Goal: Transaction & Acquisition: Purchase product/service

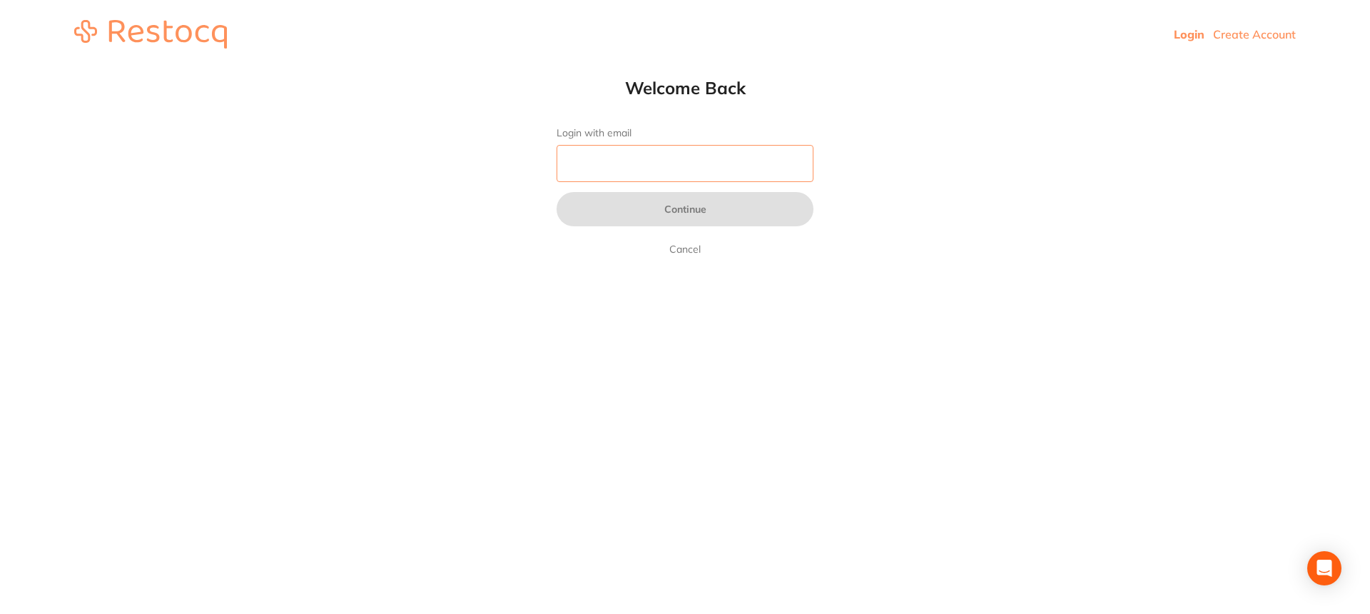
click at [612, 169] on input "Login with email" at bounding box center [685, 163] width 257 height 37
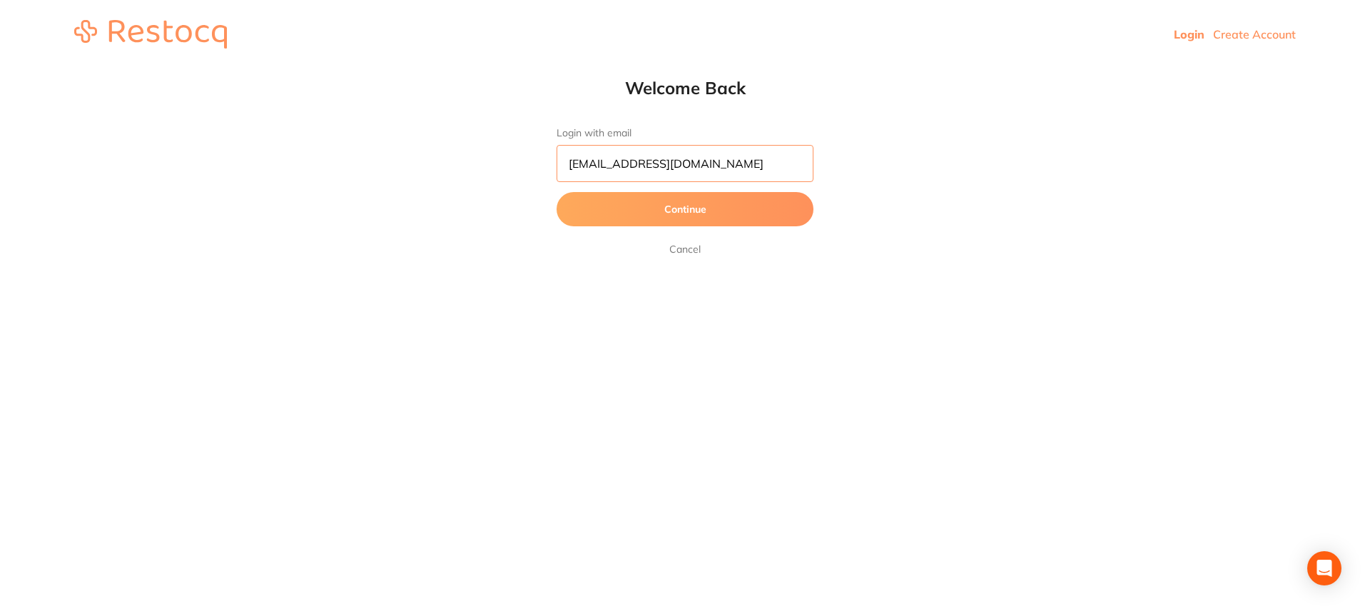
type input "EncinoSmile@sbcglobal.net"
click at [699, 207] on button "Continue" at bounding box center [685, 209] width 257 height 34
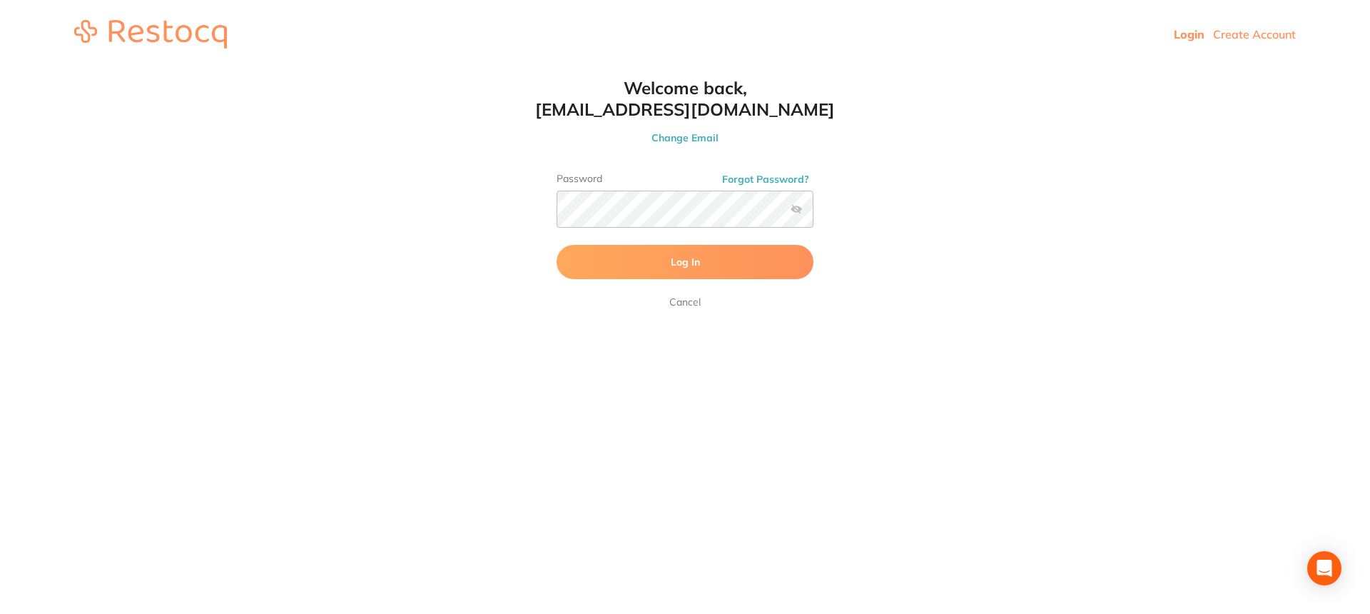
click at [674, 267] on span "Log In" at bounding box center [685, 261] width 29 height 13
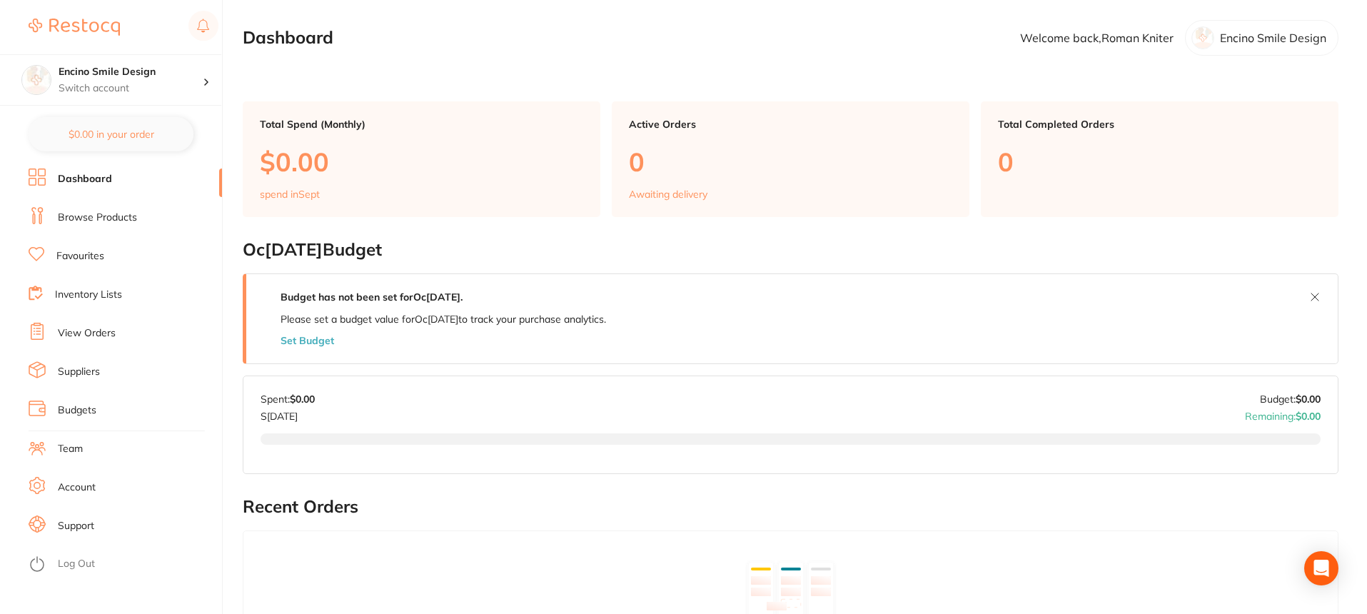
click at [82, 216] on link "Browse Products" at bounding box center [97, 218] width 79 height 14
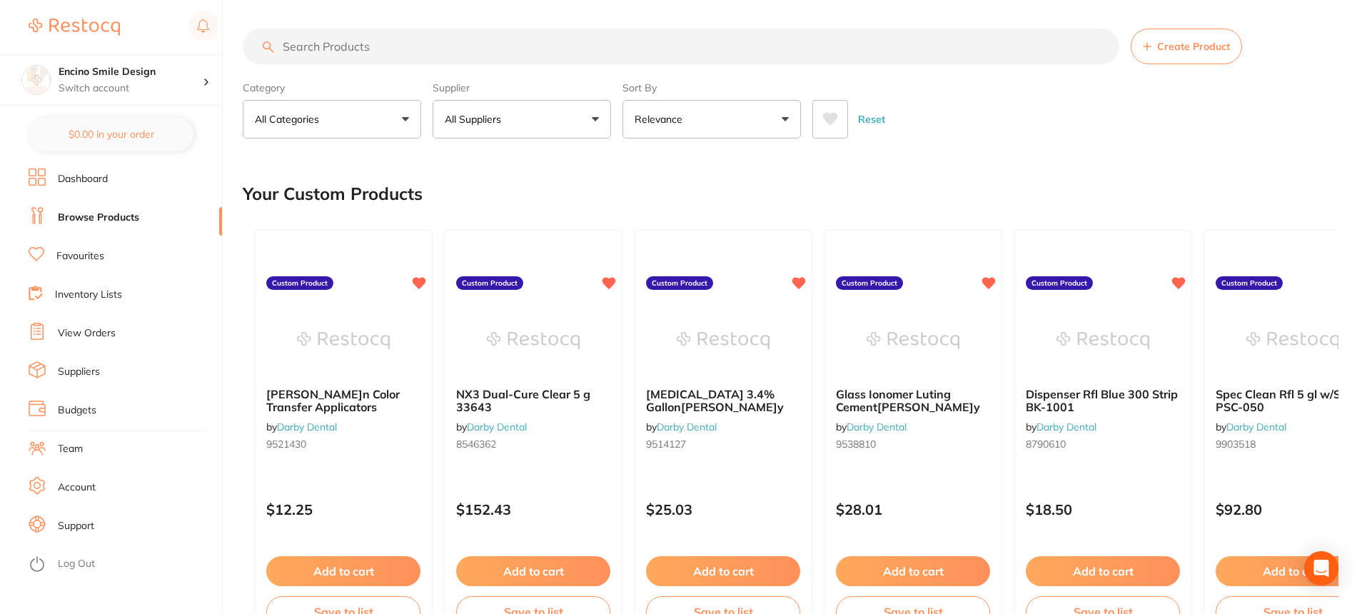
drag, startPoint x: 347, startPoint y: 47, endPoint x: 322, endPoint y: 68, distance: 32.4
click at [345, 52] on input "search" at bounding box center [681, 47] width 876 height 36
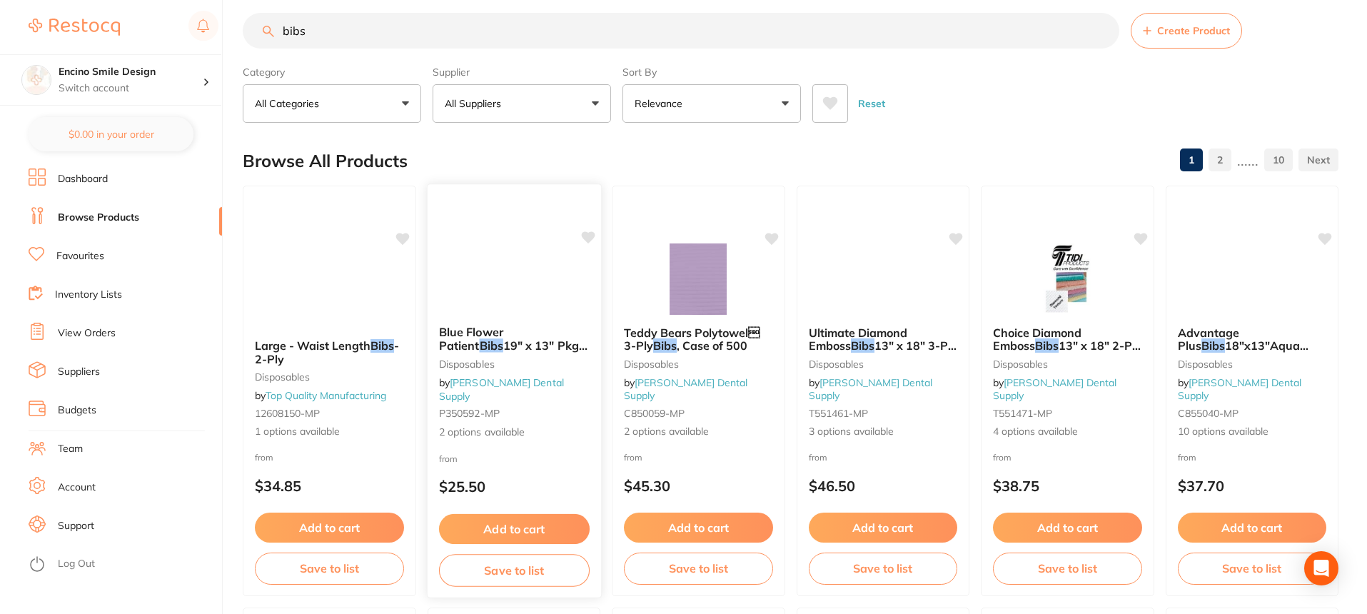
scroll to position [24, 0]
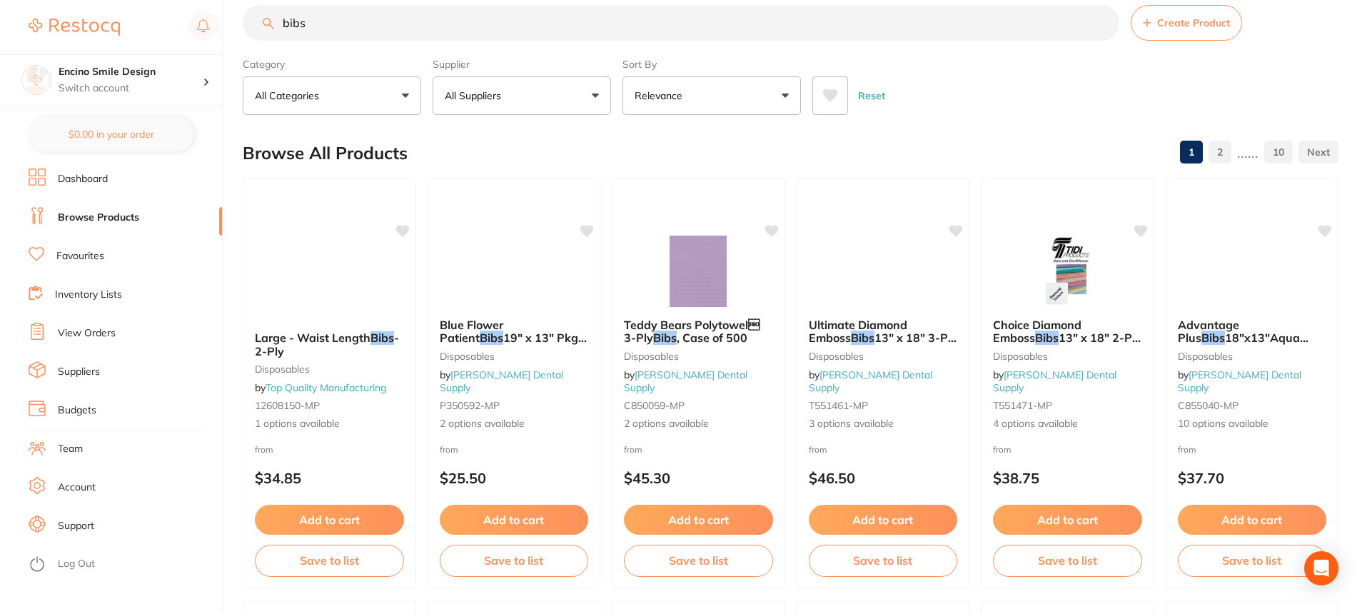
type input "bibs"
click at [88, 253] on link "Favourites" at bounding box center [80, 256] width 48 height 14
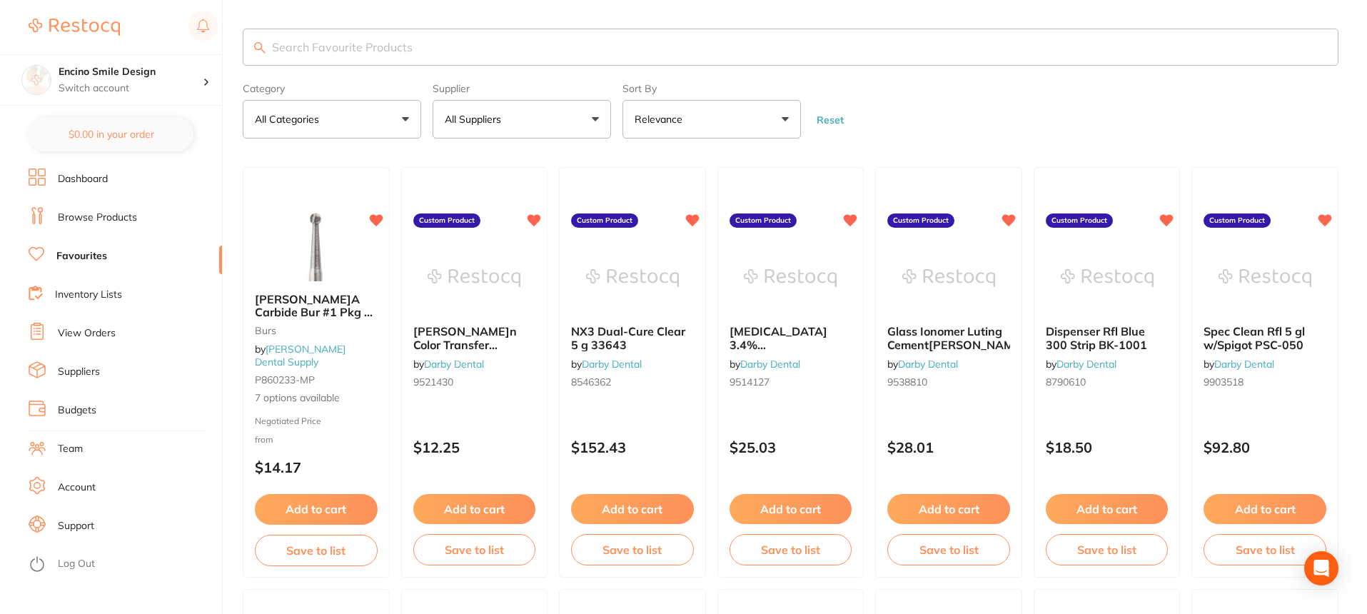
click at [323, 119] on p "All Categories" at bounding box center [290, 119] width 70 height 14
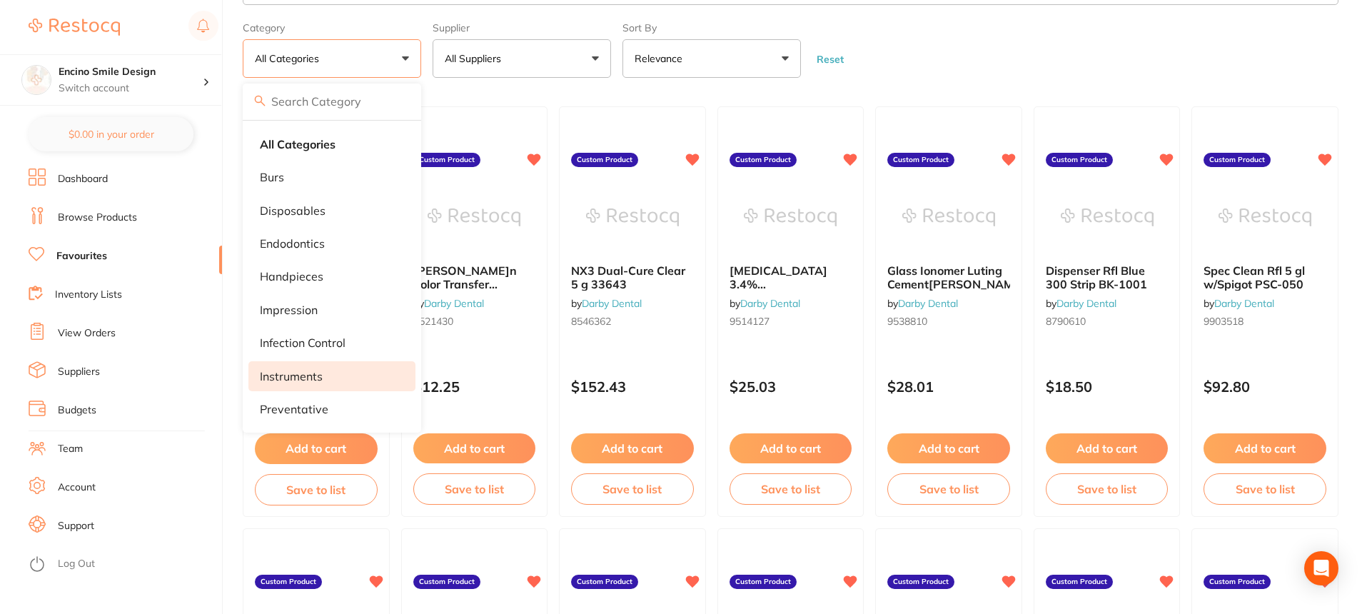
scroll to position [71, 0]
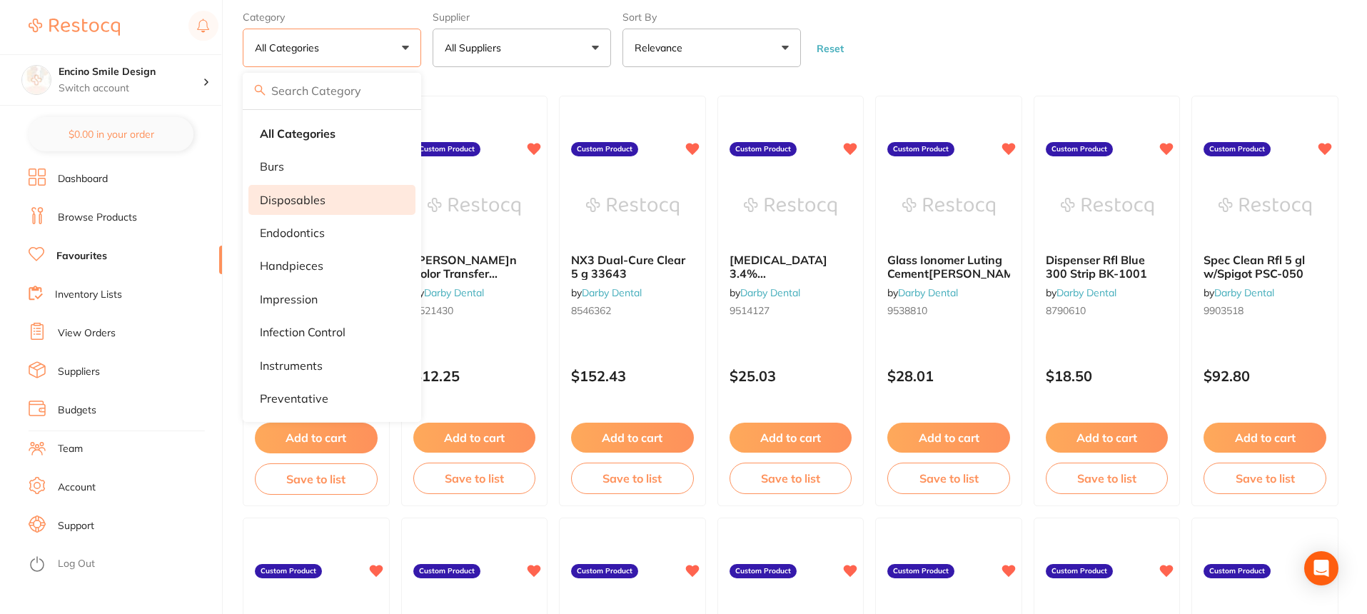
click at [325, 207] on li "disposables" at bounding box center [331, 200] width 167 height 30
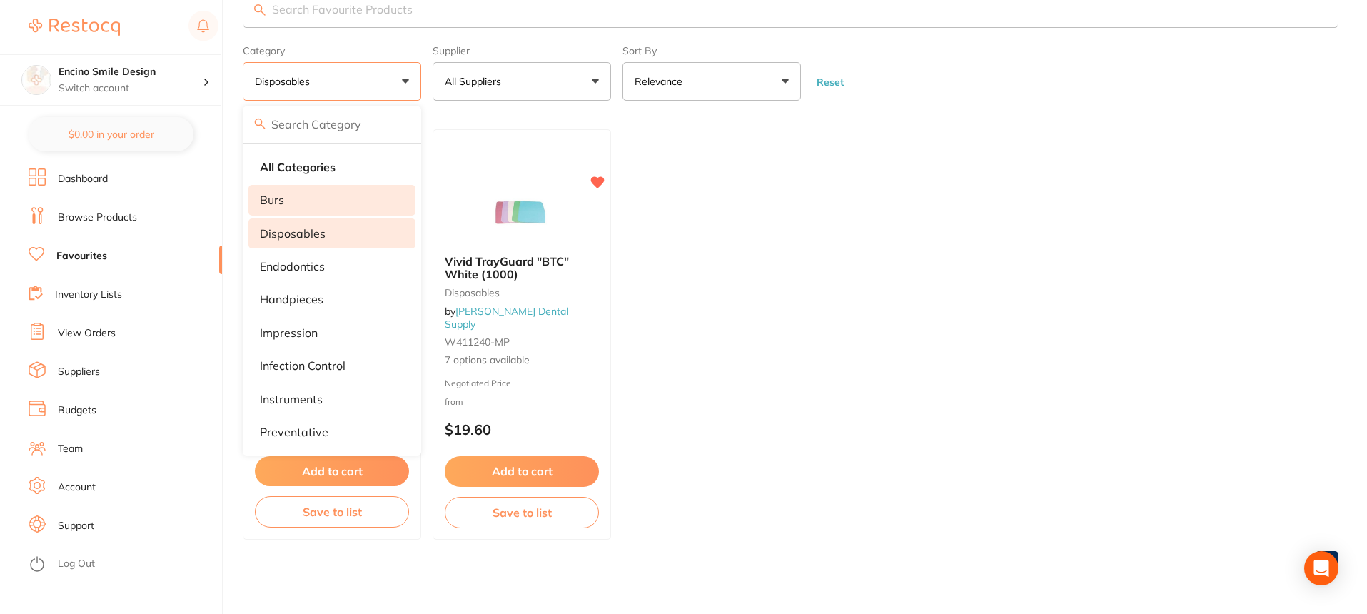
scroll to position [38, 0]
click at [952, 343] on ul "Vivid SyringeMax disposables by Pearson Dental Supply H81-0100 $9.99 Add to car…" at bounding box center [790, 334] width 1095 height 410
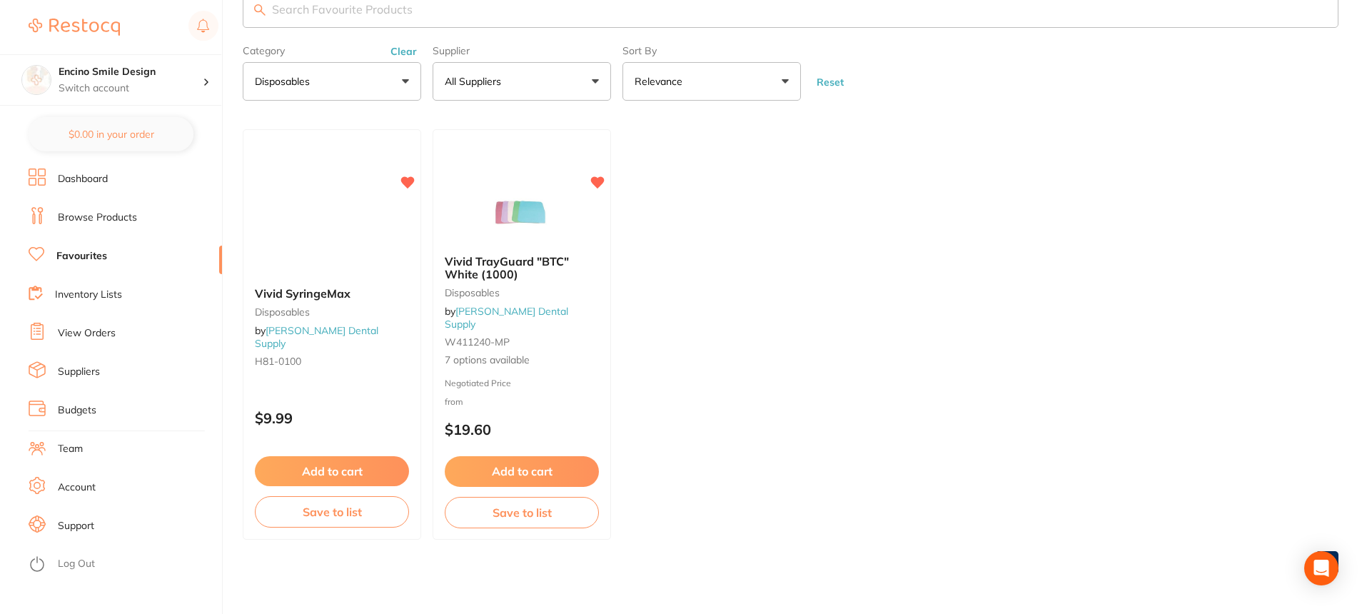
click at [93, 293] on link "Inventory Lists" at bounding box center [88, 295] width 67 height 14
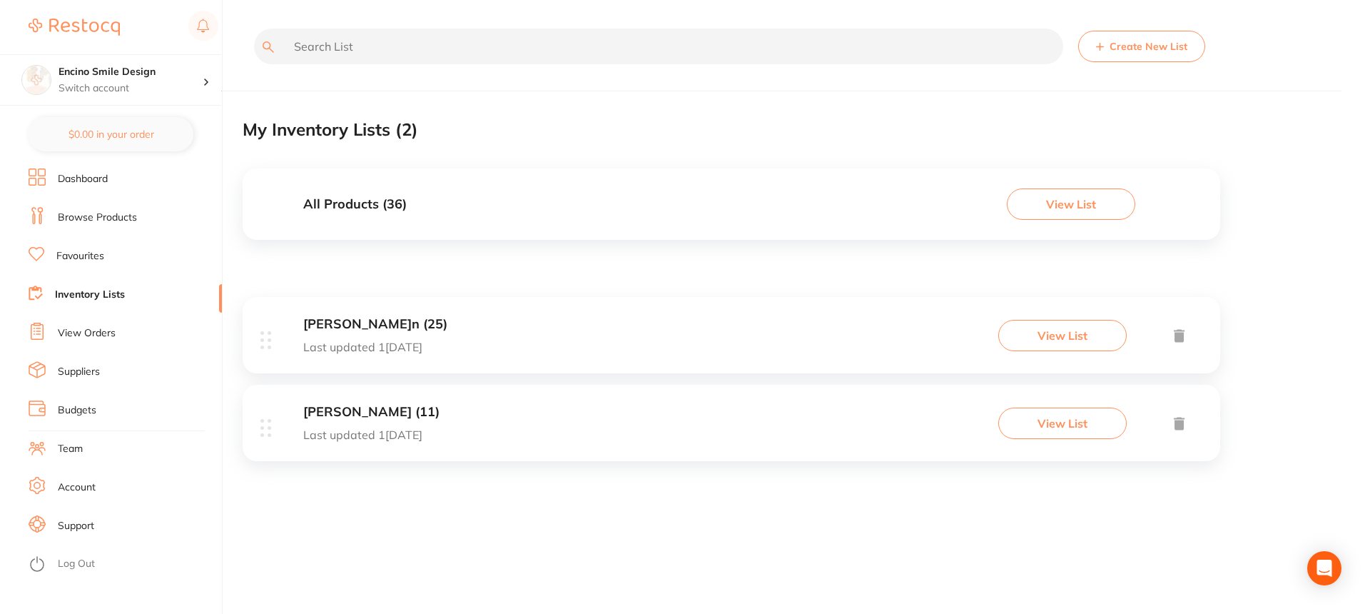
click at [1096, 211] on button "View List" at bounding box center [1071, 203] width 128 height 31
click at [1061, 196] on button "View List" at bounding box center [1071, 203] width 128 height 31
click at [1049, 204] on button "View List" at bounding box center [1071, 203] width 128 height 31
click at [1065, 203] on button "View List" at bounding box center [1071, 203] width 128 height 31
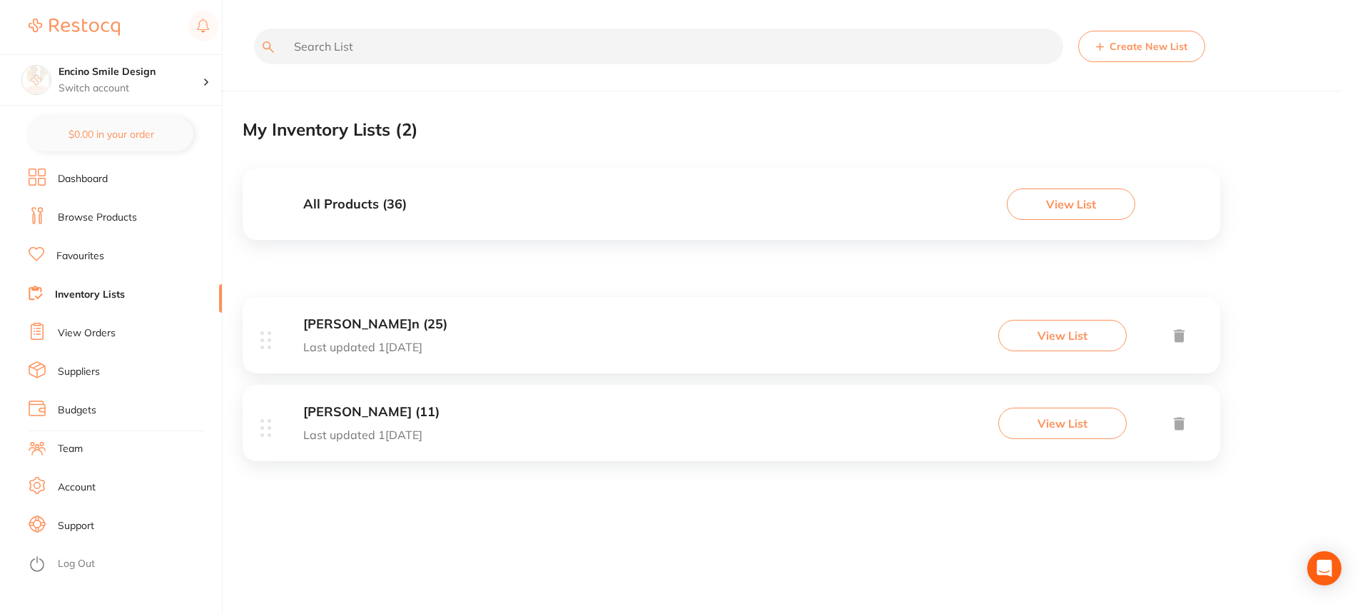
click at [85, 260] on link "Favourites" at bounding box center [80, 256] width 48 height 14
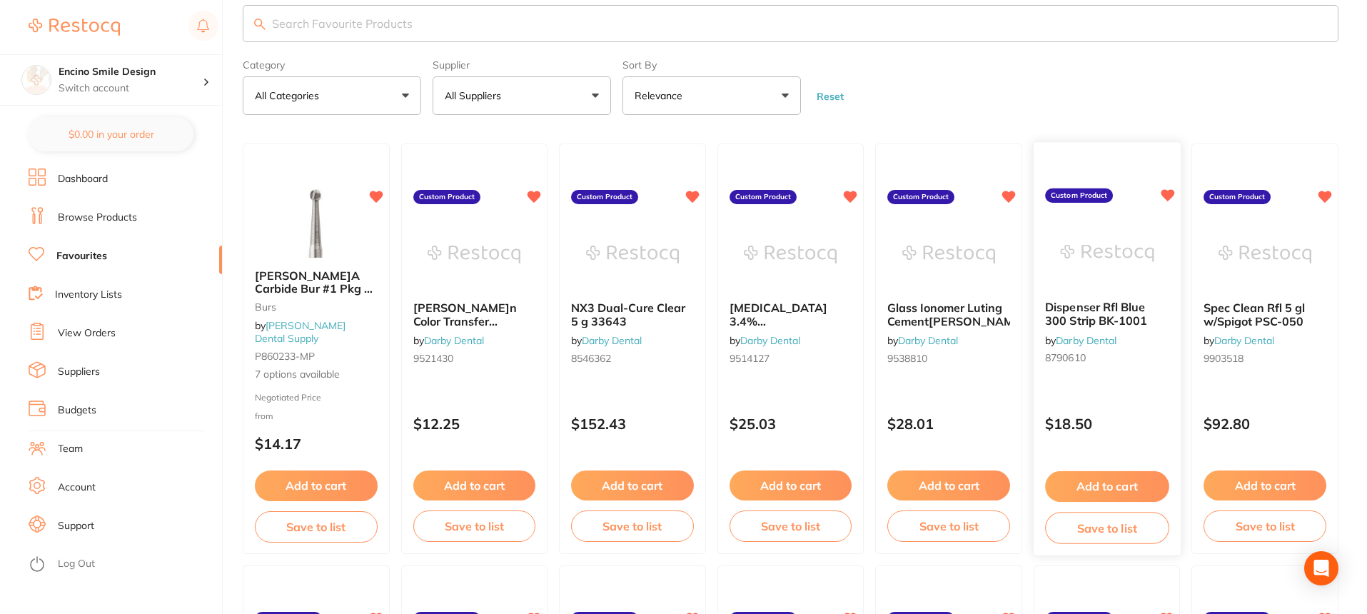
scroll to position [47, 0]
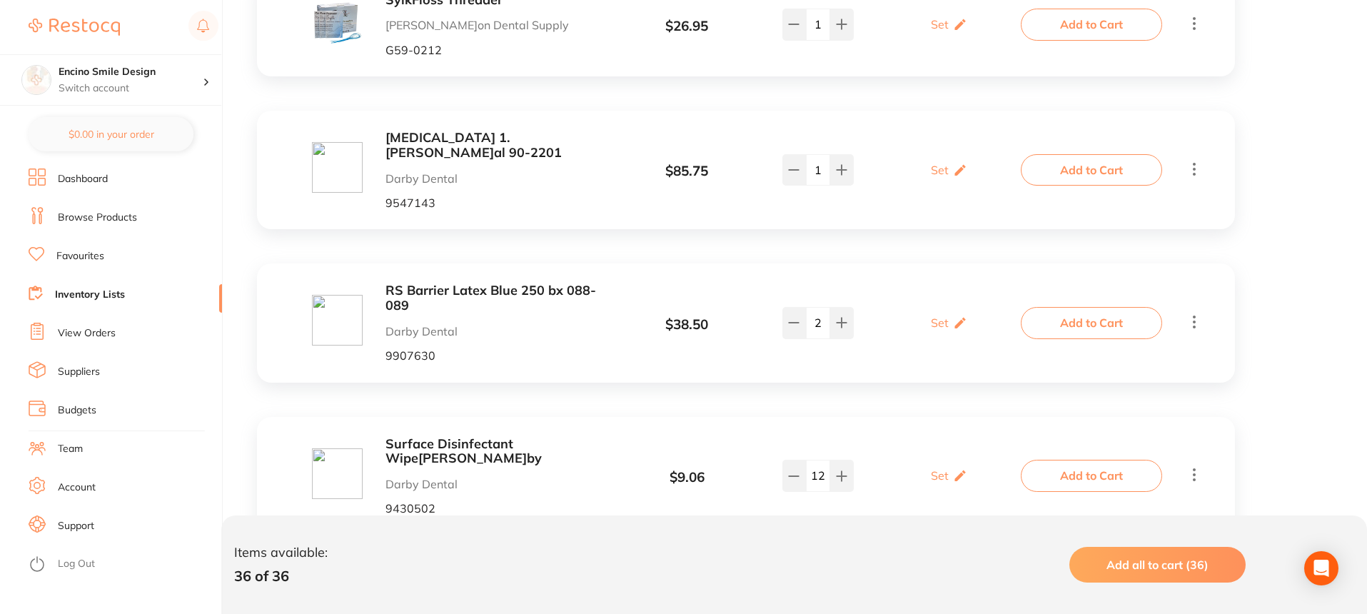
scroll to position [3925, 0]
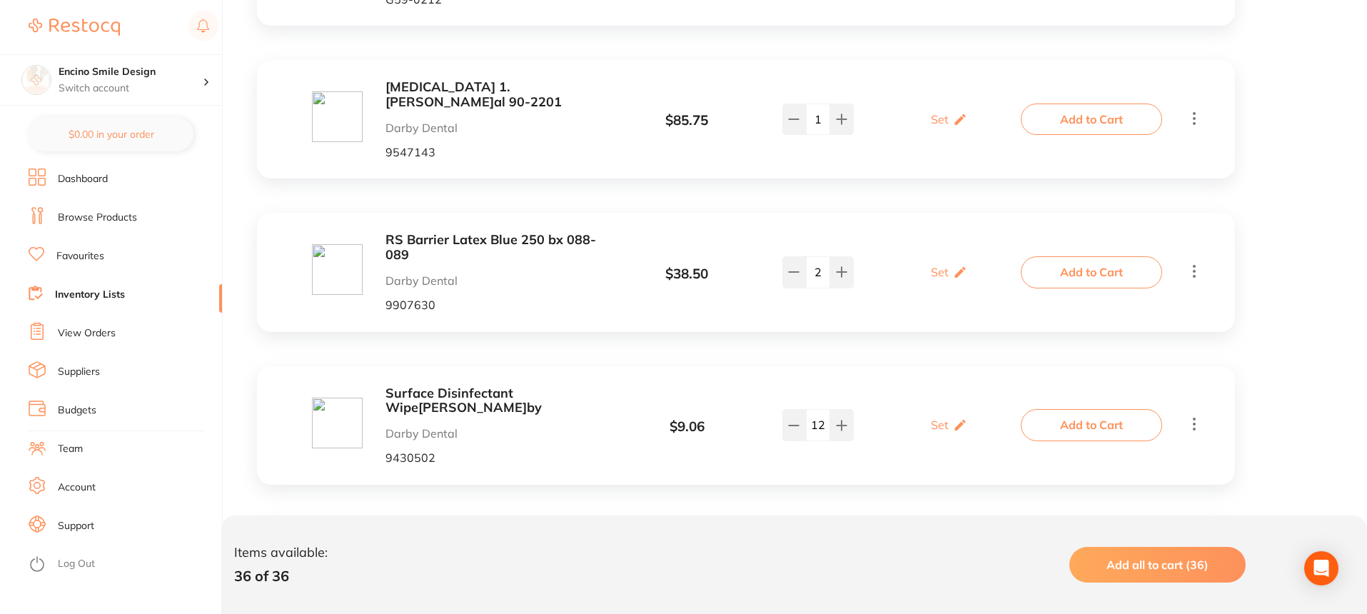
click at [396, 233] on b "RS Barrier Latex Blue 250 bx 088-089" at bounding box center [498, 247] width 226 height 29
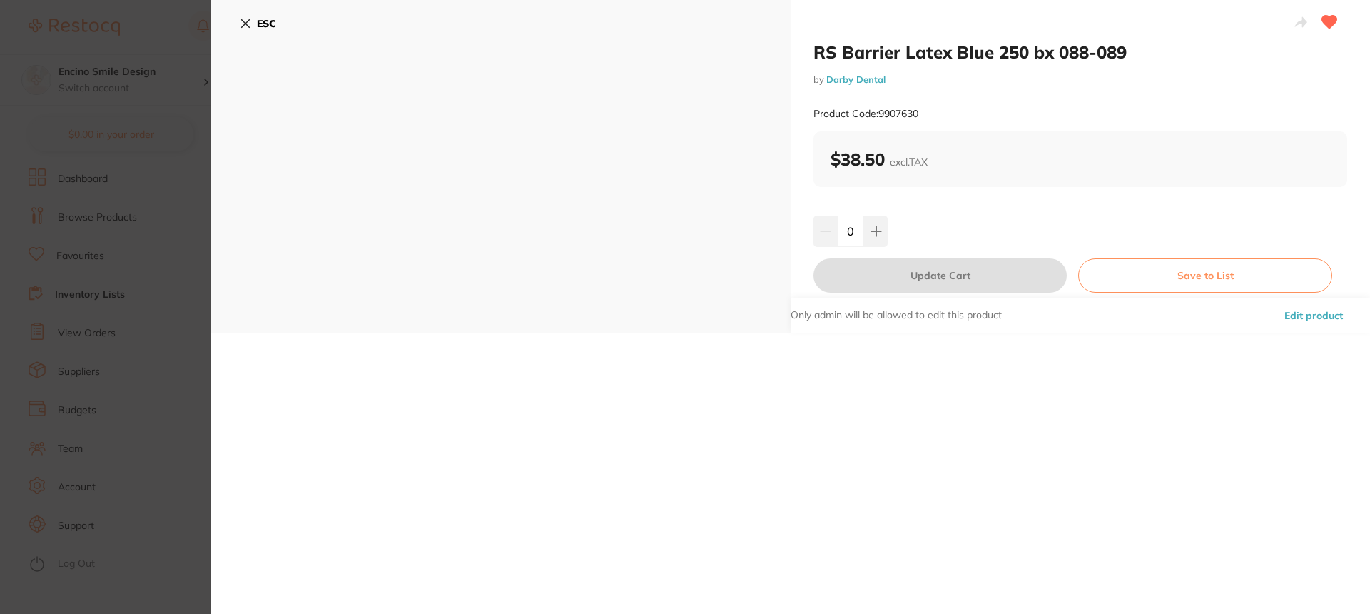
click at [243, 25] on icon at bounding box center [246, 24] width 8 height 8
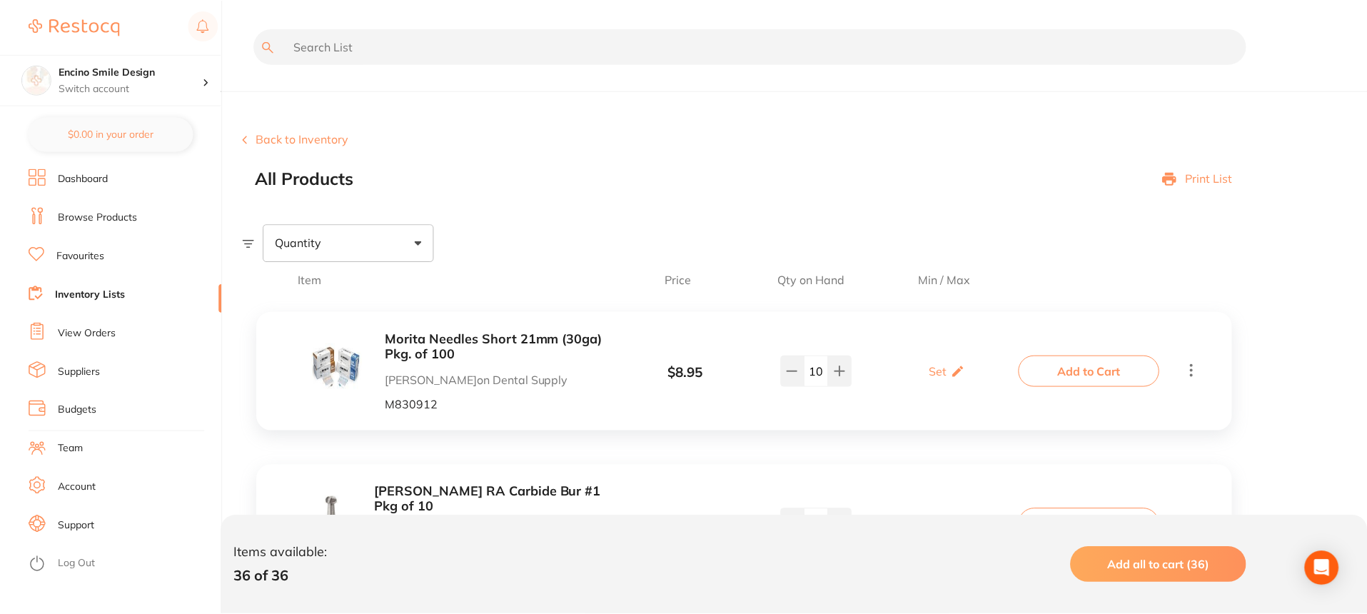
scroll to position [3925, 0]
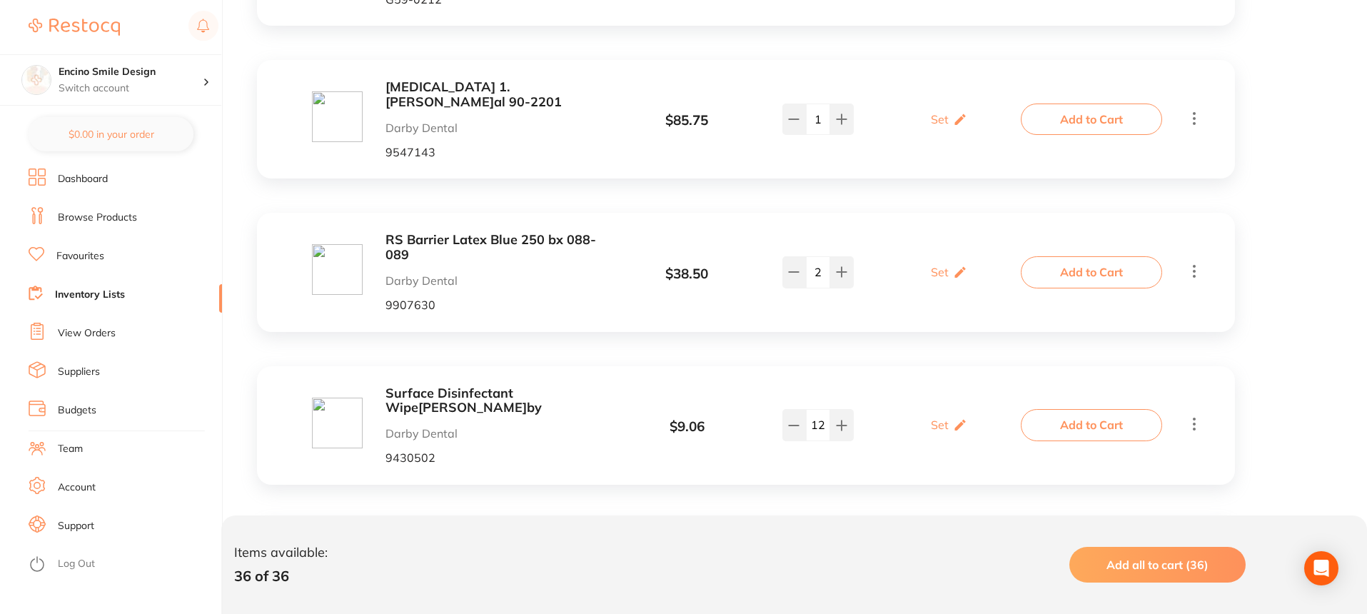
click at [1101, 256] on button "Add to Cart" at bounding box center [1091, 271] width 141 height 31
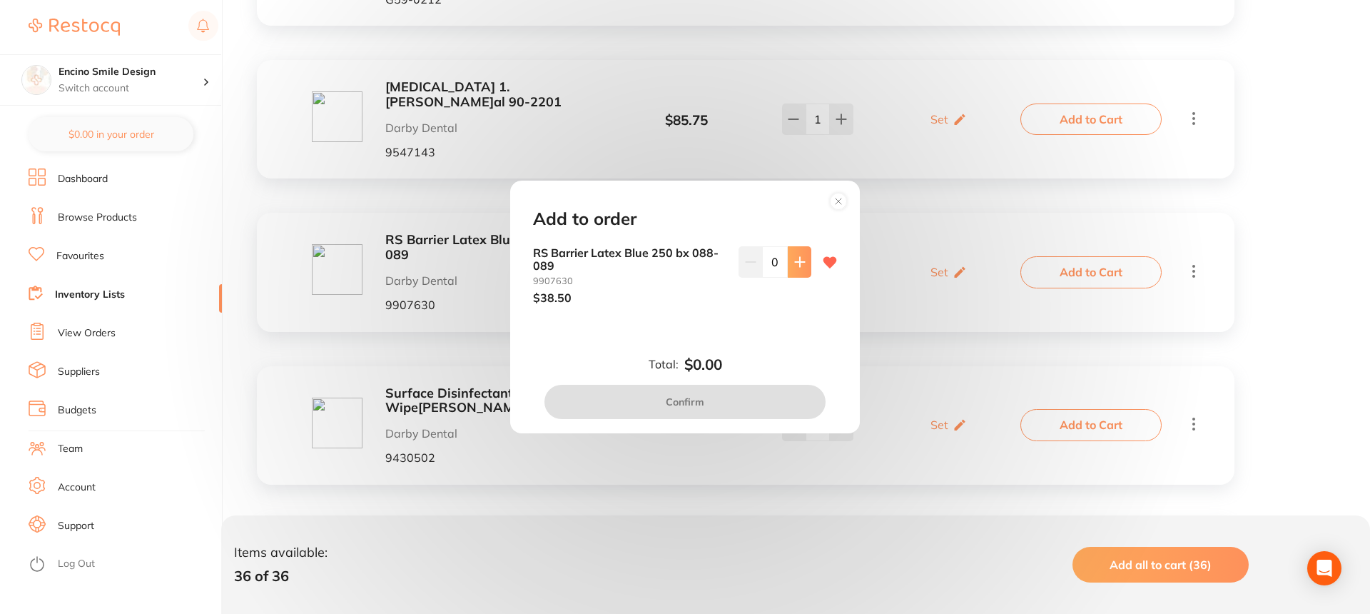
click at [791, 271] on button at bounding box center [800, 261] width 24 height 31
type input "1"
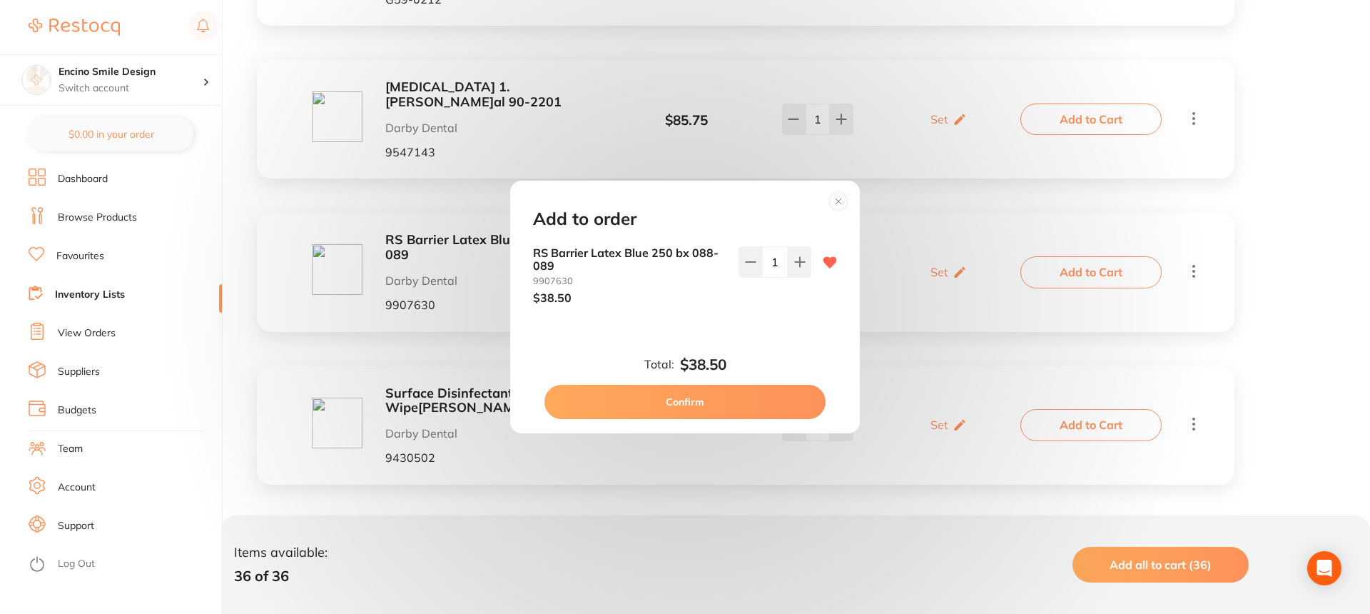
click at [766, 401] on button "Confirm" at bounding box center [685, 402] width 281 height 34
checkbox input "false"
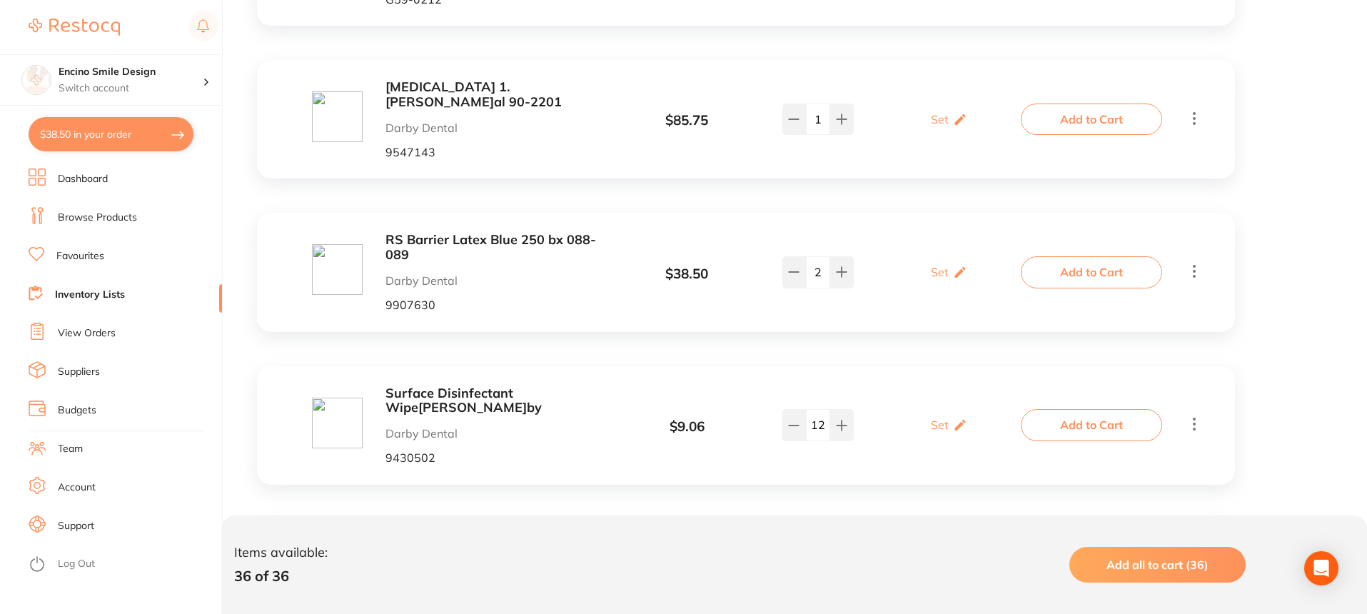
click at [417, 386] on b "Surface Disinfectant Wipe[PERSON_NAME]by" at bounding box center [498, 400] width 226 height 29
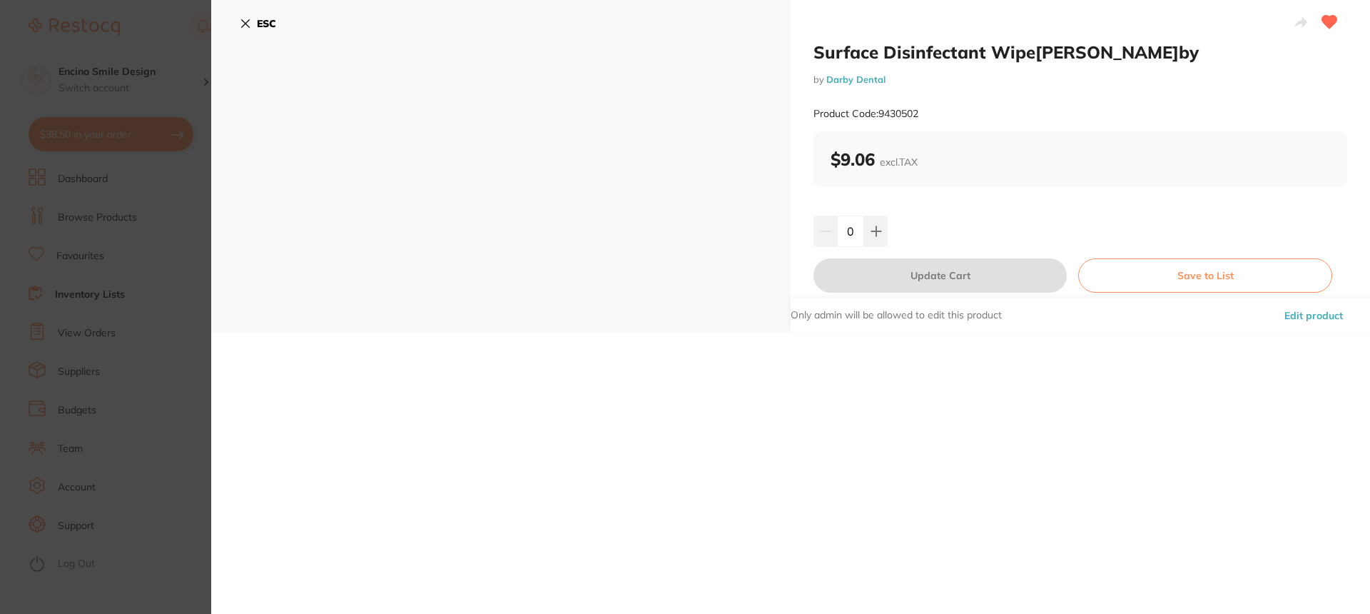
click at [248, 20] on icon at bounding box center [245, 23] width 11 height 11
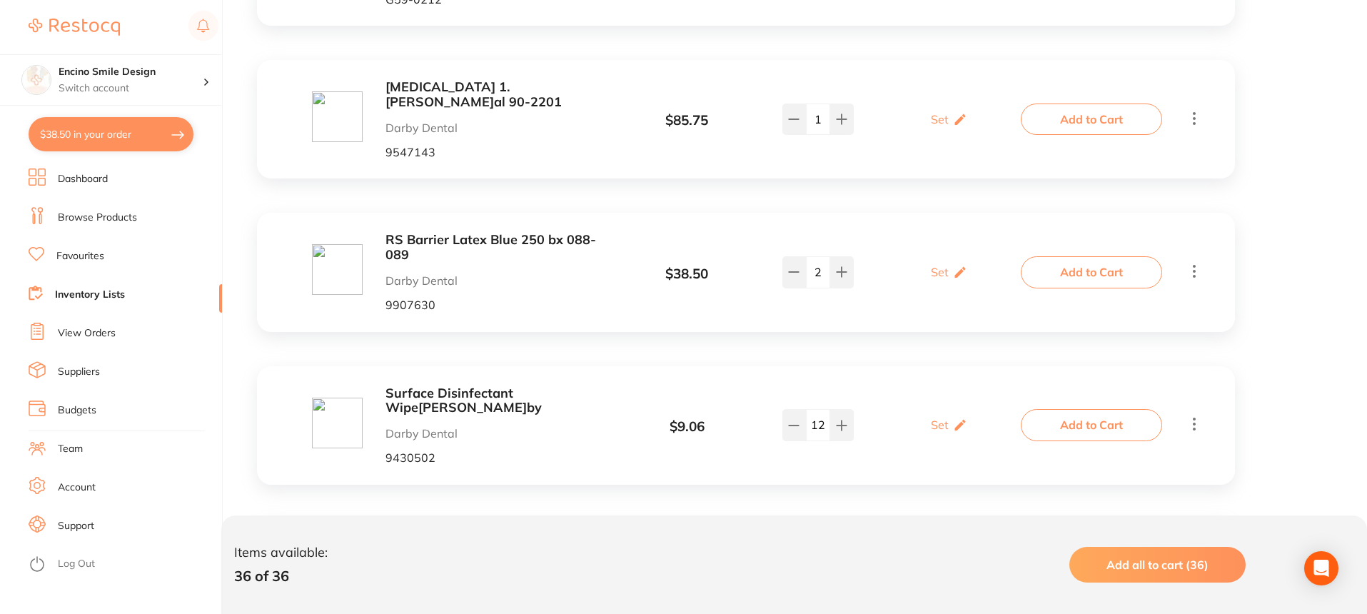
click at [1094, 409] on button "Add to Cart" at bounding box center [1091, 424] width 141 height 31
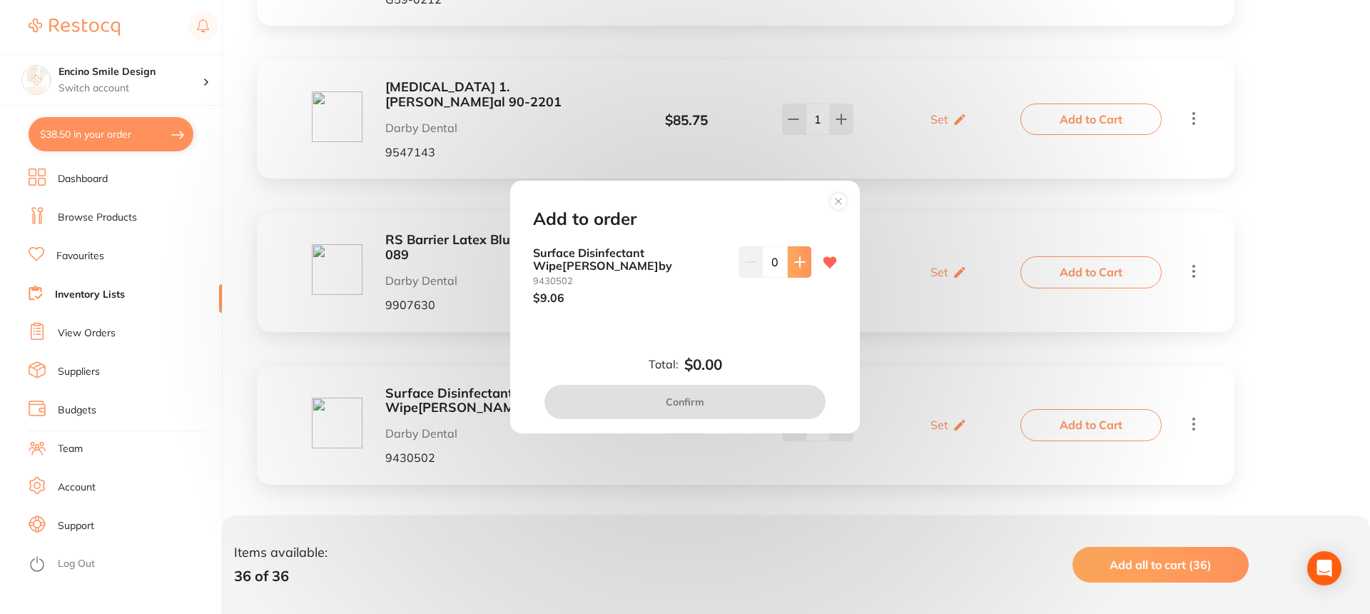
click at [797, 266] on icon at bounding box center [799, 261] width 9 height 9
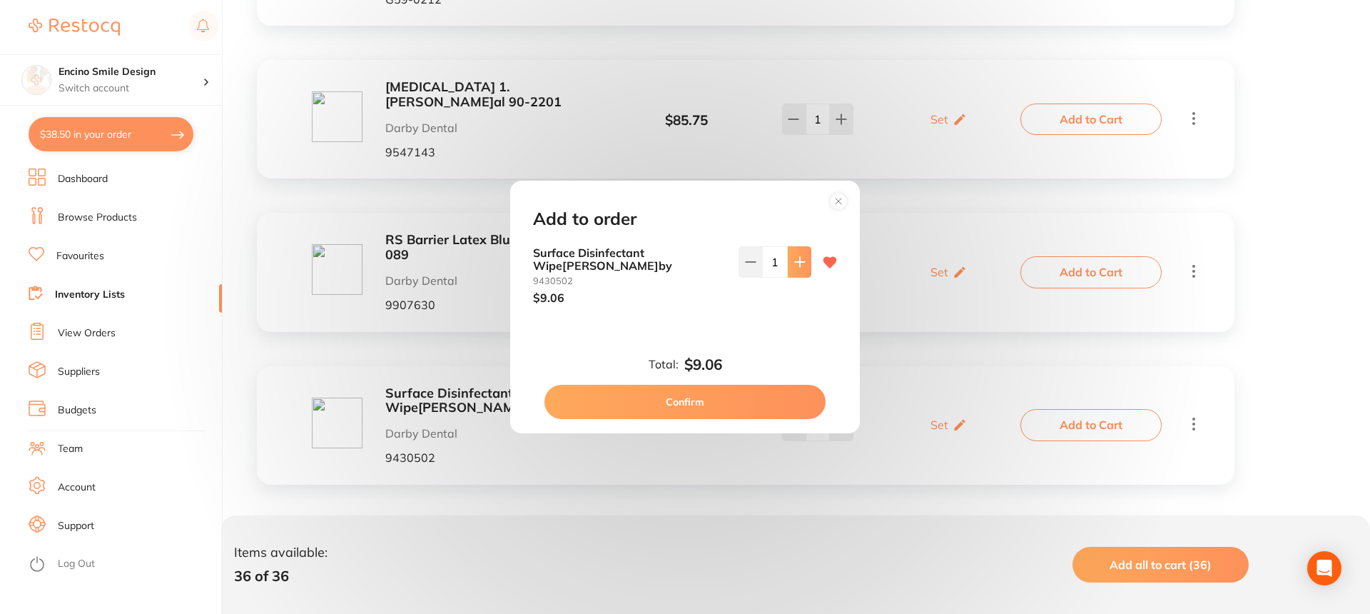
click at [797, 266] on icon at bounding box center [799, 261] width 9 height 9
type input "5"
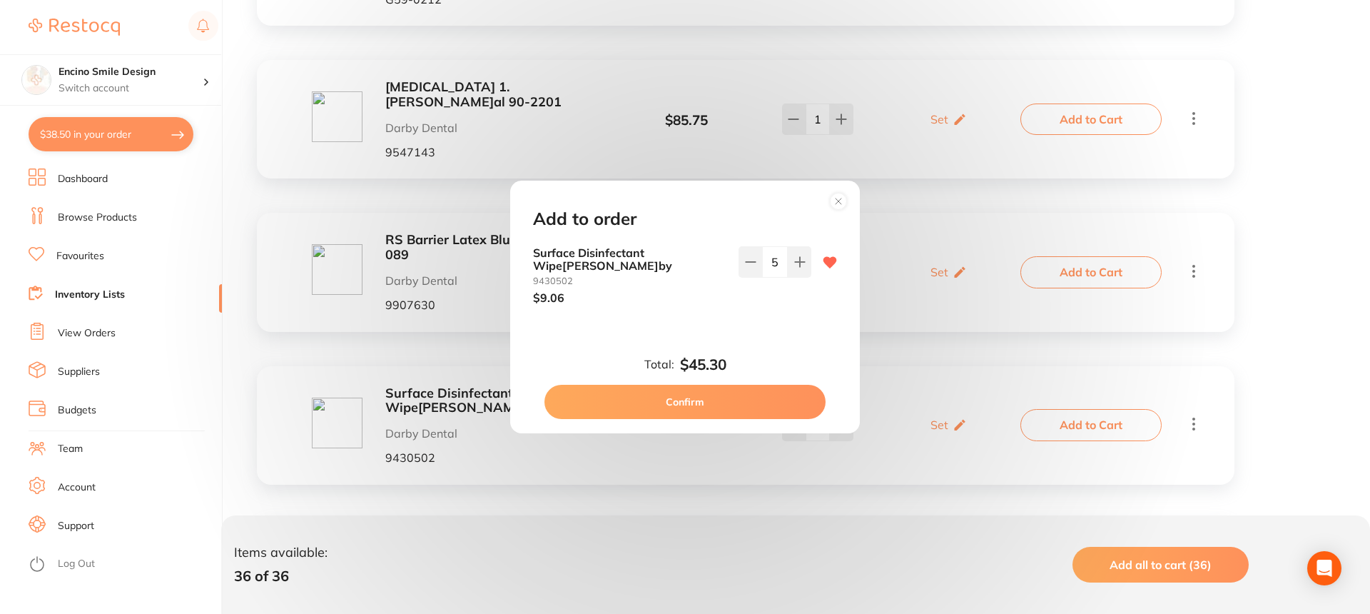
drag, startPoint x: 725, startPoint y: 397, endPoint x: 719, endPoint y: 403, distance: 8.1
click at [725, 395] on button "Confirm" at bounding box center [685, 402] width 281 height 34
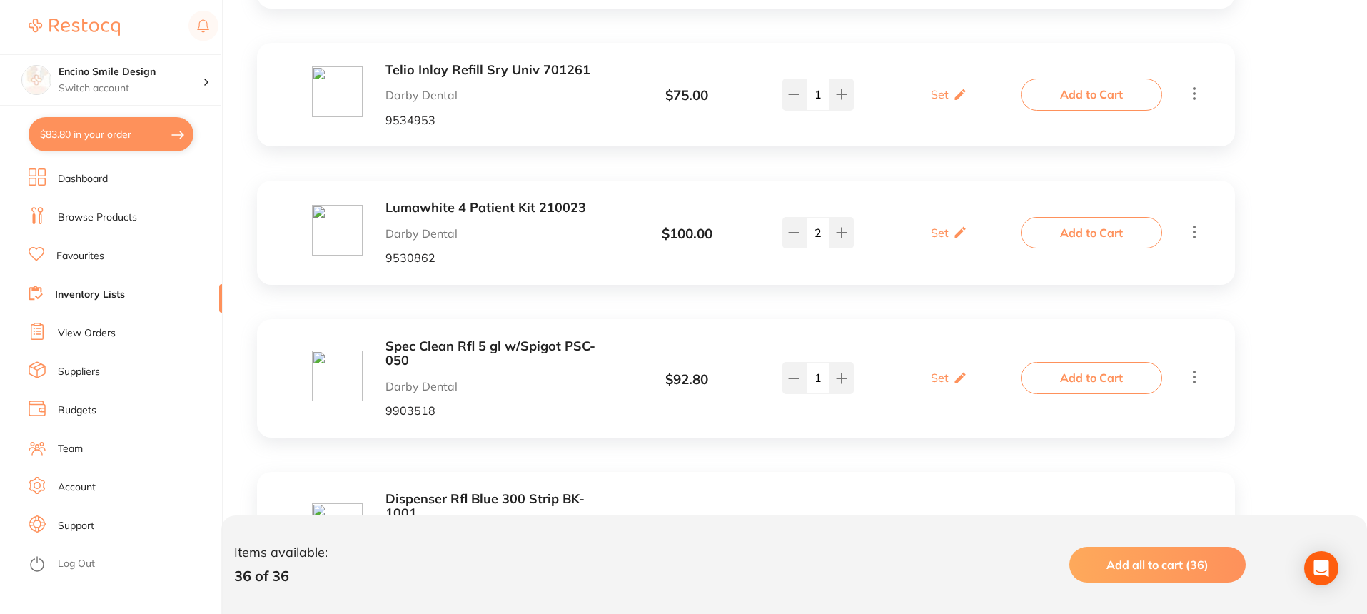
scroll to position [4398, 0]
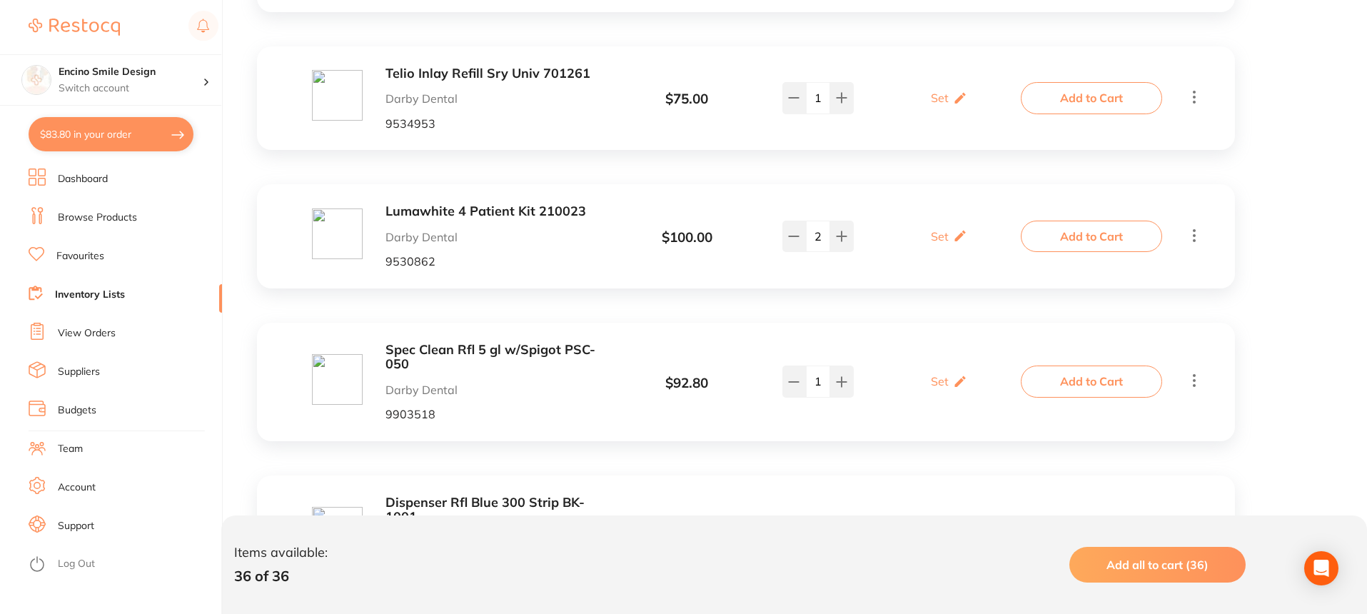
click at [72, 185] on link "Dashboard" at bounding box center [83, 179] width 50 height 14
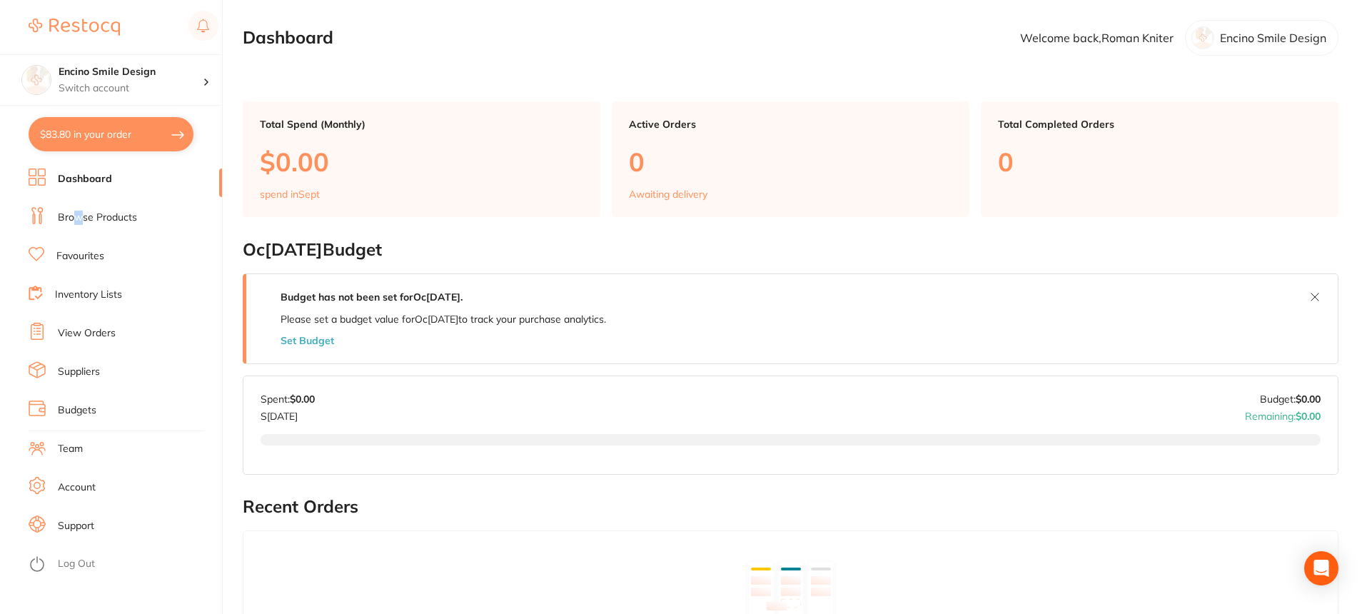
click at [78, 216] on link "Browse Products" at bounding box center [97, 218] width 79 height 14
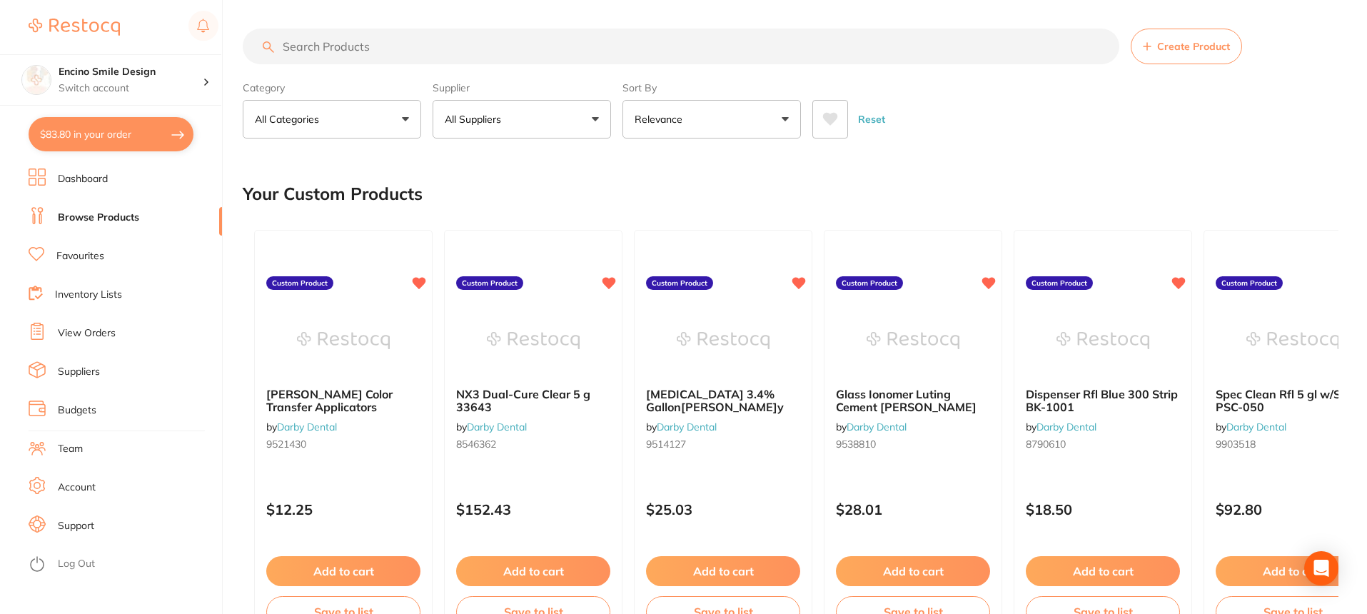
click at [390, 59] on input "search" at bounding box center [681, 47] width 876 height 36
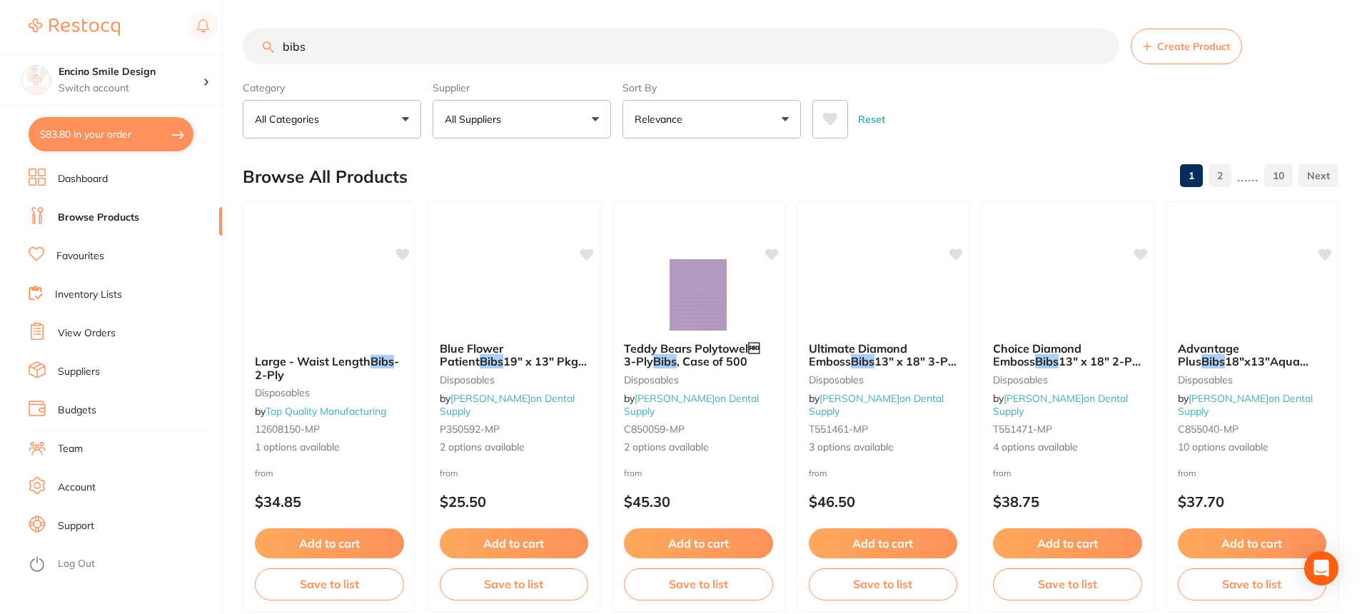
click at [662, 121] on p "Relevance" at bounding box center [661, 119] width 54 height 14
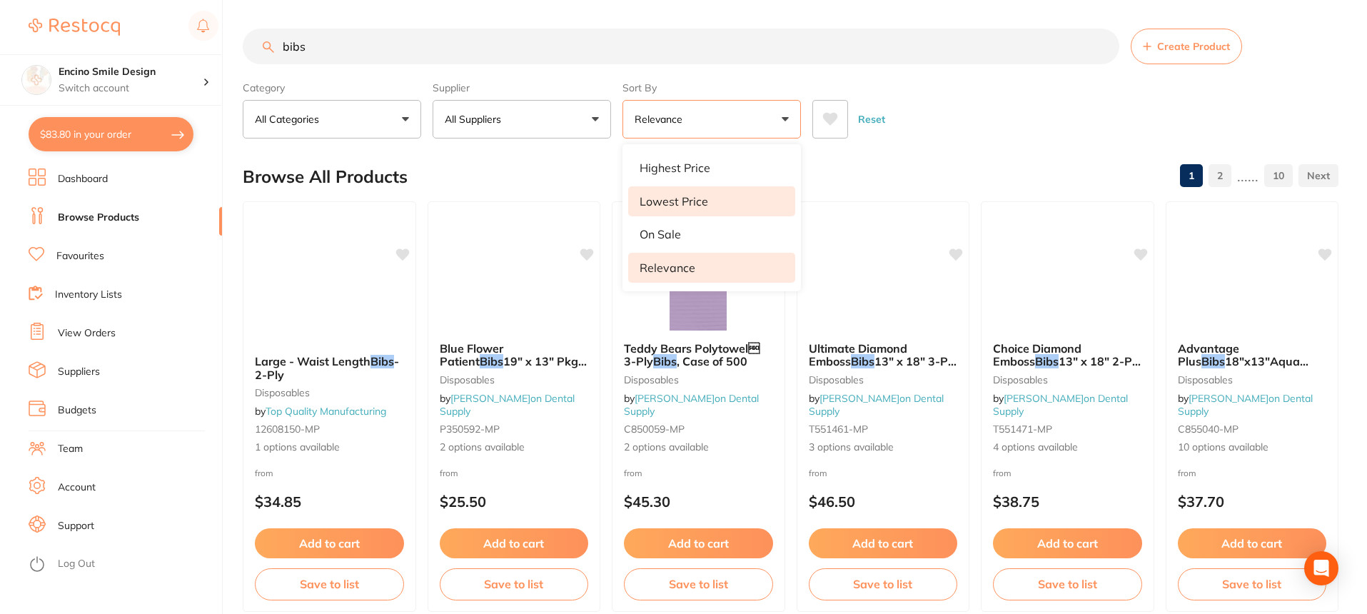
click at [667, 204] on p "Lowest Price" at bounding box center [673, 201] width 69 height 13
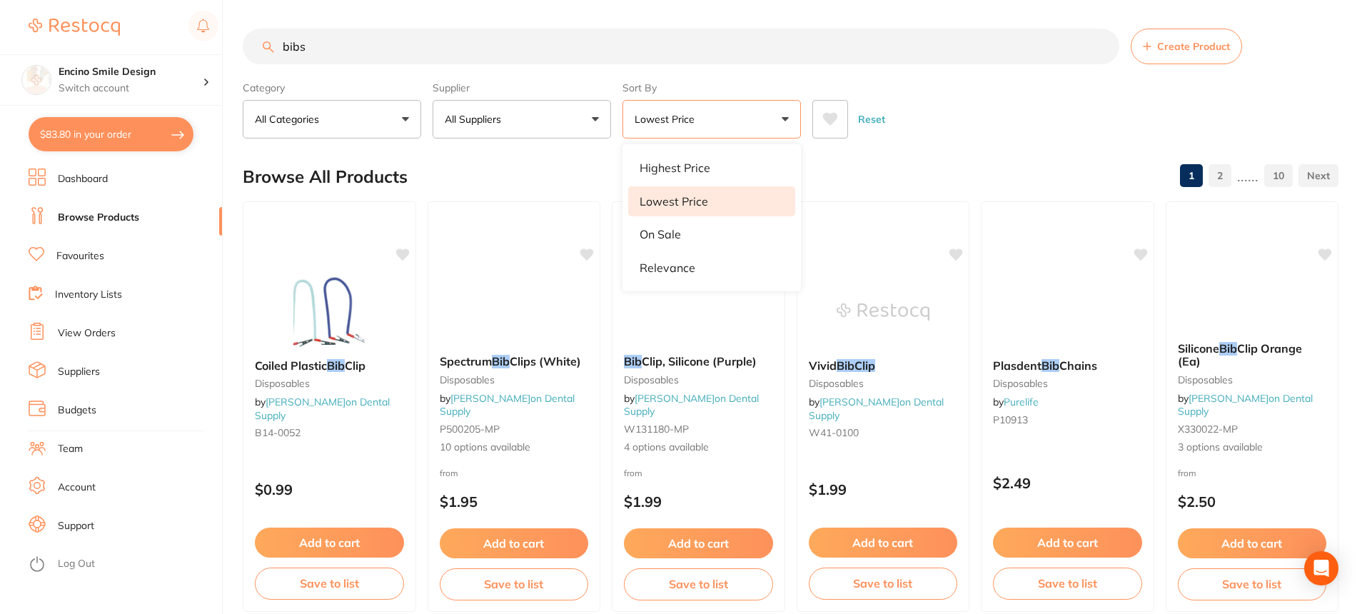
click at [992, 136] on div "Reset" at bounding box center [1069, 113] width 515 height 50
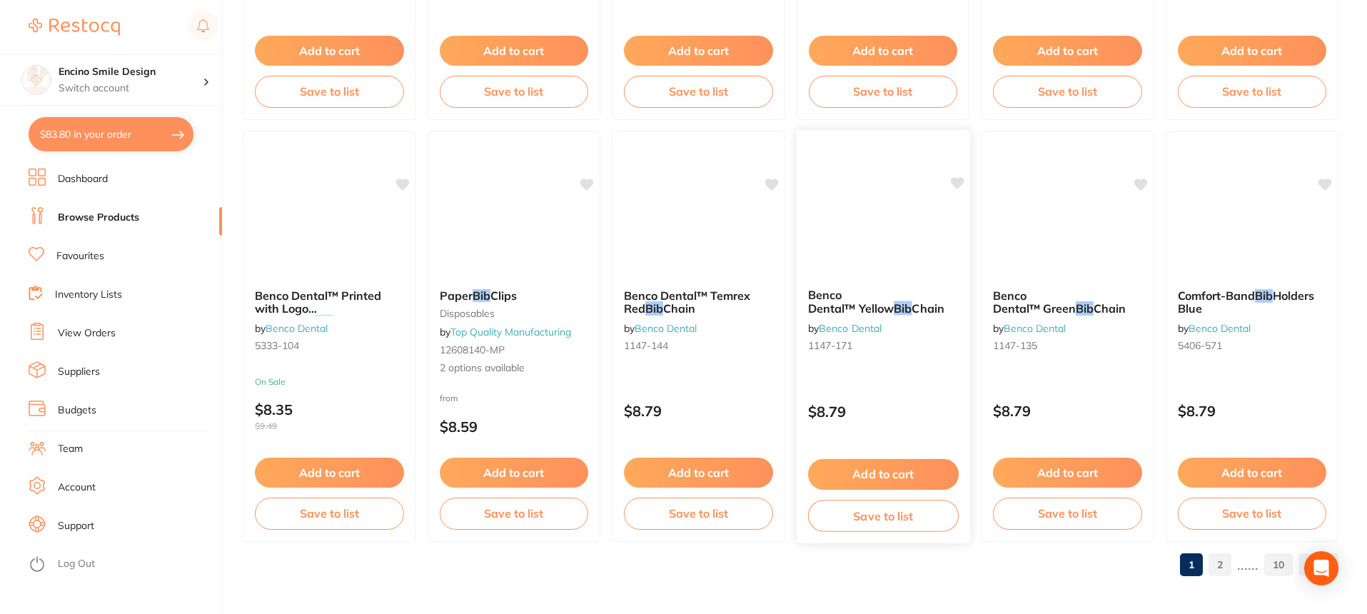
scroll to position [3446, 0]
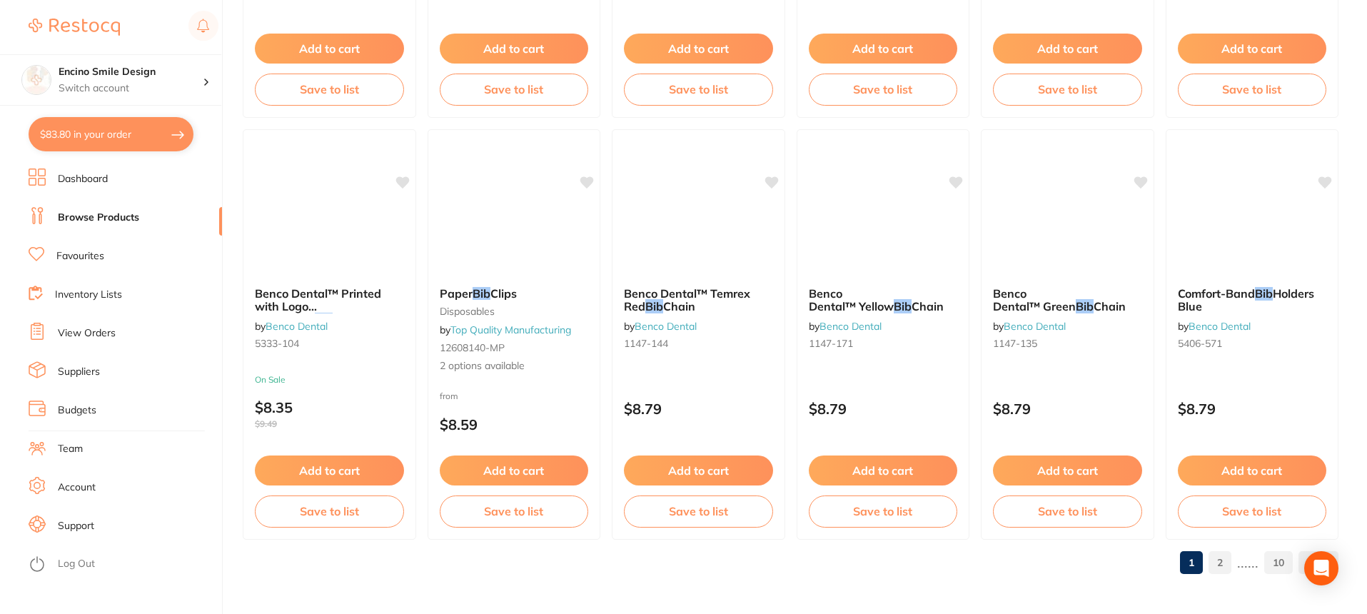
click at [1220, 563] on link "2" at bounding box center [1219, 562] width 23 height 29
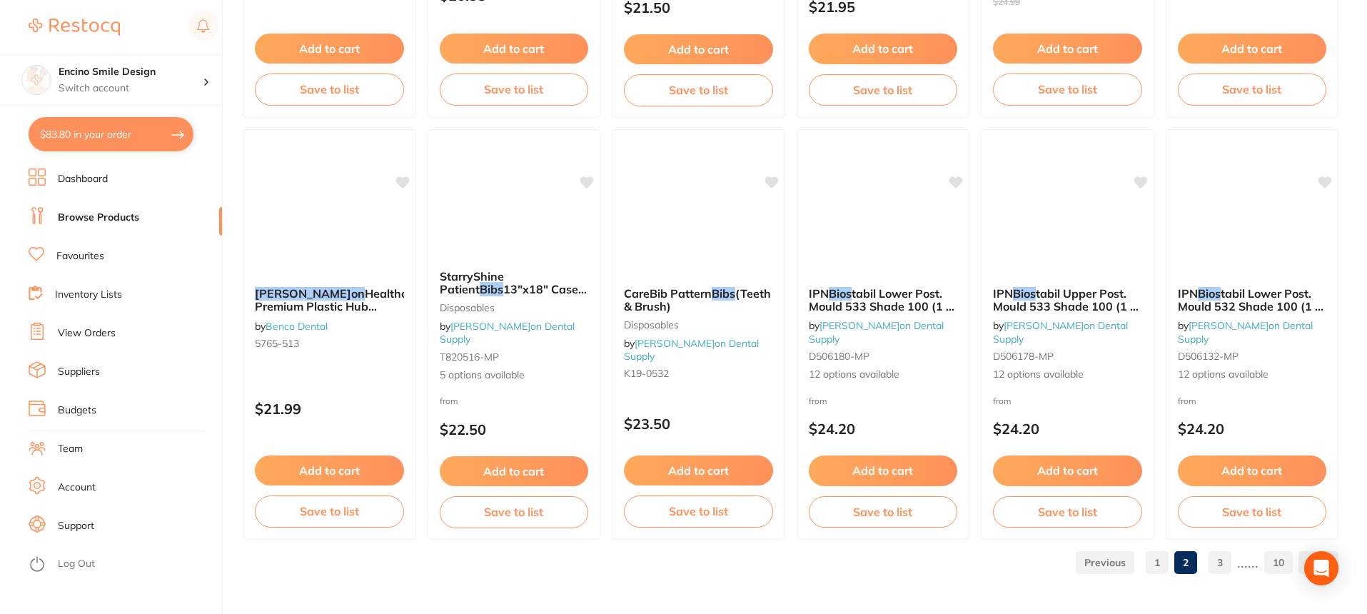
click at [106, 216] on link "Browse Products" at bounding box center [98, 218] width 81 height 14
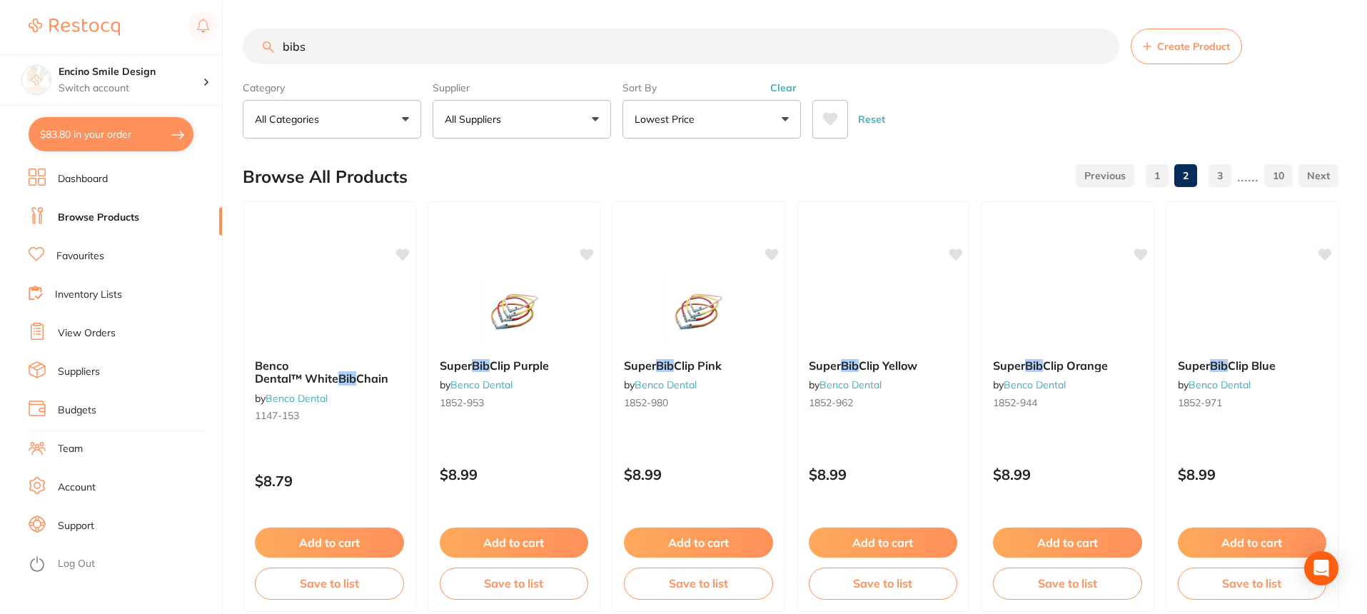
click at [360, 41] on input "bibs" at bounding box center [681, 47] width 876 height 36
type input "b"
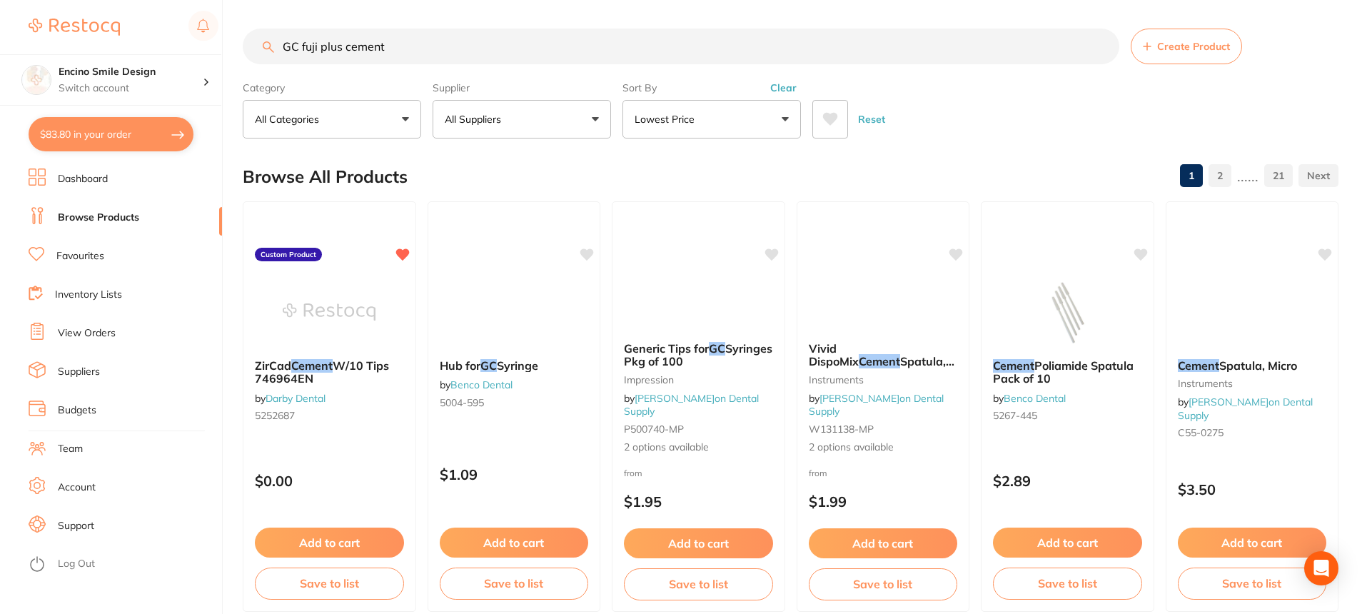
type input "GC fuji plus cement"
click at [785, 115] on button "Lowest Price" at bounding box center [711, 119] width 178 height 39
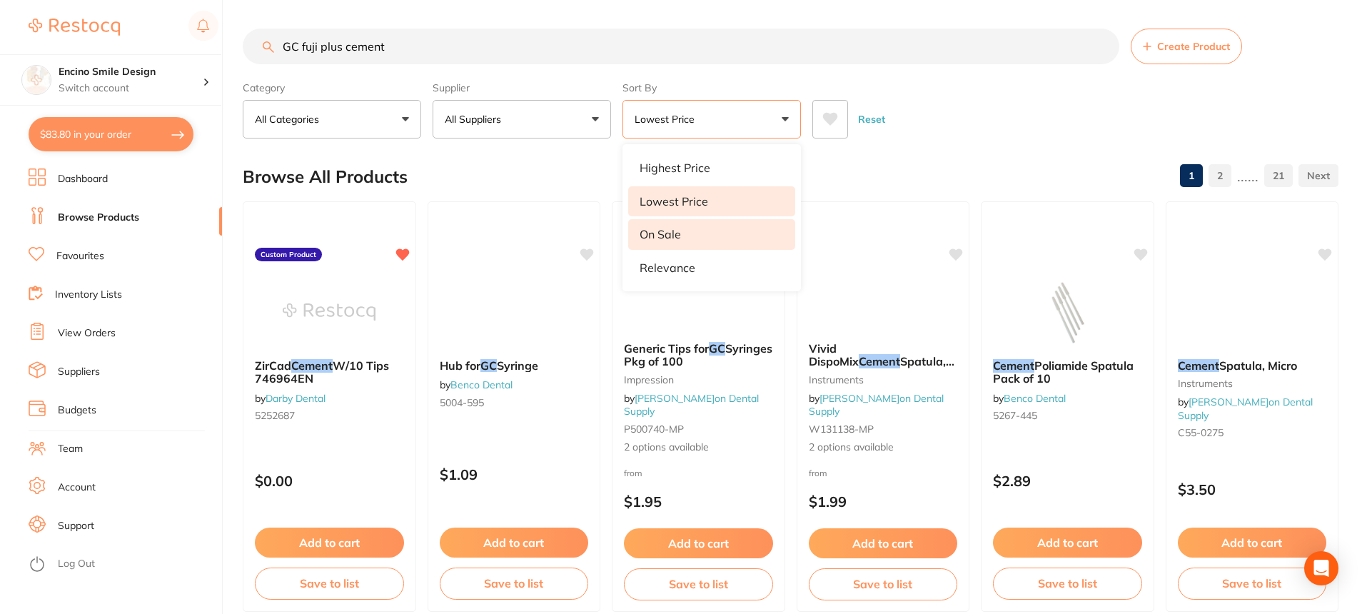
click at [714, 236] on li "On Sale" at bounding box center [711, 234] width 167 height 30
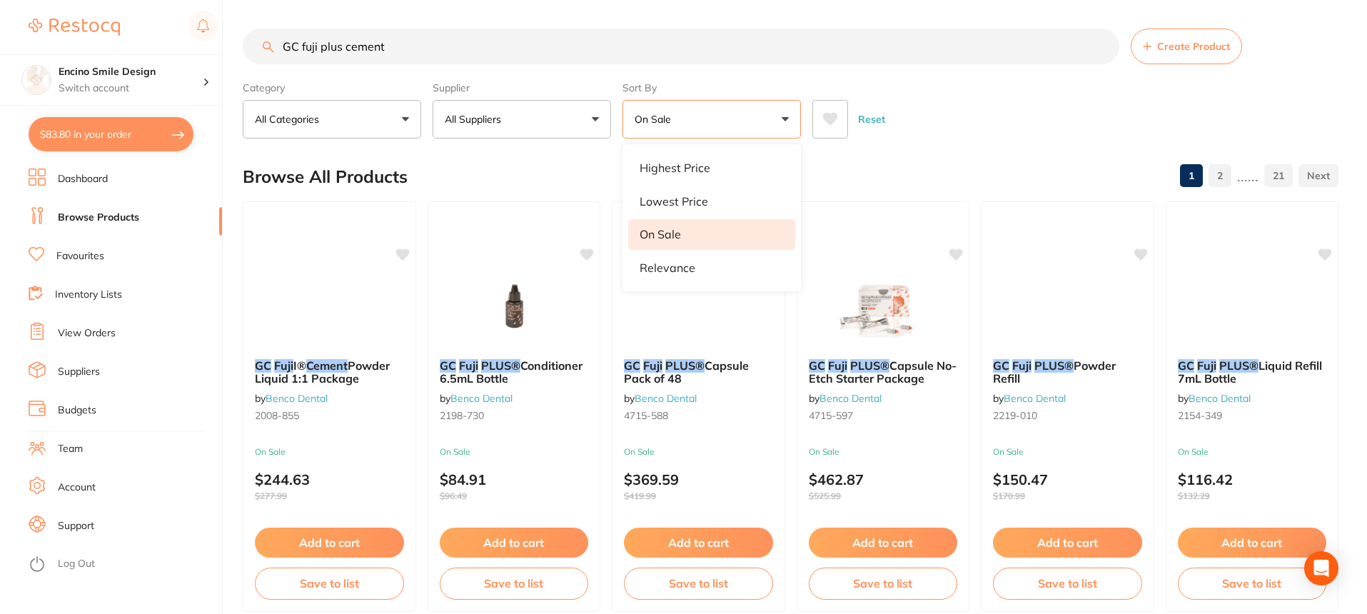
click at [494, 173] on div "Browse All Products 1 2 ...... 21" at bounding box center [790, 177] width 1095 height 48
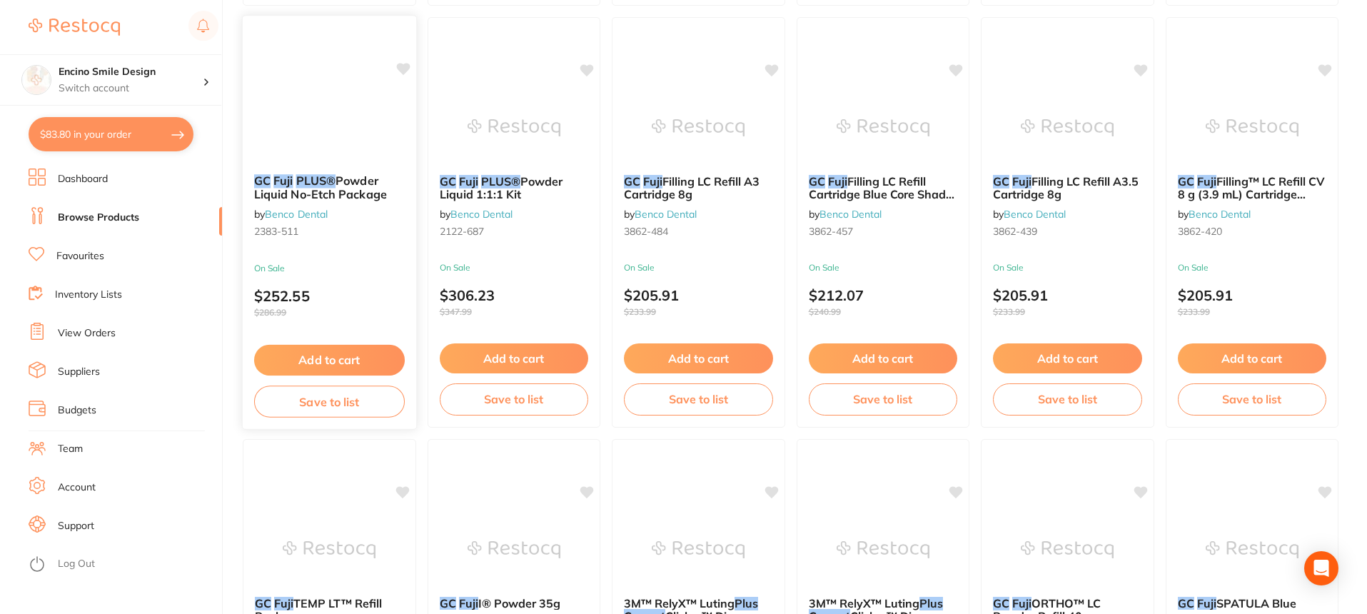
scroll to position [571, 0]
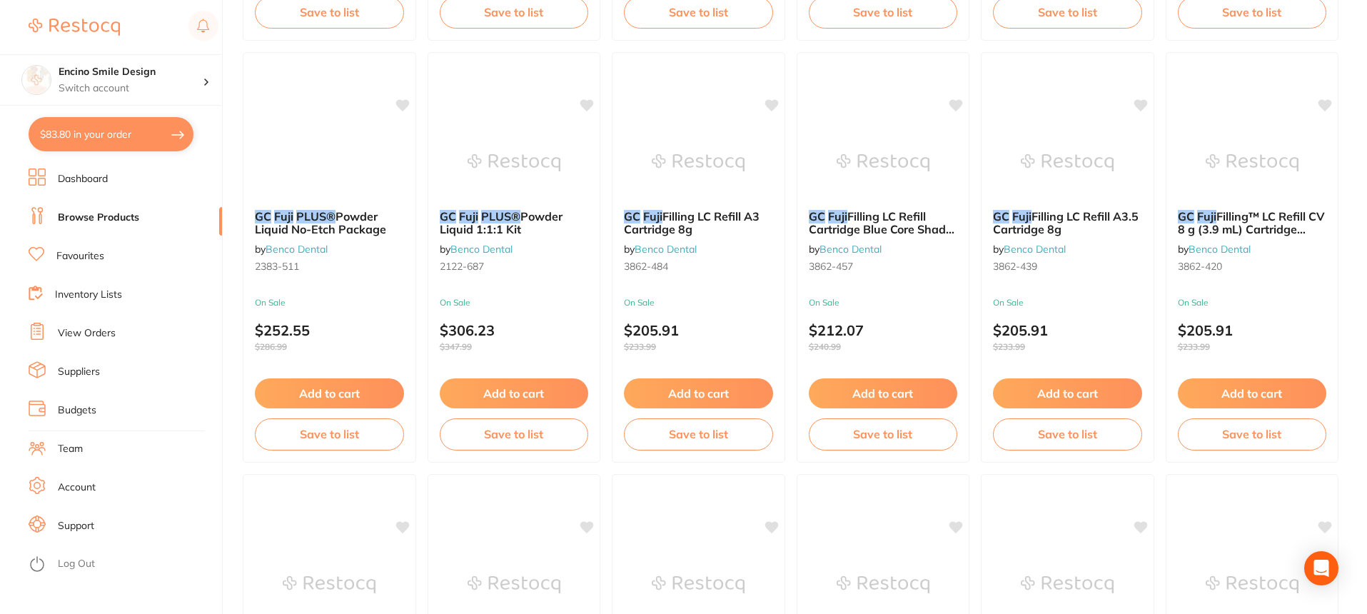
click at [323, 405] on button "Add to cart" at bounding box center [329, 393] width 149 height 30
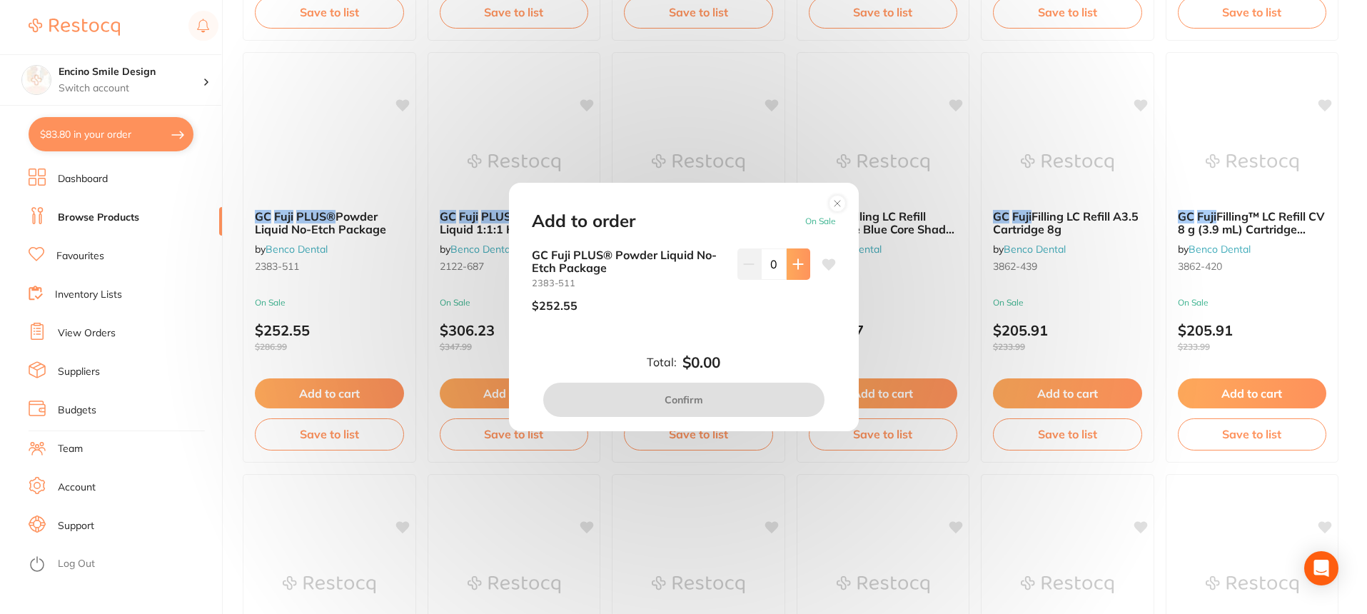
click at [792, 263] on icon at bounding box center [797, 263] width 11 height 11
type input "1"
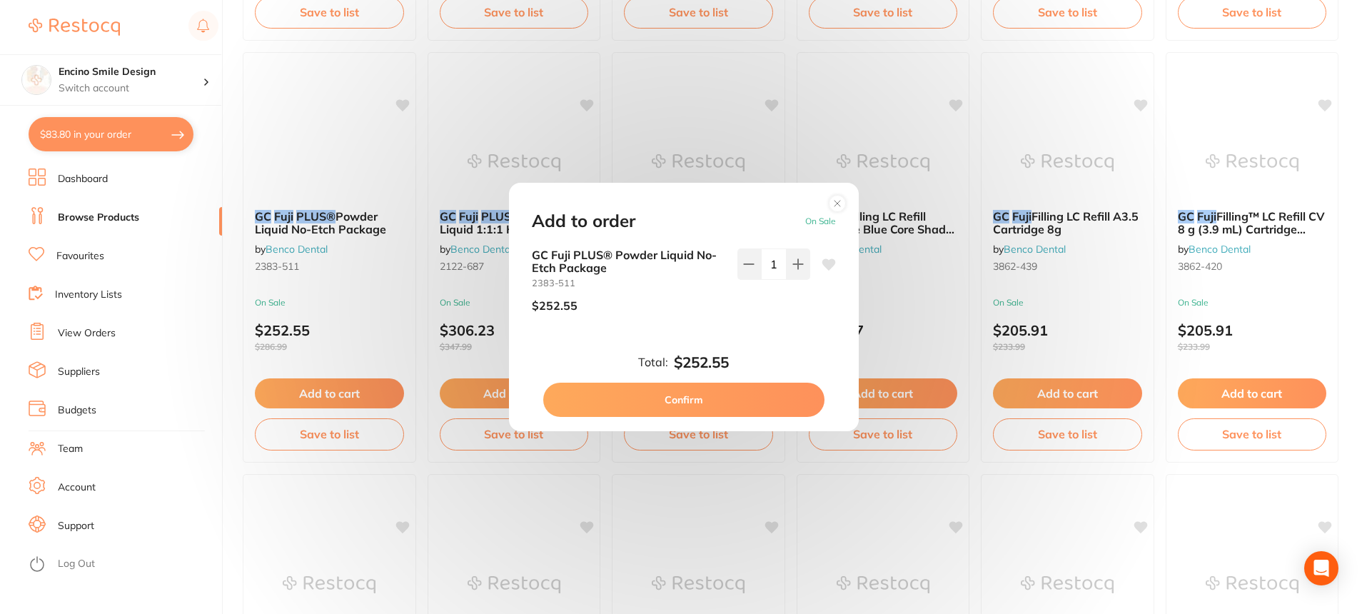
click at [751, 411] on button "Confirm" at bounding box center [683, 400] width 281 height 34
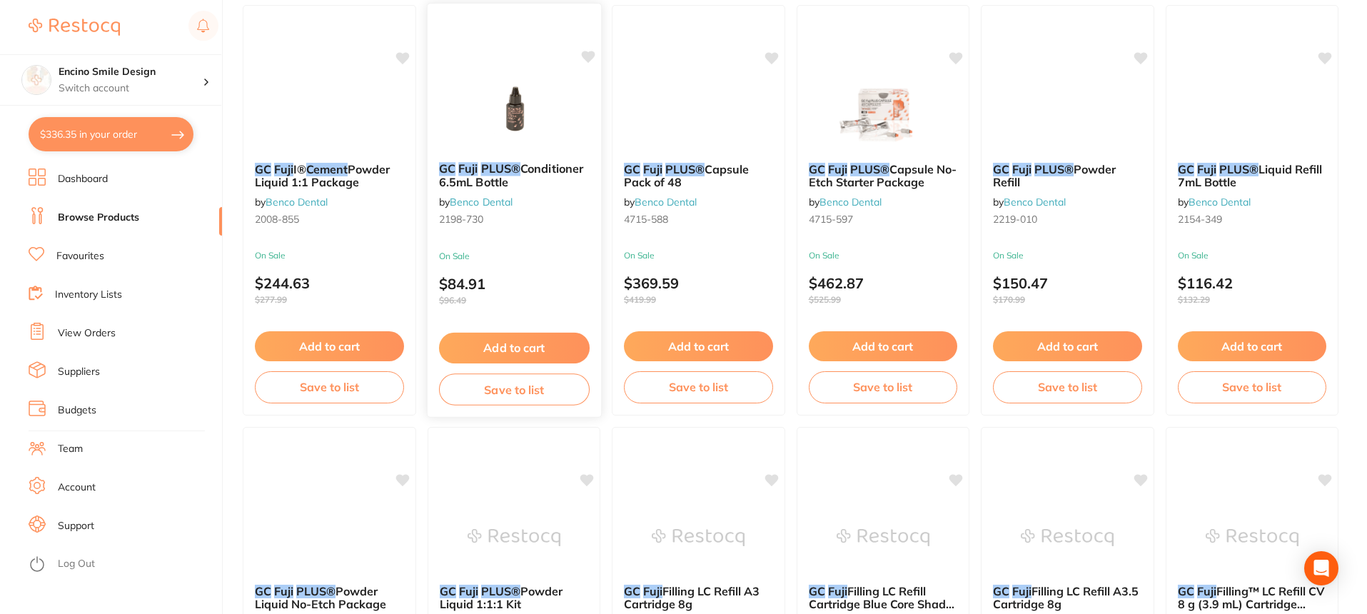
scroll to position [166, 0]
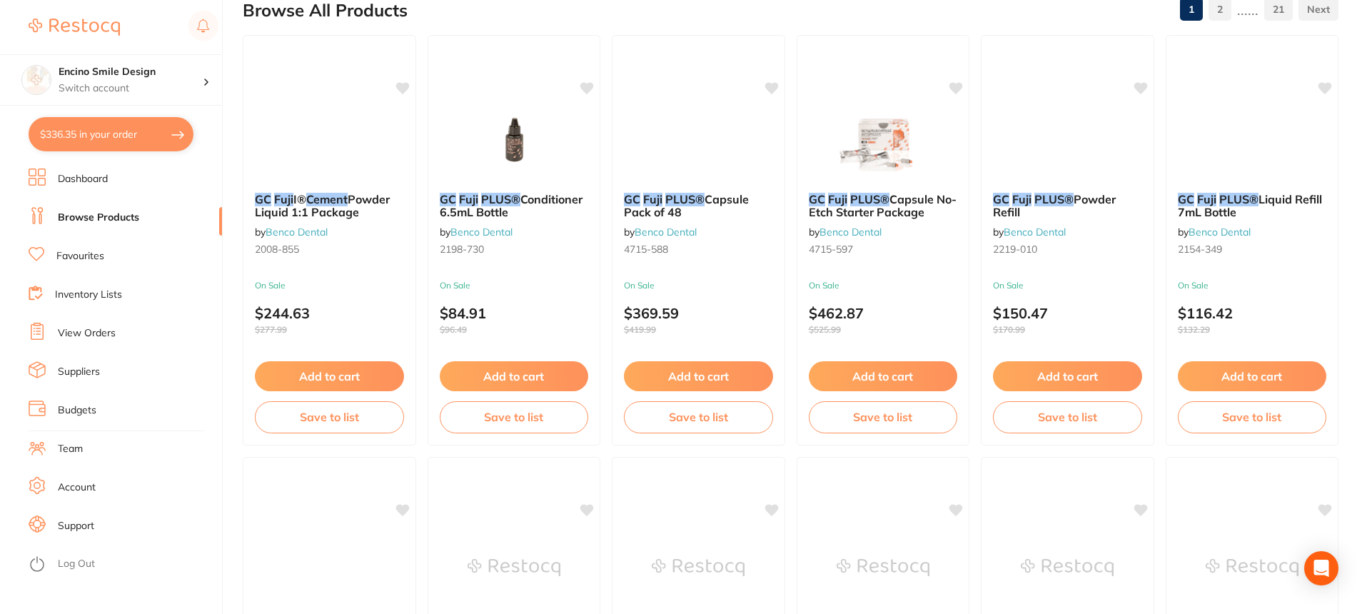
click at [1245, 385] on button "Add to cart" at bounding box center [1252, 376] width 149 height 30
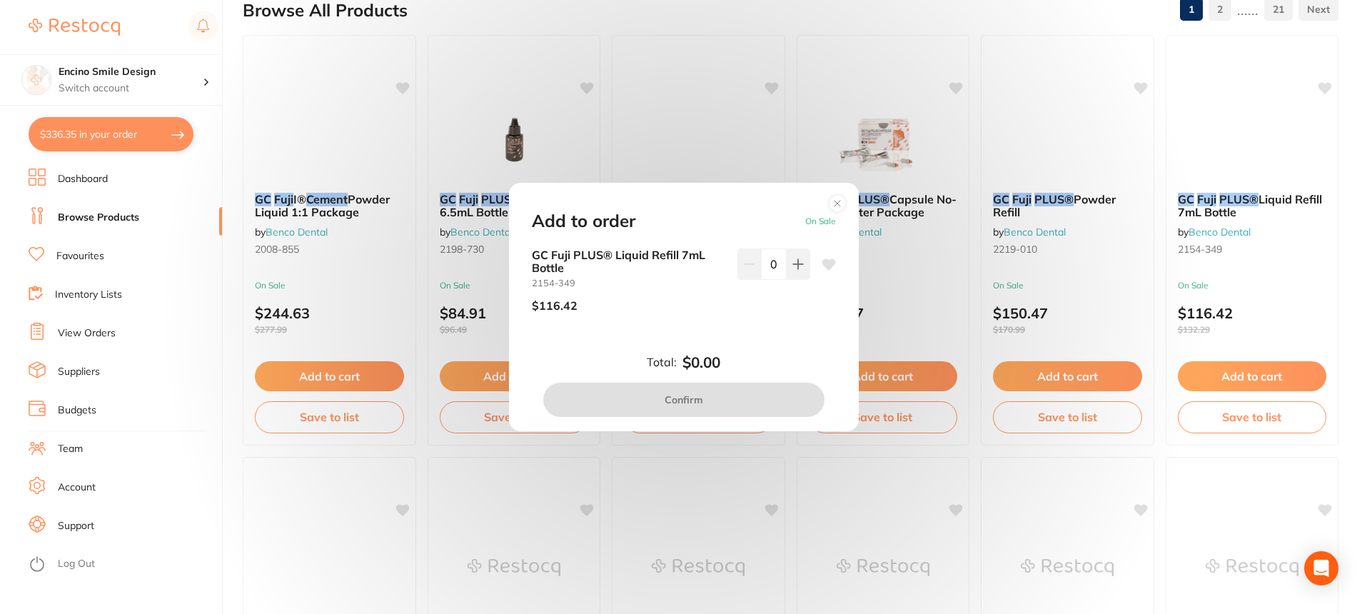
click at [799, 269] on button at bounding box center [798, 263] width 24 height 31
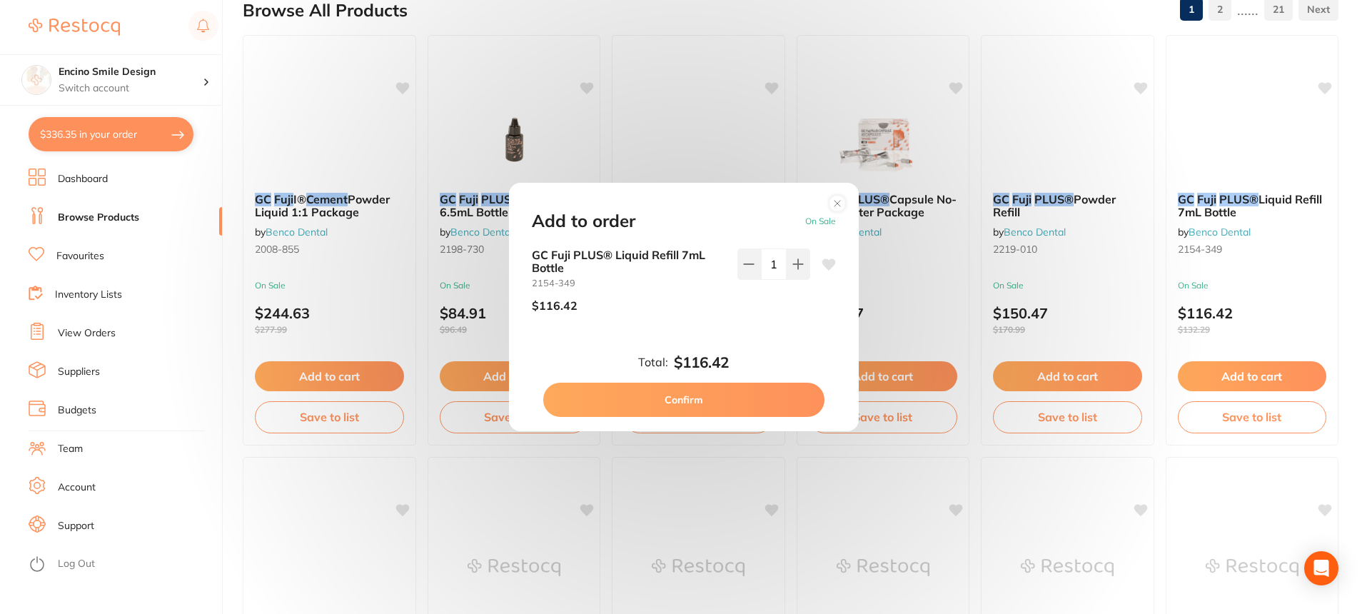
type input "1"
click at [743, 404] on button "Confirm" at bounding box center [683, 400] width 281 height 34
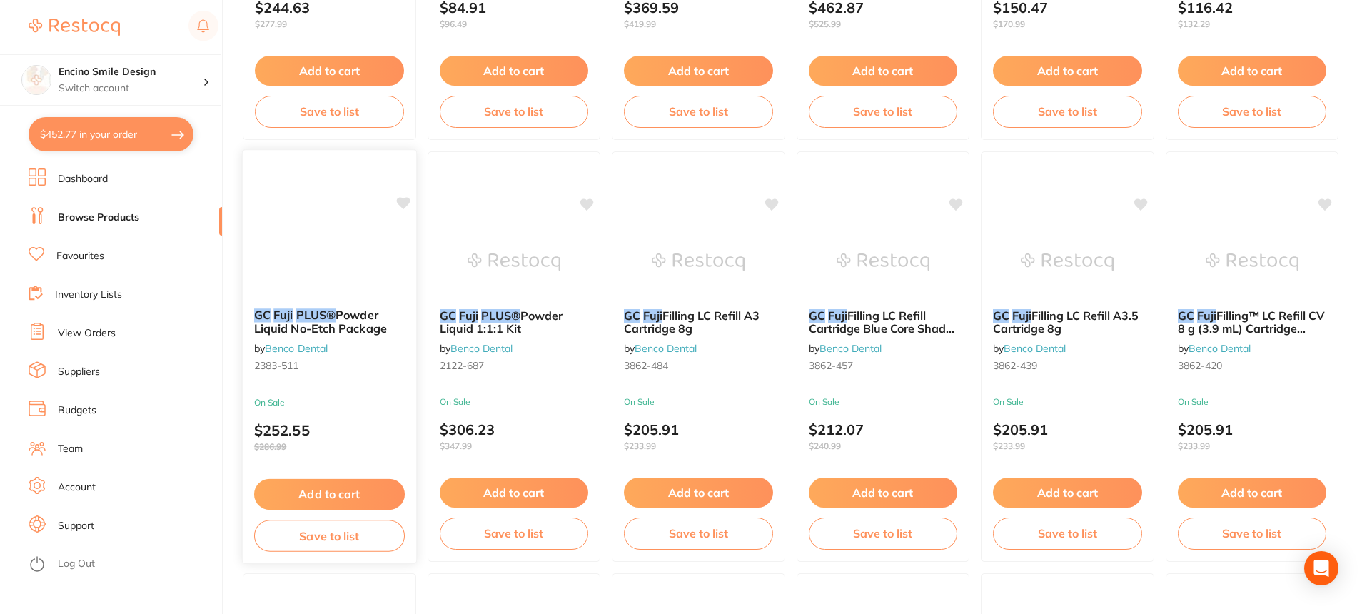
scroll to position [500, 0]
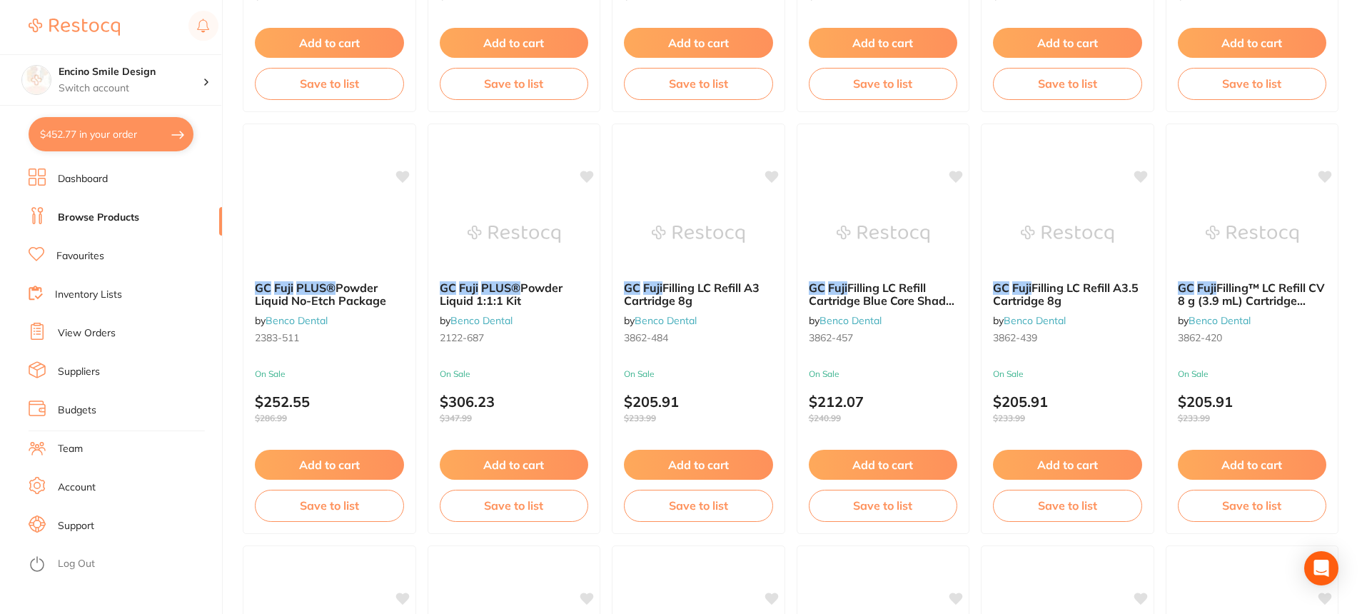
click at [108, 223] on link "Browse Products" at bounding box center [98, 218] width 81 height 14
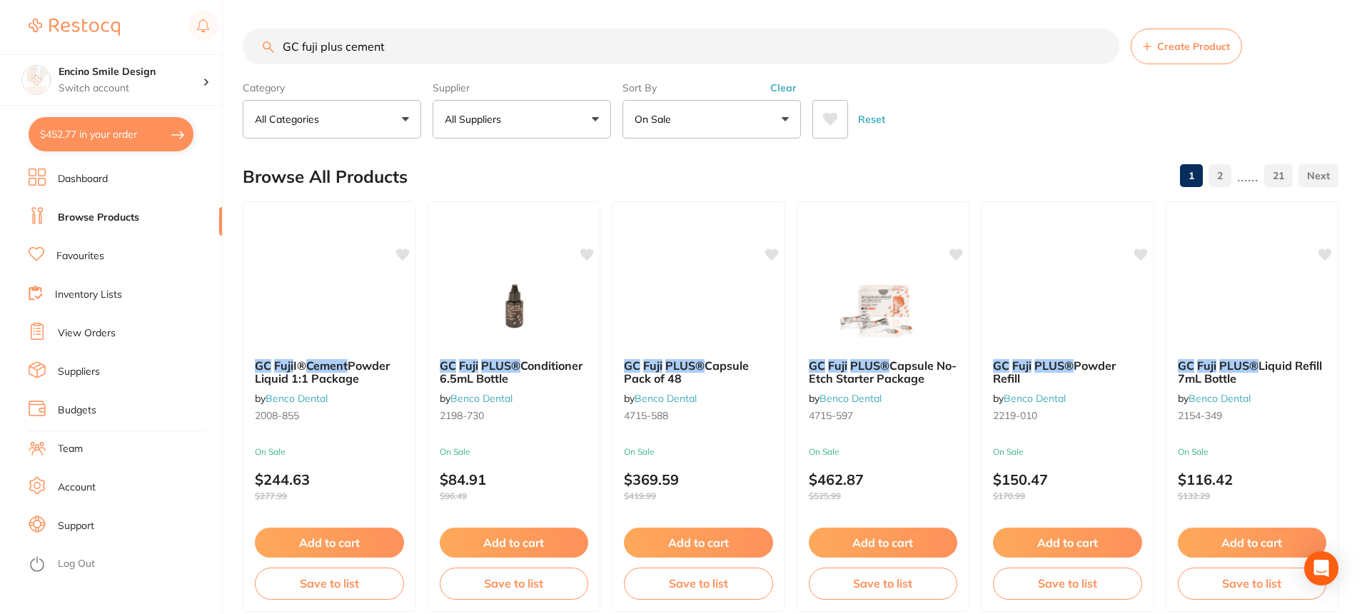
scroll to position [1, 0]
drag, startPoint x: 440, startPoint y: 44, endPoint x: 234, endPoint y: 63, distance: 207.1
click at [234, 63] on div "$452.77 Encino Smile Design Switch account Encino Smile Design $452.77 in your …" at bounding box center [683, 307] width 1367 height 614
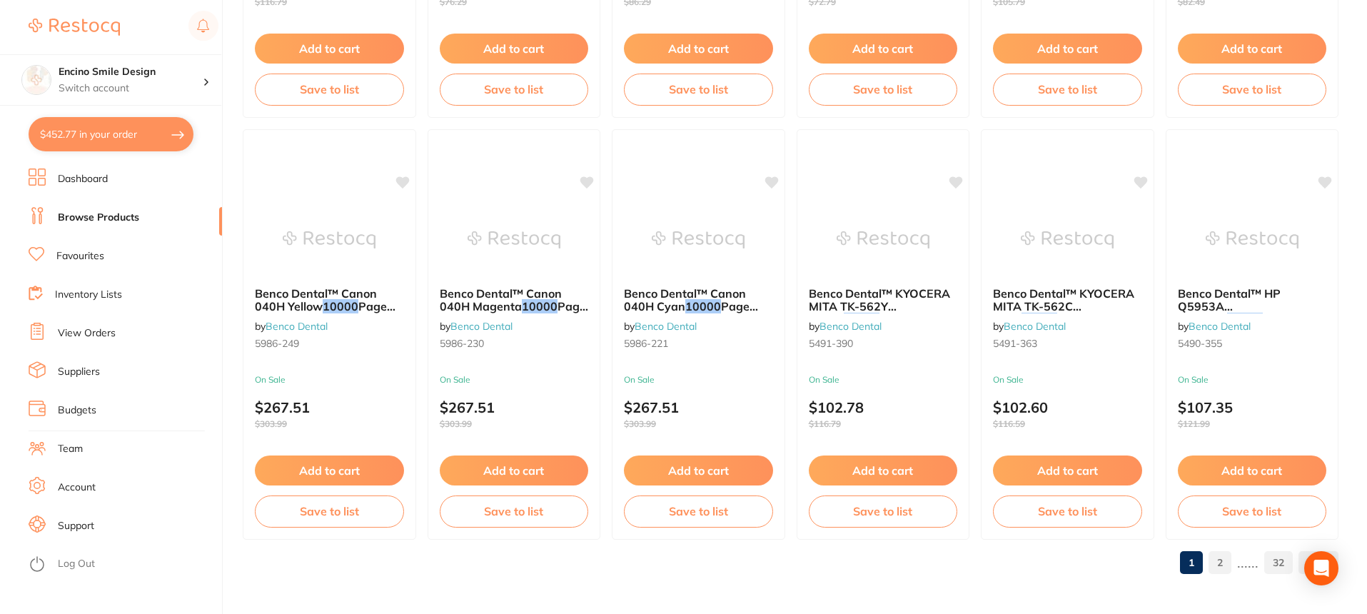
scroll to position [0, 0]
click at [1225, 564] on link "2" at bounding box center [1219, 562] width 23 height 29
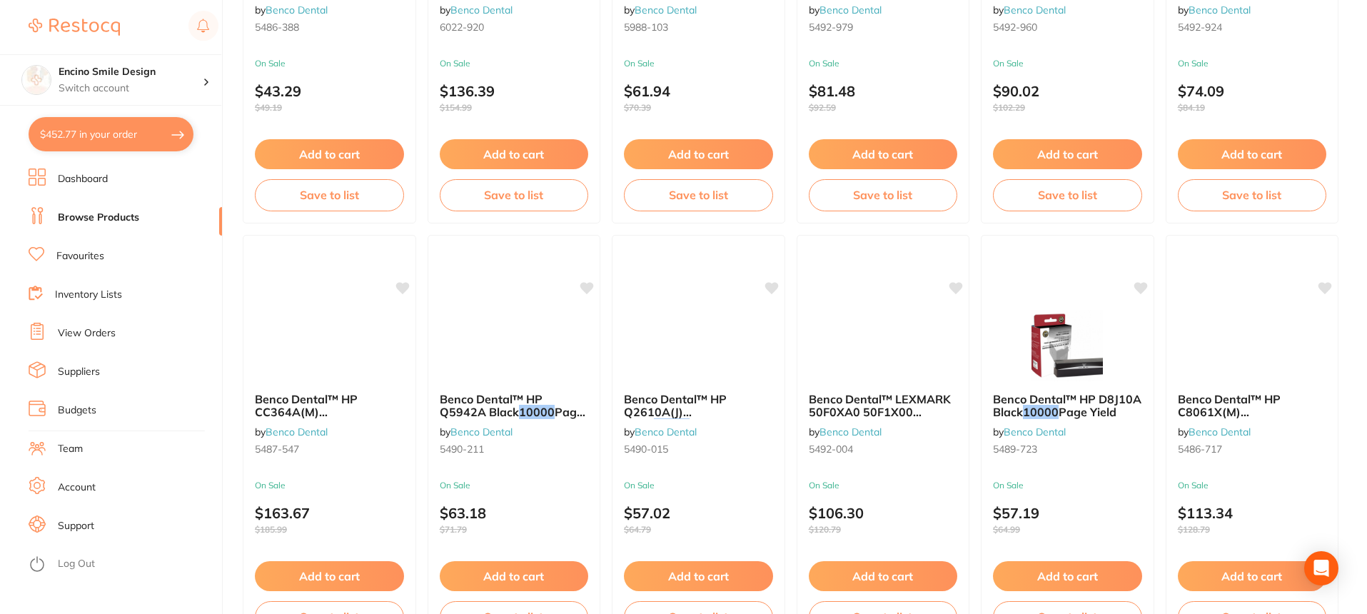
scroll to position [2070, 0]
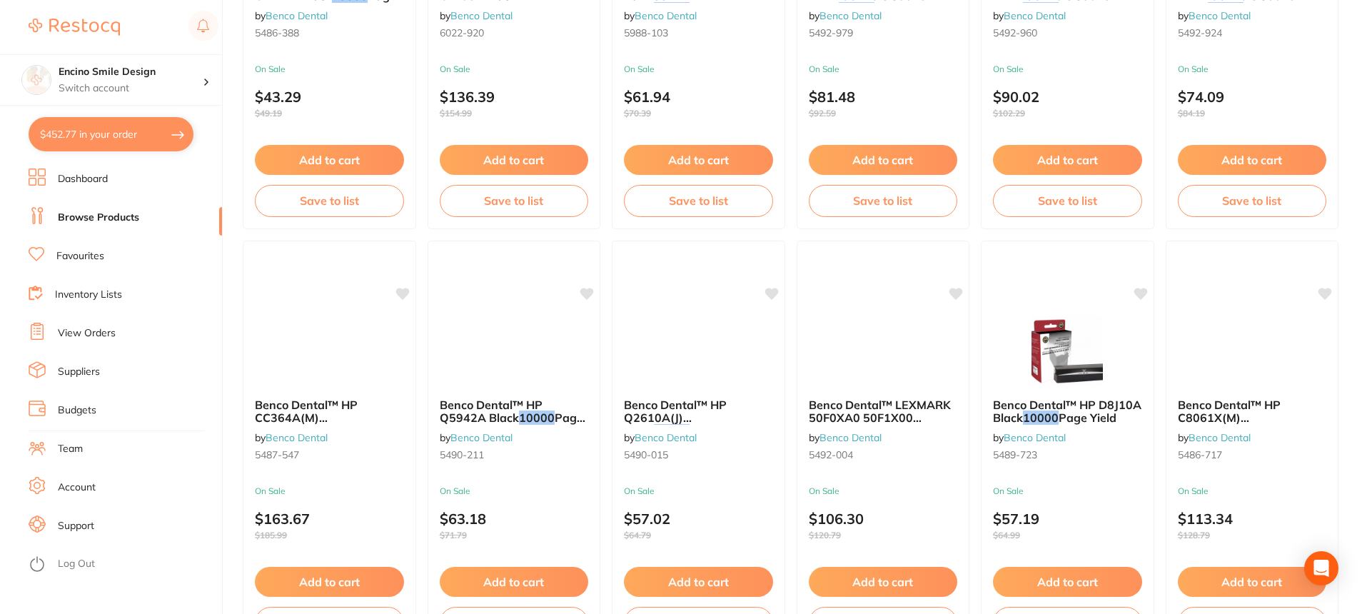
click at [80, 208] on li "Browse Products" at bounding box center [125, 217] width 193 height 21
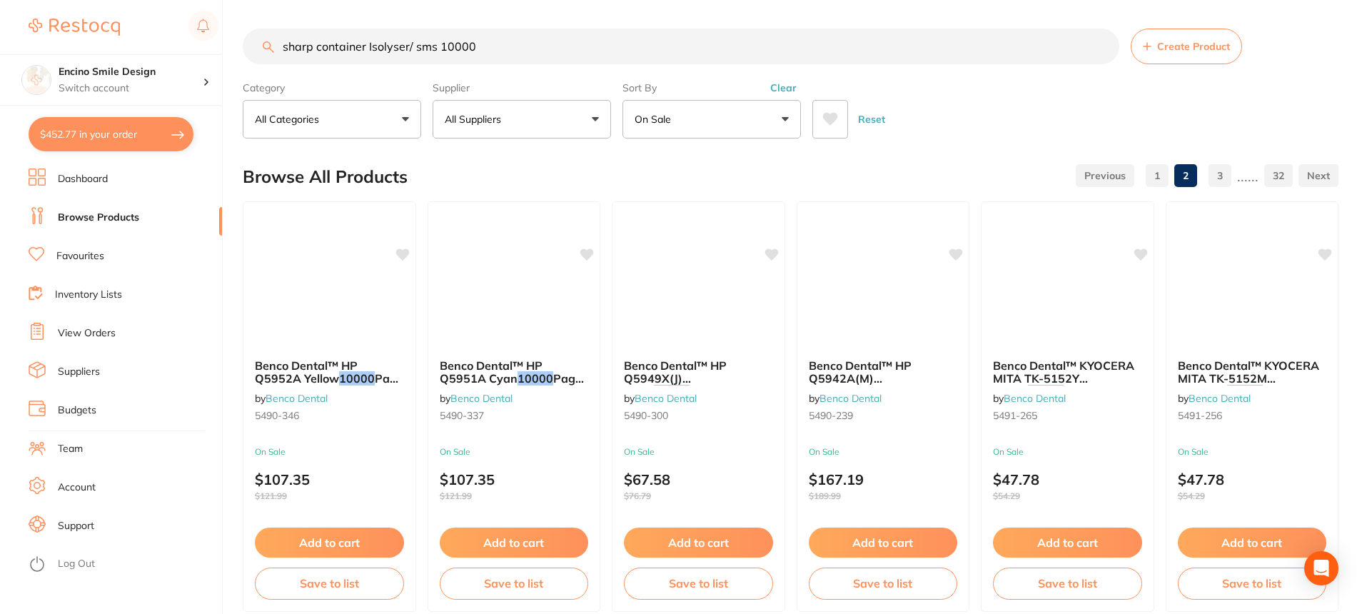
drag, startPoint x: 365, startPoint y: 45, endPoint x: 285, endPoint y: 75, distance: 86.0
click at [283, 69] on section "sharp container Isolyser/ sms 10000 Create Product Category All Categories All …" at bounding box center [790, 84] width 1095 height 110
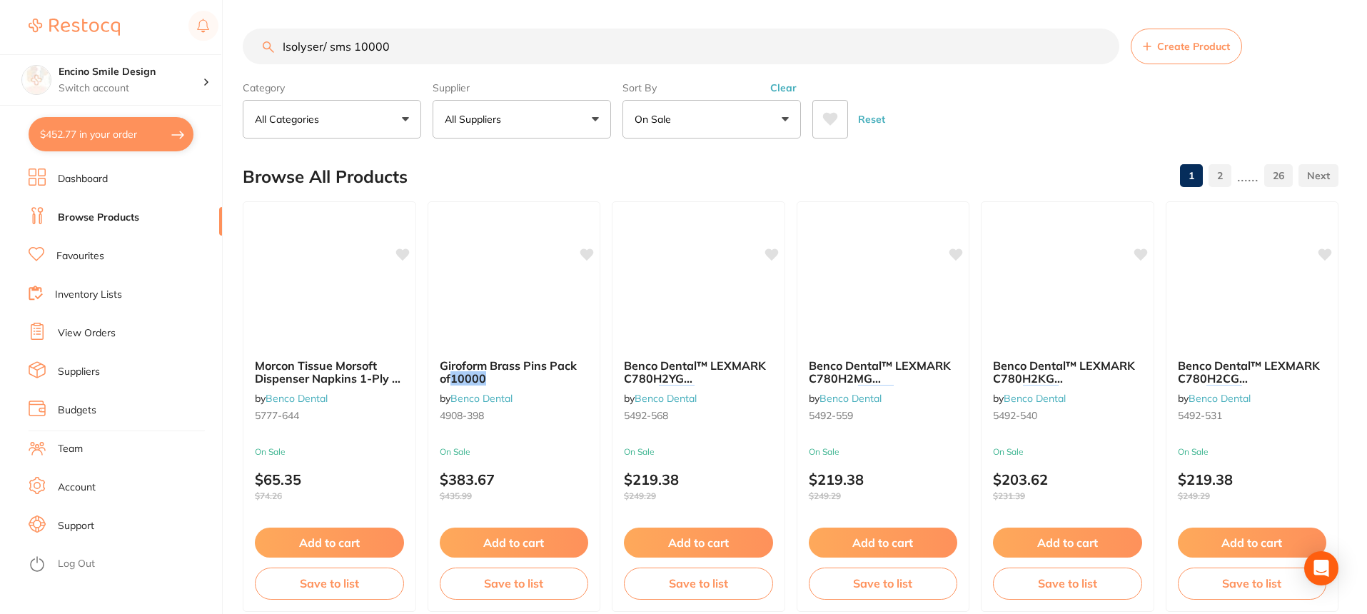
click at [403, 116] on button "All Categories" at bounding box center [332, 119] width 178 height 39
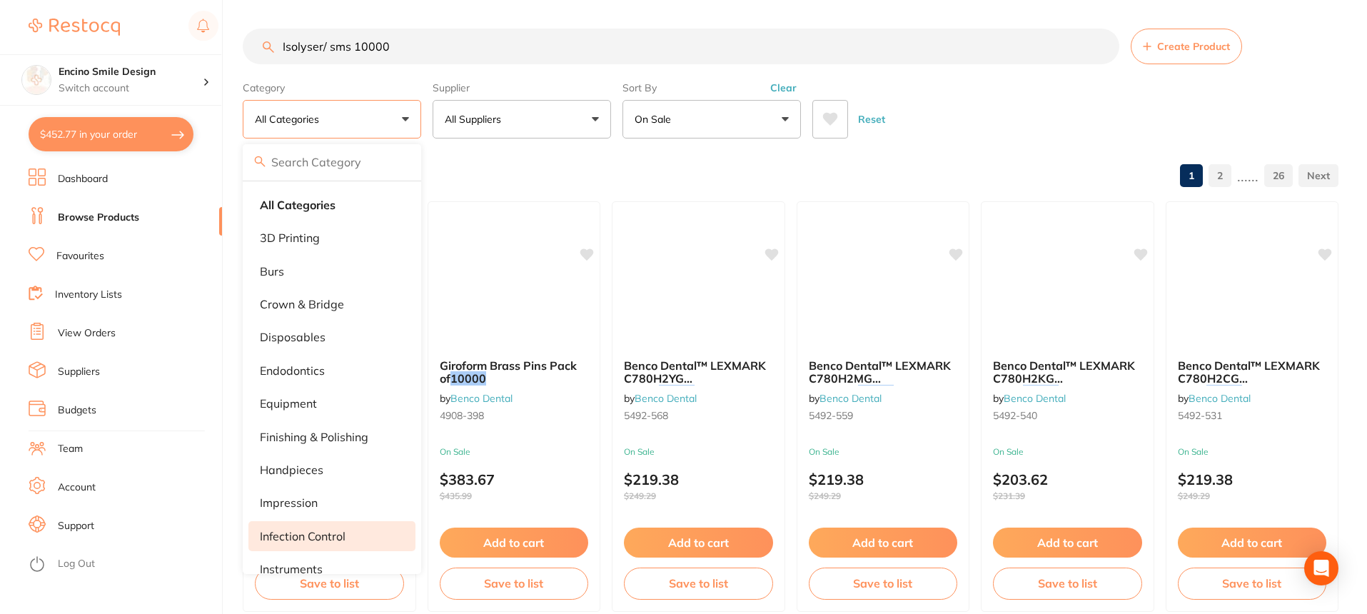
click at [340, 540] on p "infection control" at bounding box center [303, 536] width 86 height 13
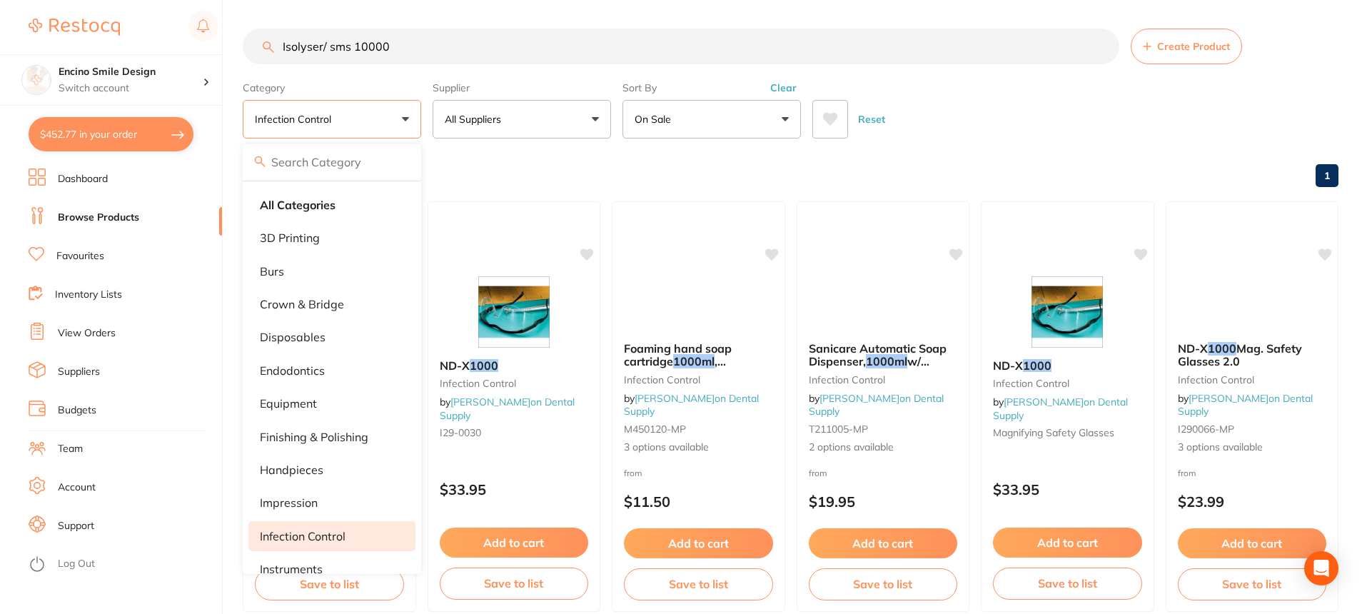
click at [368, 537] on li "infection control" at bounding box center [331, 536] width 167 height 30
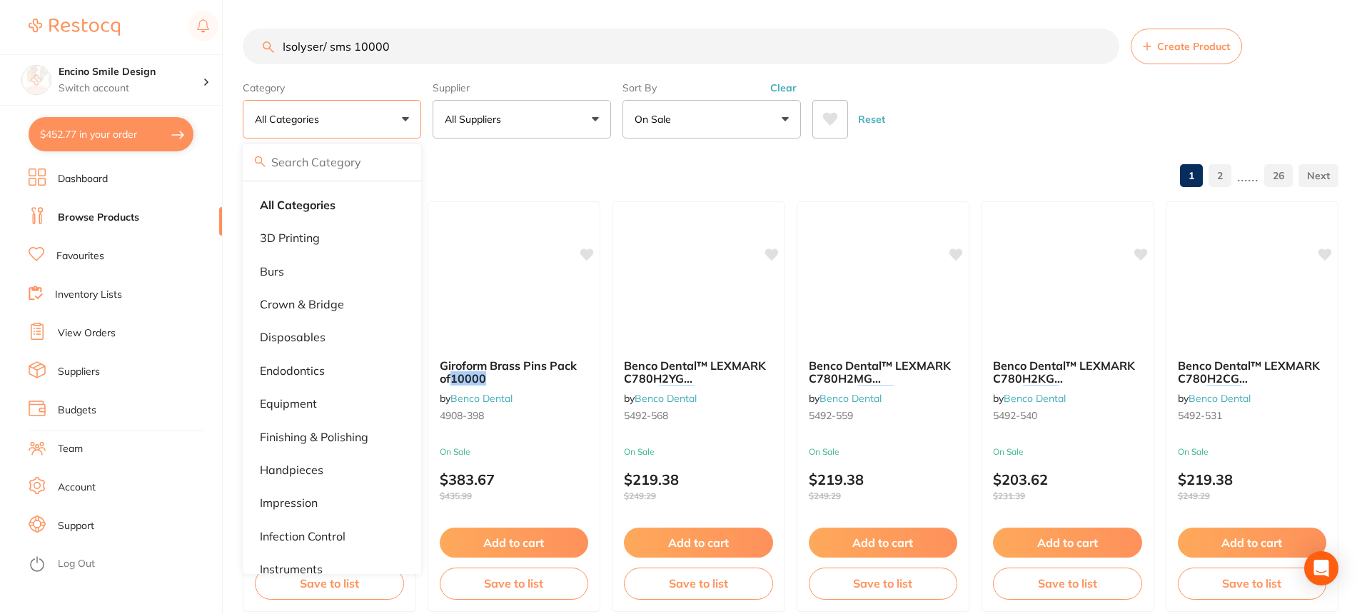
click at [594, 115] on button "All Suppliers" at bounding box center [521, 119] width 178 height 39
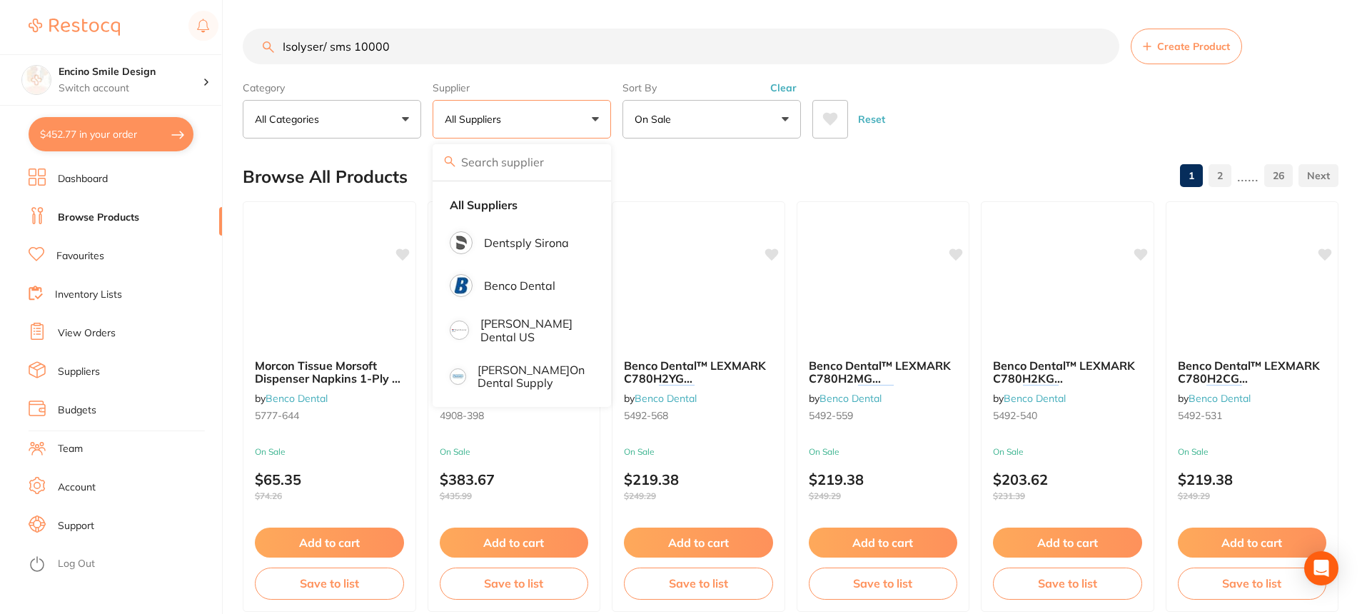
click at [404, 46] on input "Isolyser/ sms 10000" at bounding box center [681, 47] width 876 height 36
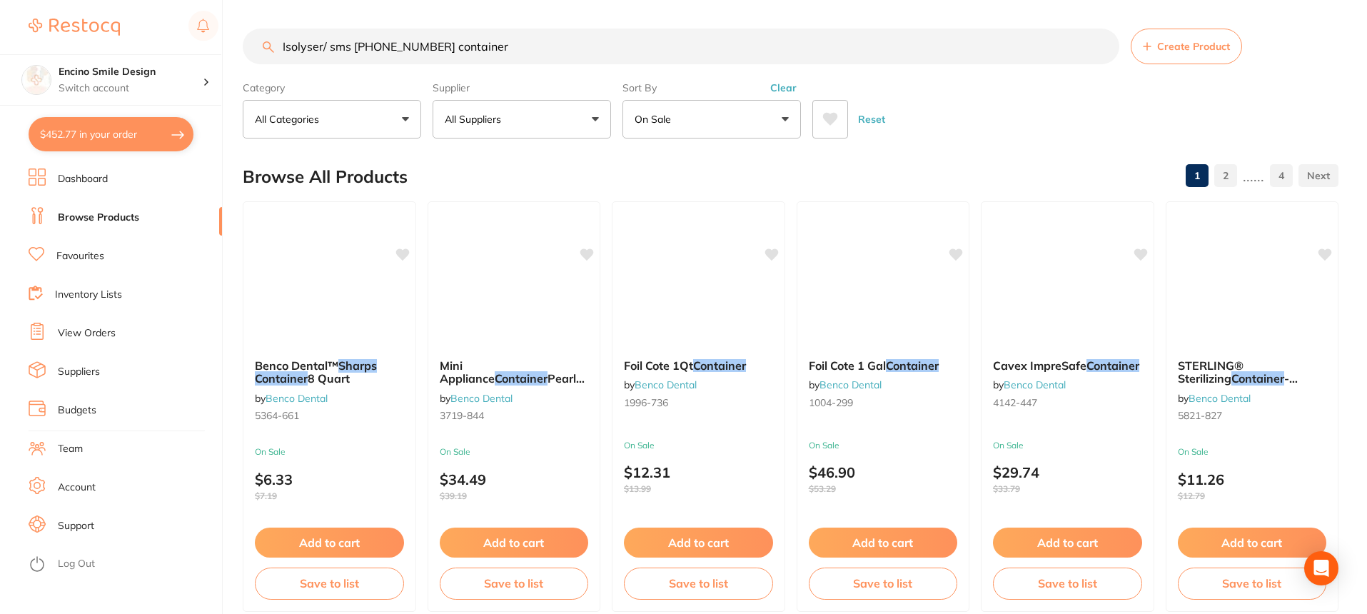
type input "Isolyser/ sms [PHONE_NUMBER] container"
click at [407, 119] on button "All Categories" at bounding box center [332, 119] width 178 height 39
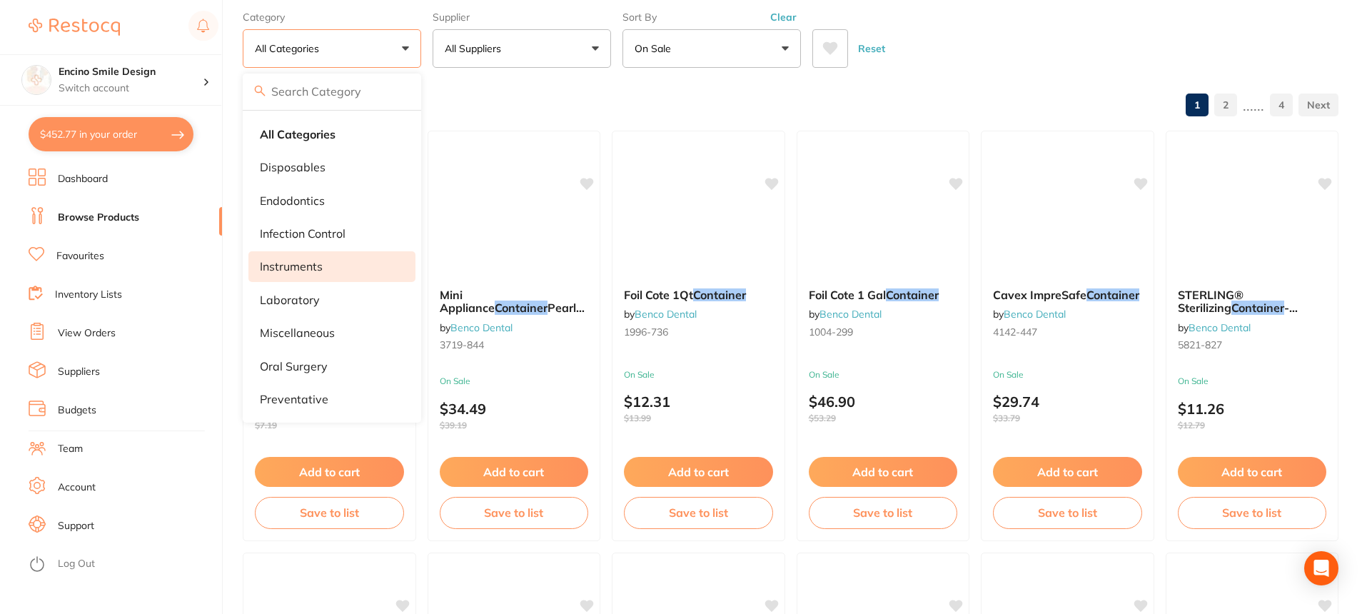
scroll to position [71, 0]
click at [318, 235] on p "infection control" at bounding box center [303, 232] width 86 height 13
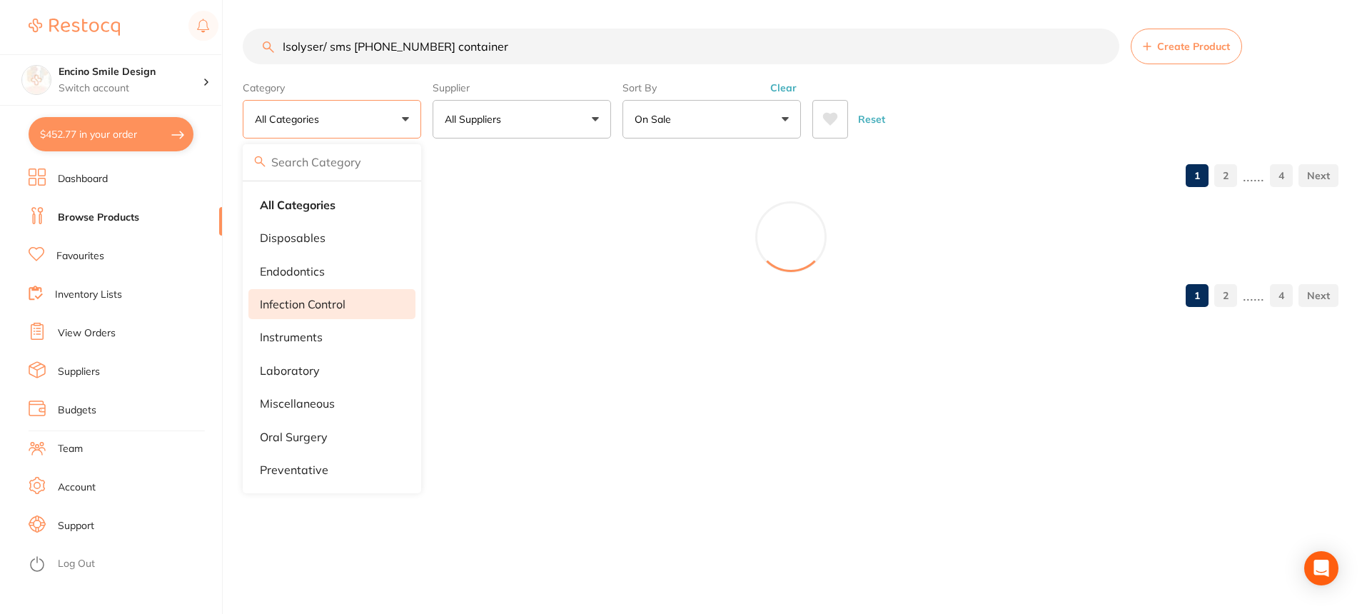
scroll to position [0, 0]
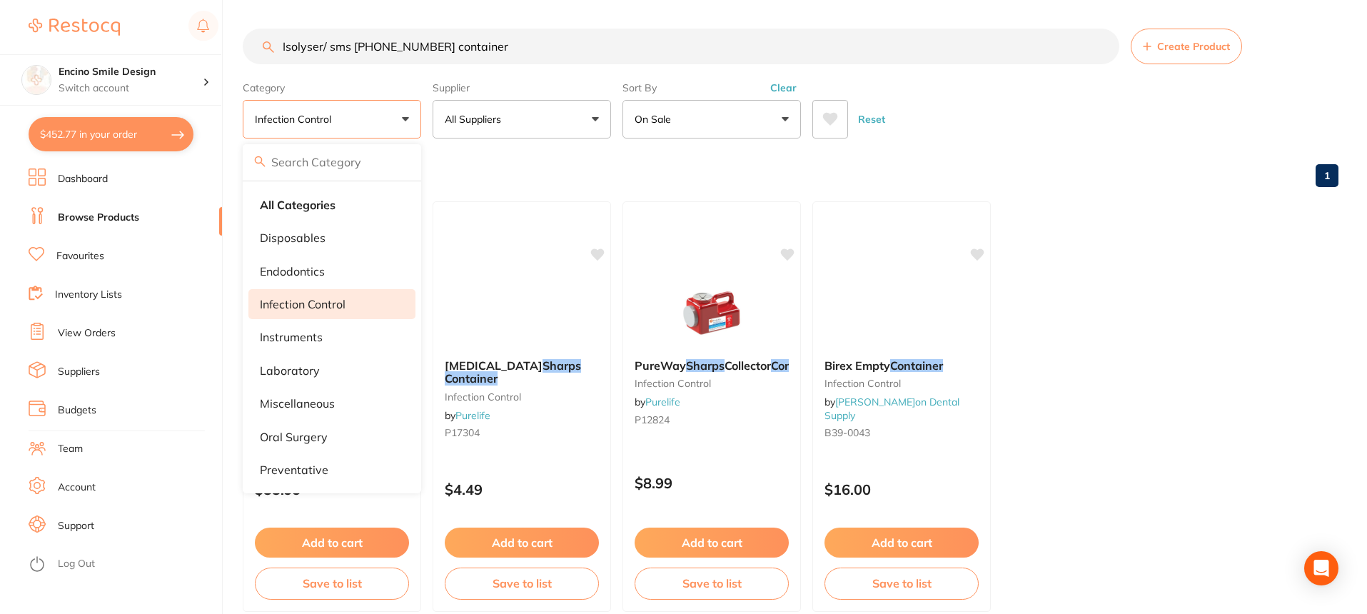
click at [1138, 319] on ul "Wallmate 5.4 Quart Sharps Container infection control by Purelife P17305 $55.99…" at bounding box center [790, 406] width 1095 height 410
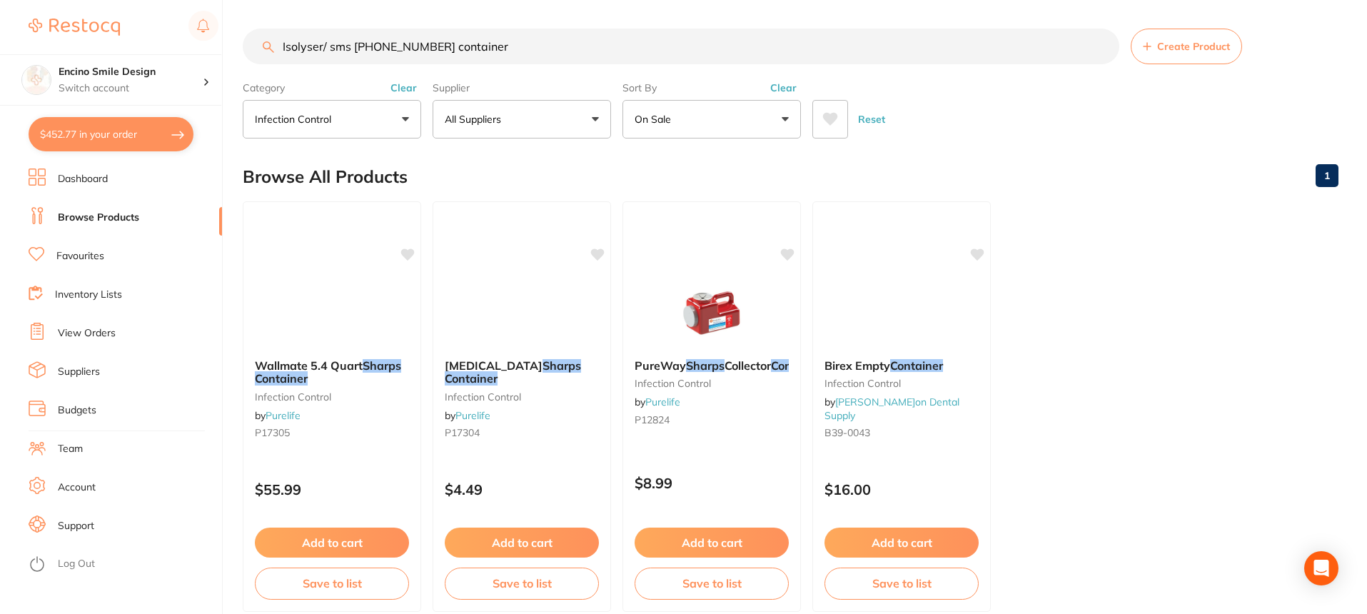
drag, startPoint x: 482, startPoint y: 45, endPoint x: 298, endPoint y: 39, distance: 184.2
click at [278, 46] on input "Isolyser/ sms [PHONE_NUMBER] container" at bounding box center [681, 47] width 876 height 36
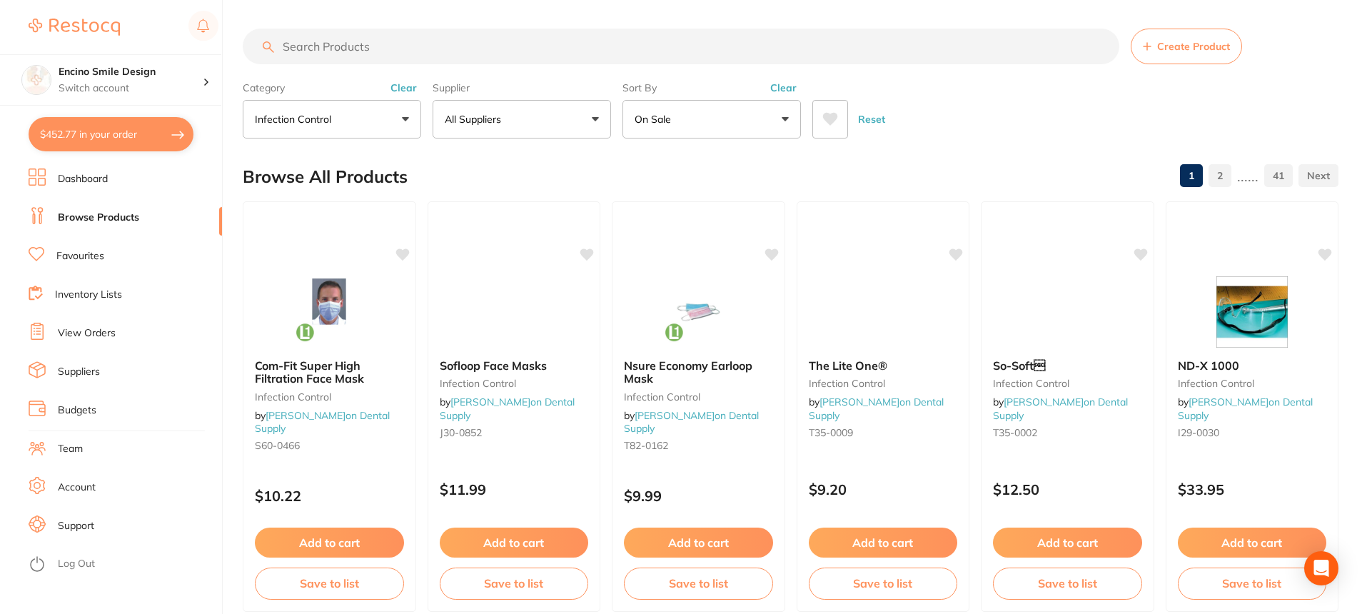
click at [414, 115] on button "infection control" at bounding box center [332, 119] width 178 height 39
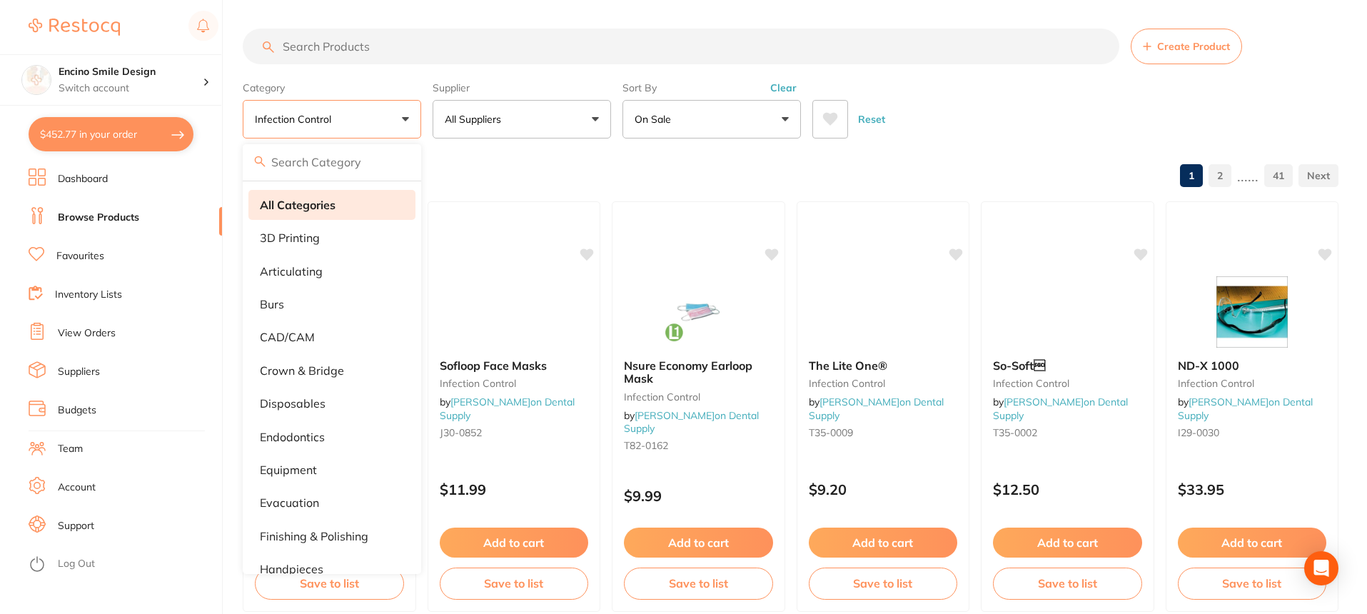
drag, startPoint x: 355, startPoint y: 211, endPoint x: 365, endPoint y: 214, distance: 11.3
click at [360, 211] on li "All Categories" at bounding box center [331, 205] width 167 height 30
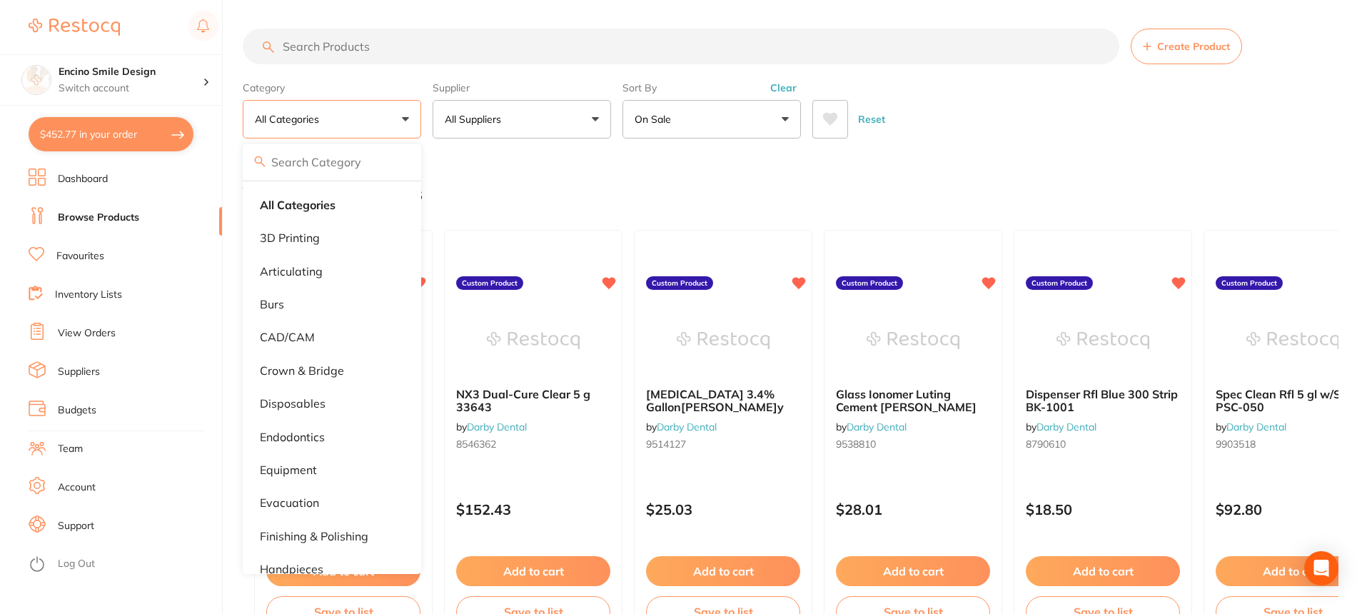
drag, startPoint x: 353, startPoint y: 39, endPoint x: 355, endPoint y: 46, distance: 7.5
click at [353, 44] on input "search" at bounding box center [681, 47] width 876 height 36
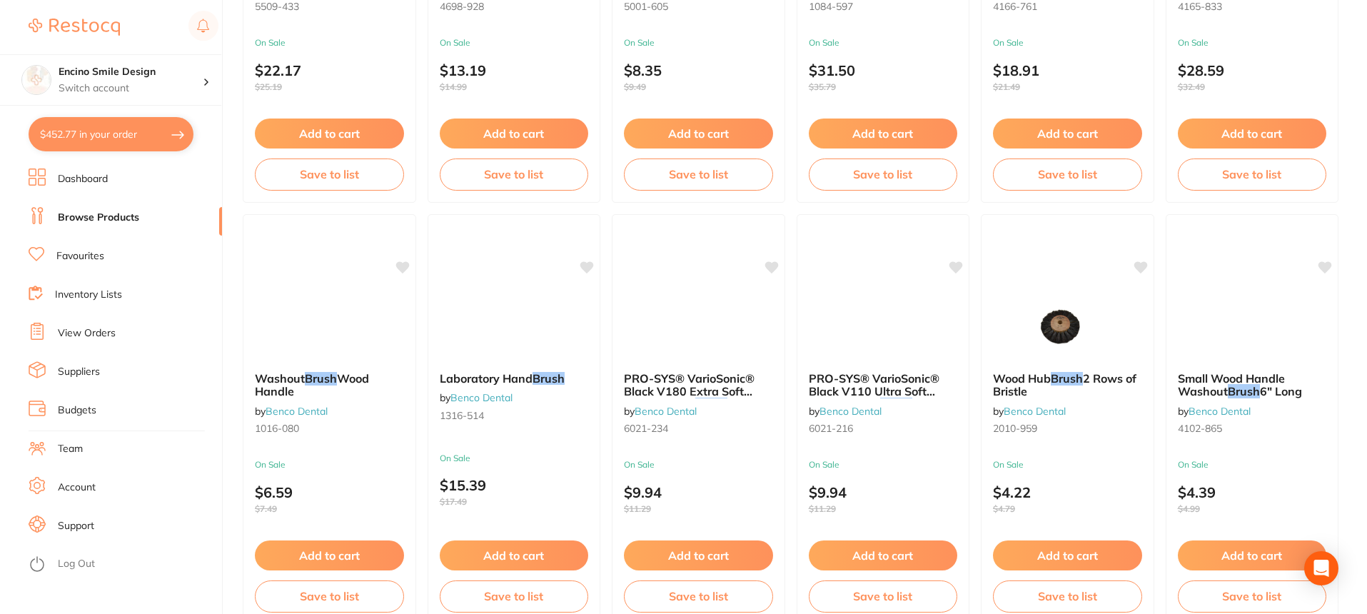
scroll to position [2950, 0]
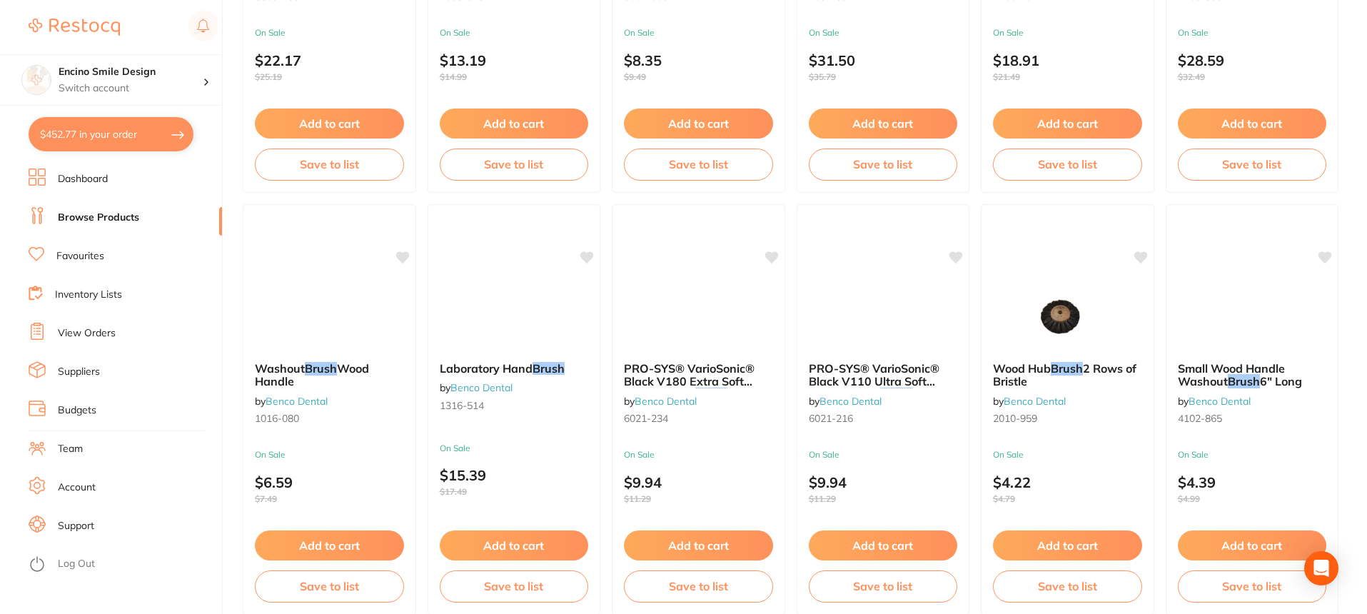
type input "articulating paper baush"
click at [88, 294] on link "Inventory Lists" at bounding box center [88, 295] width 67 height 14
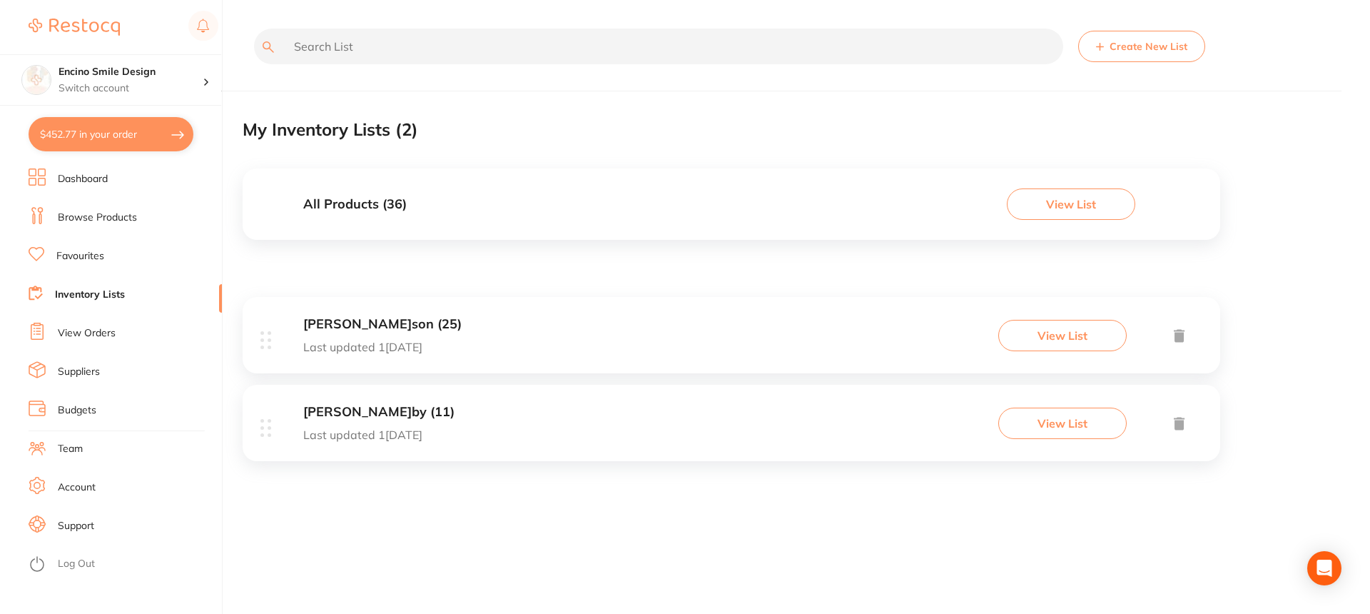
click at [1098, 202] on button "View List" at bounding box center [1071, 203] width 128 height 31
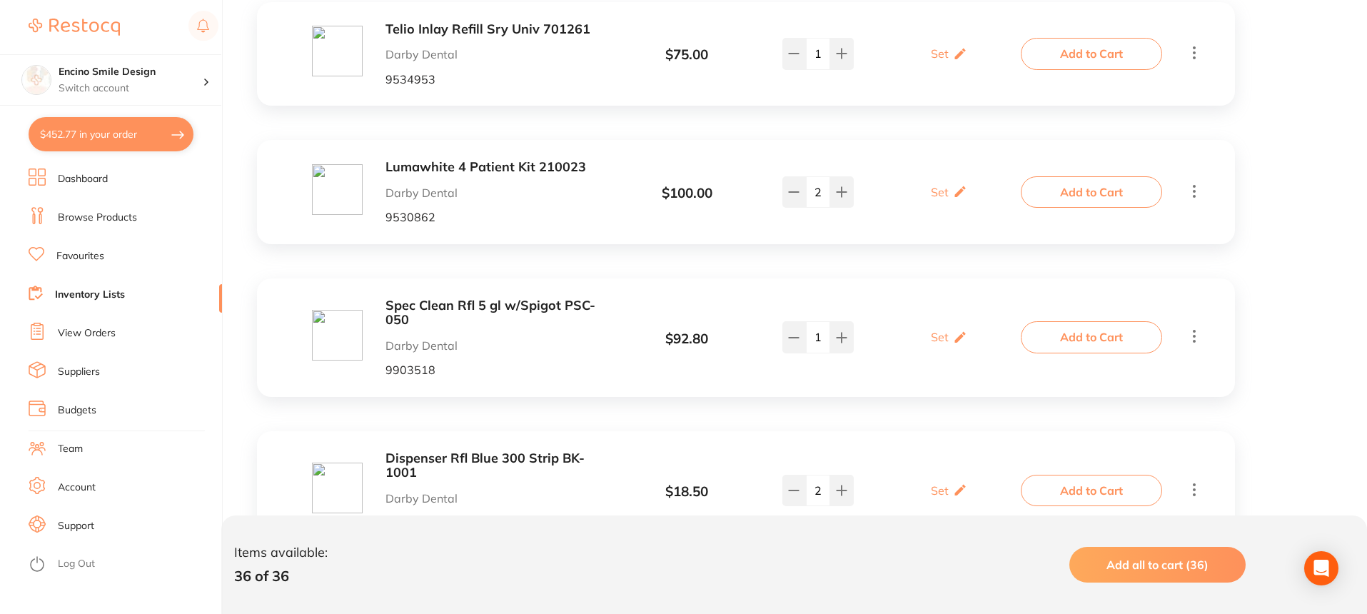
scroll to position [4448, 0]
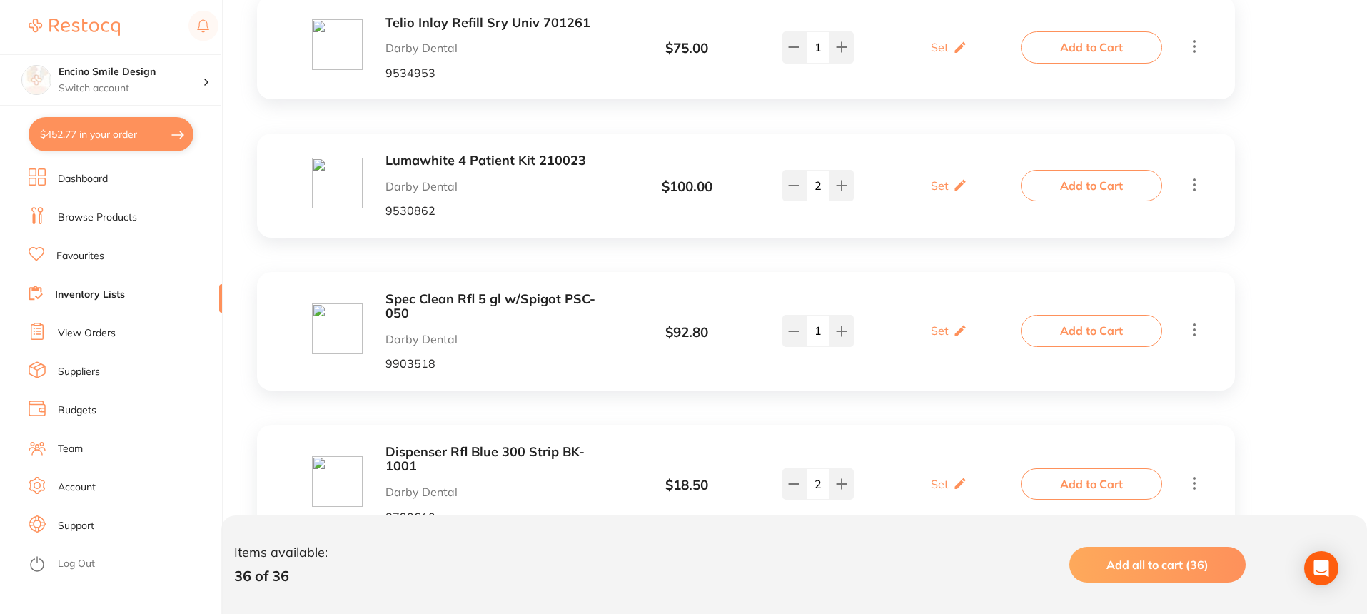
click at [1094, 468] on button "Add to Cart" at bounding box center [1091, 483] width 141 height 31
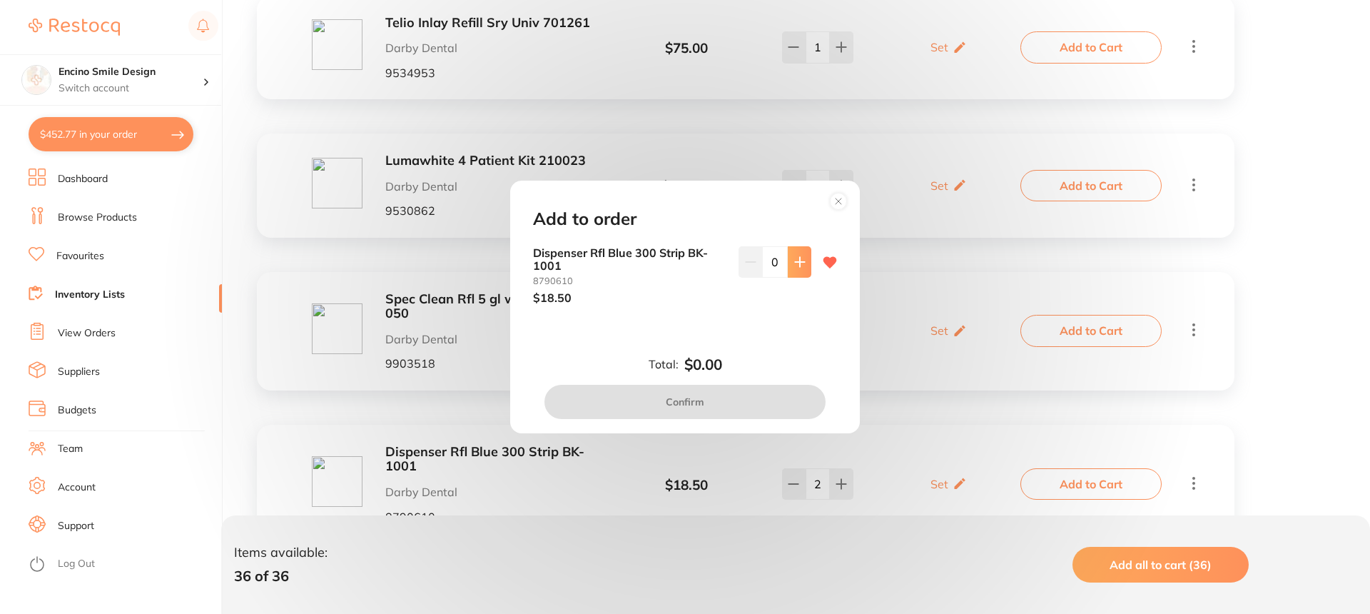
click at [798, 267] on icon at bounding box center [799, 261] width 11 height 11
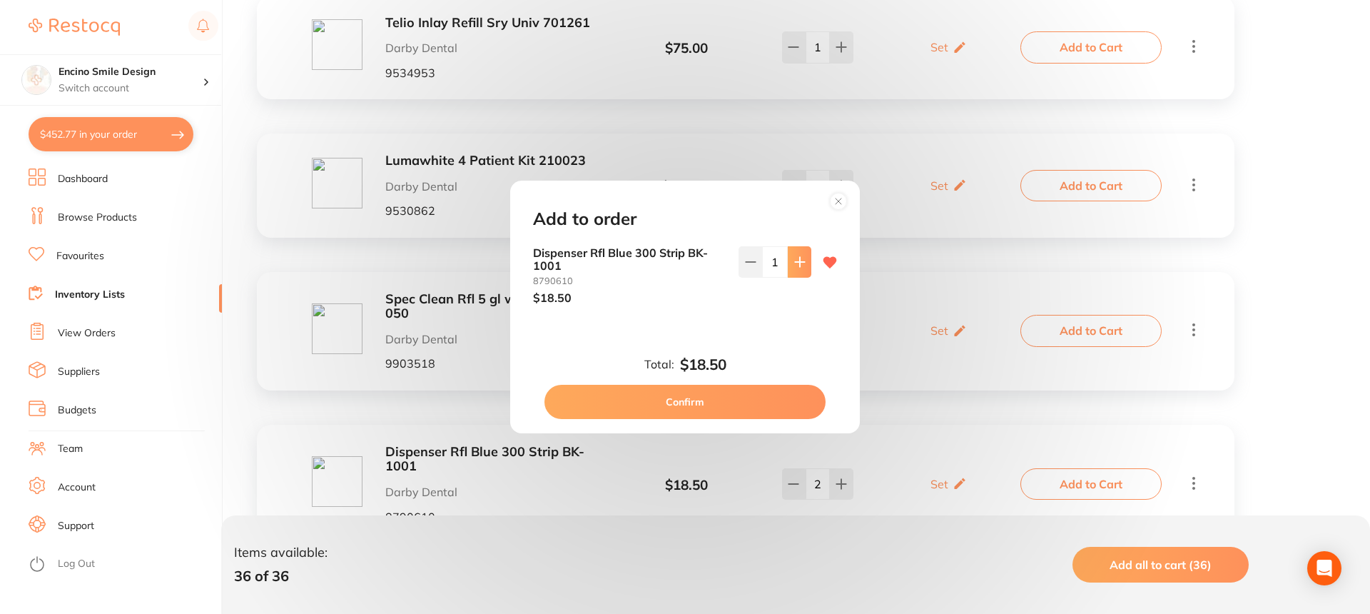
click at [795, 263] on icon at bounding box center [799, 261] width 9 height 9
click at [748, 270] on button at bounding box center [751, 261] width 24 height 31
type input "1"
drag, startPoint x: 761, startPoint y: 401, endPoint x: 720, endPoint y: 383, distance: 45.4
click at [761, 401] on button "Confirm" at bounding box center [685, 402] width 281 height 34
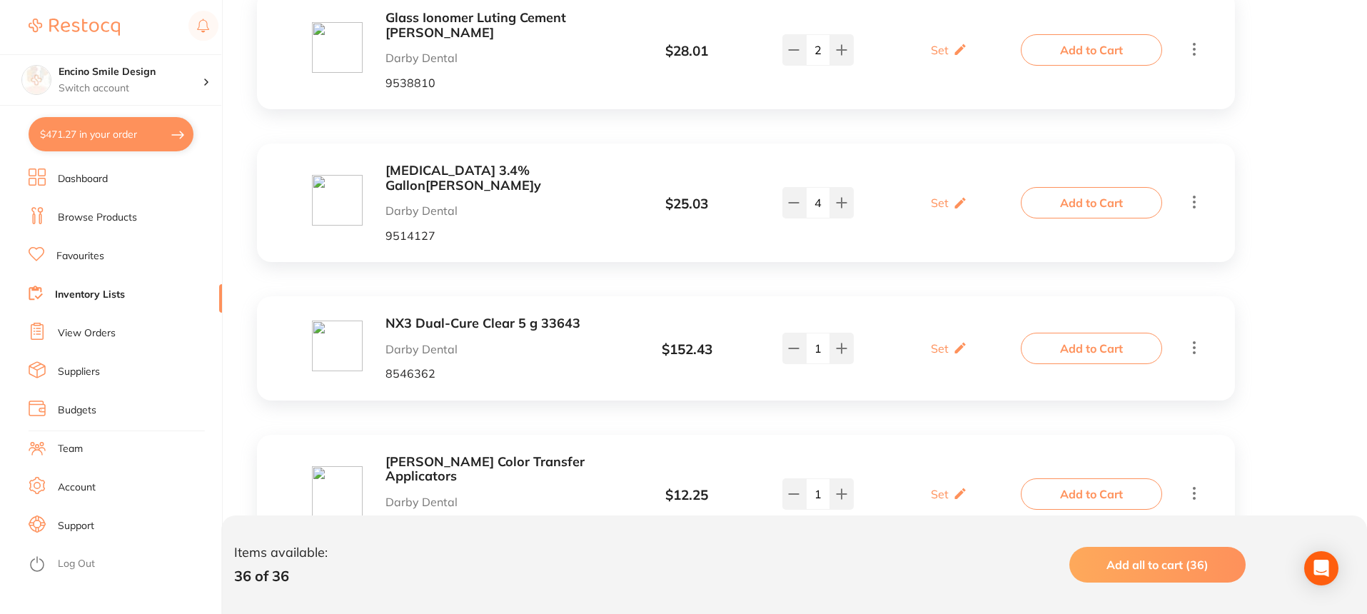
scroll to position [5040, 0]
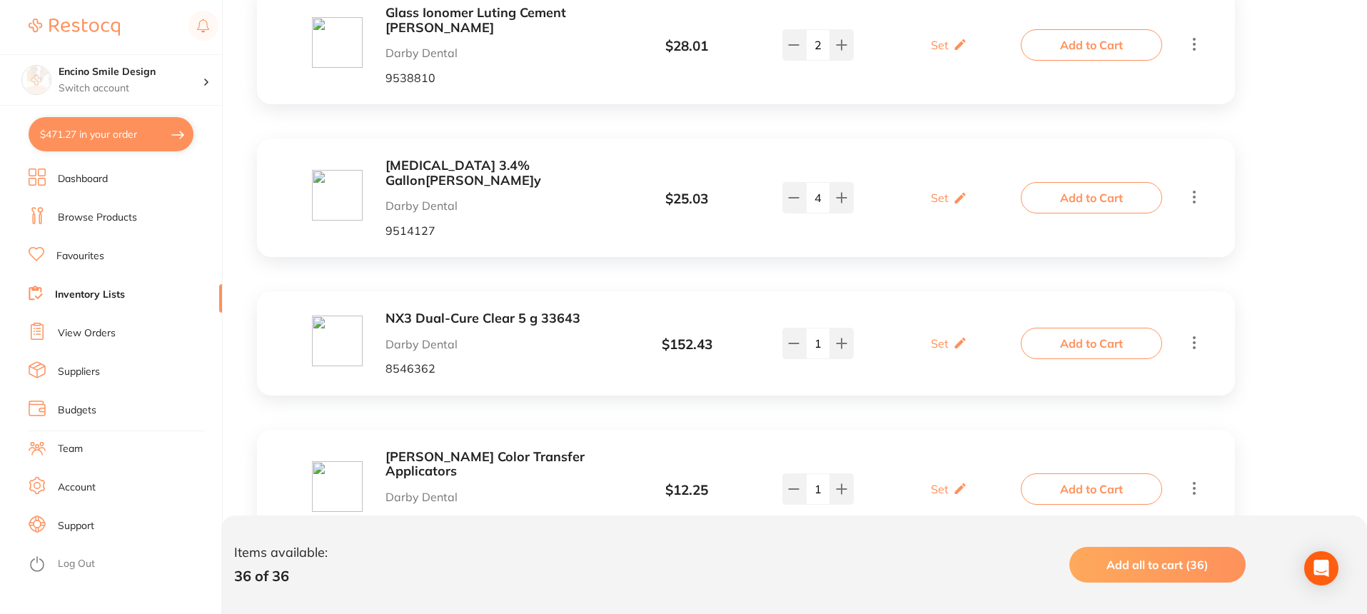
click at [121, 140] on button "$471.27 in your order" at bounding box center [111, 134] width 165 height 34
checkbox input "true"
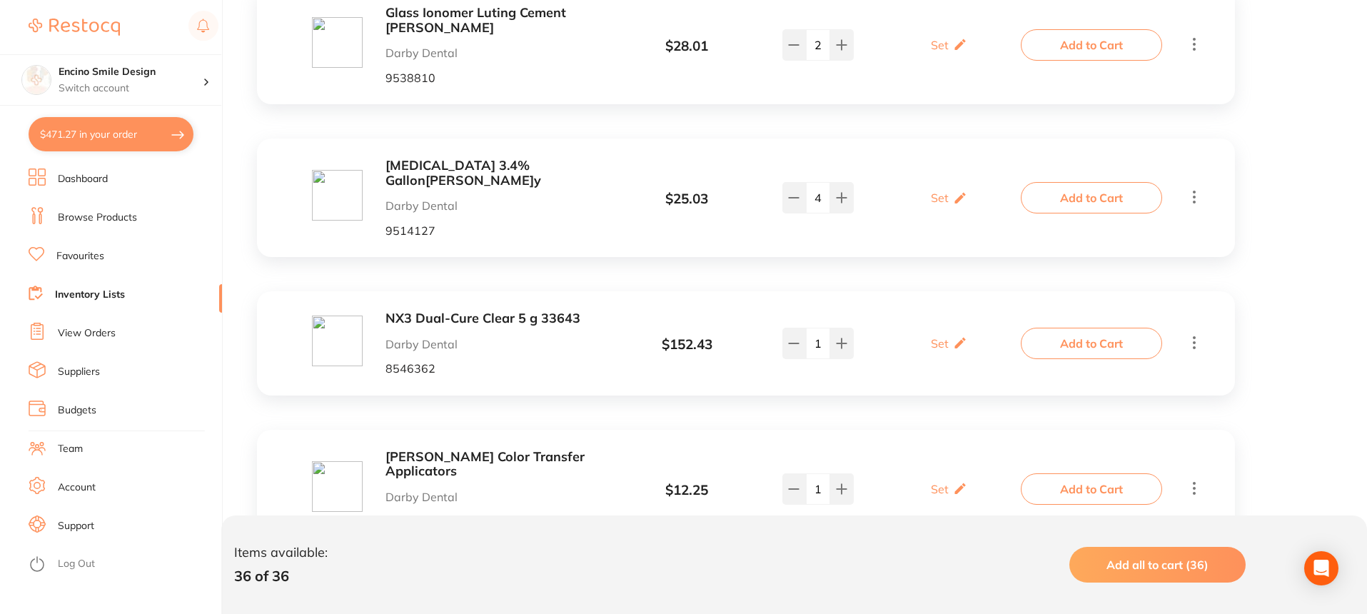
checkbox input "true"
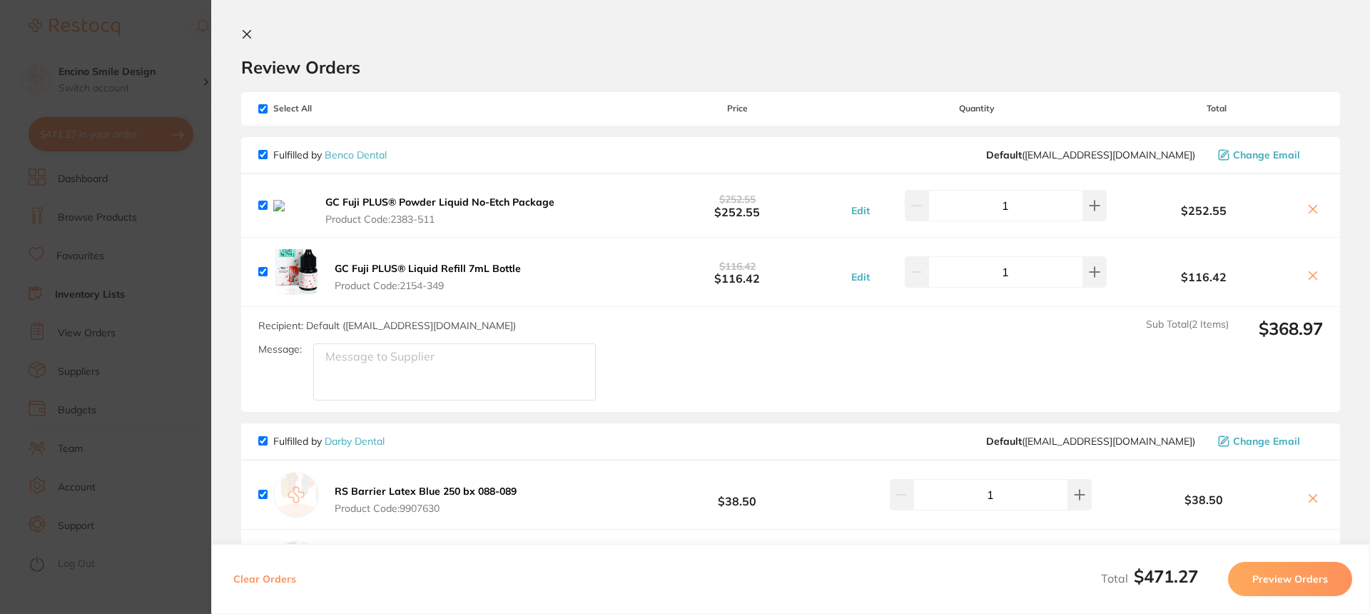
scroll to position [0, 0]
click at [1311, 210] on icon at bounding box center [1312, 210] width 11 height 11
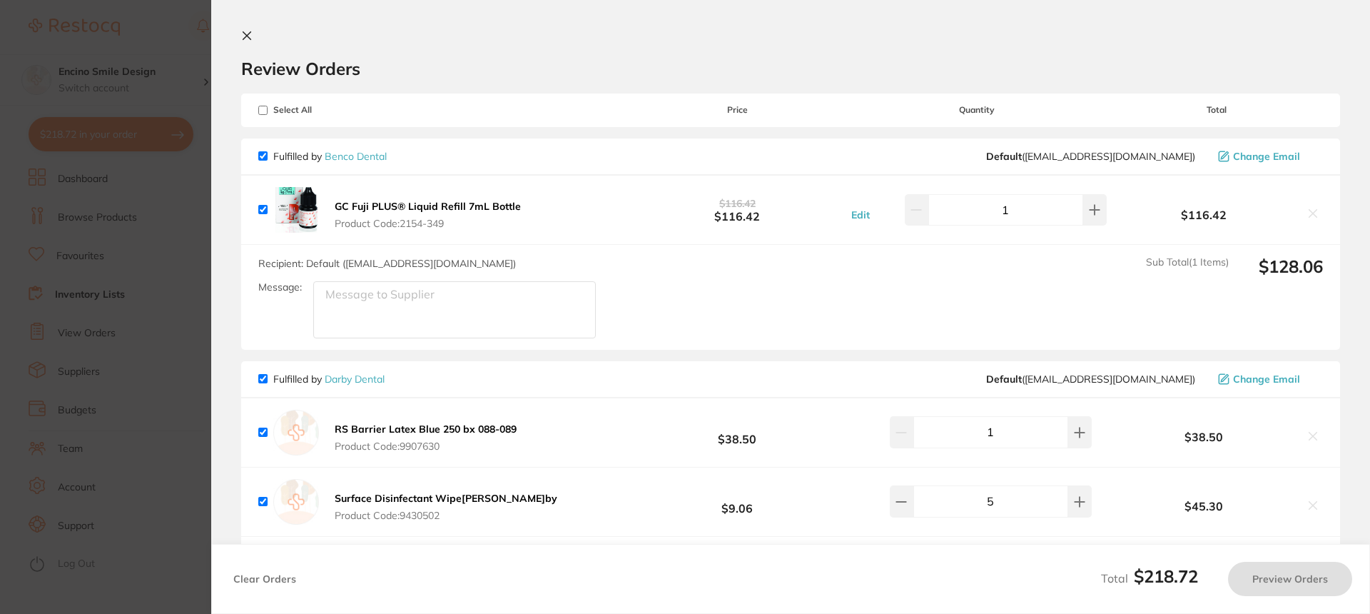
checkbox input "true"
drag, startPoint x: 247, startPoint y: 33, endPoint x: 241, endPoint y: 28, distance: 7.6
click at [248, 33] on icon at bounding box center [246, 35] width 11 height 11
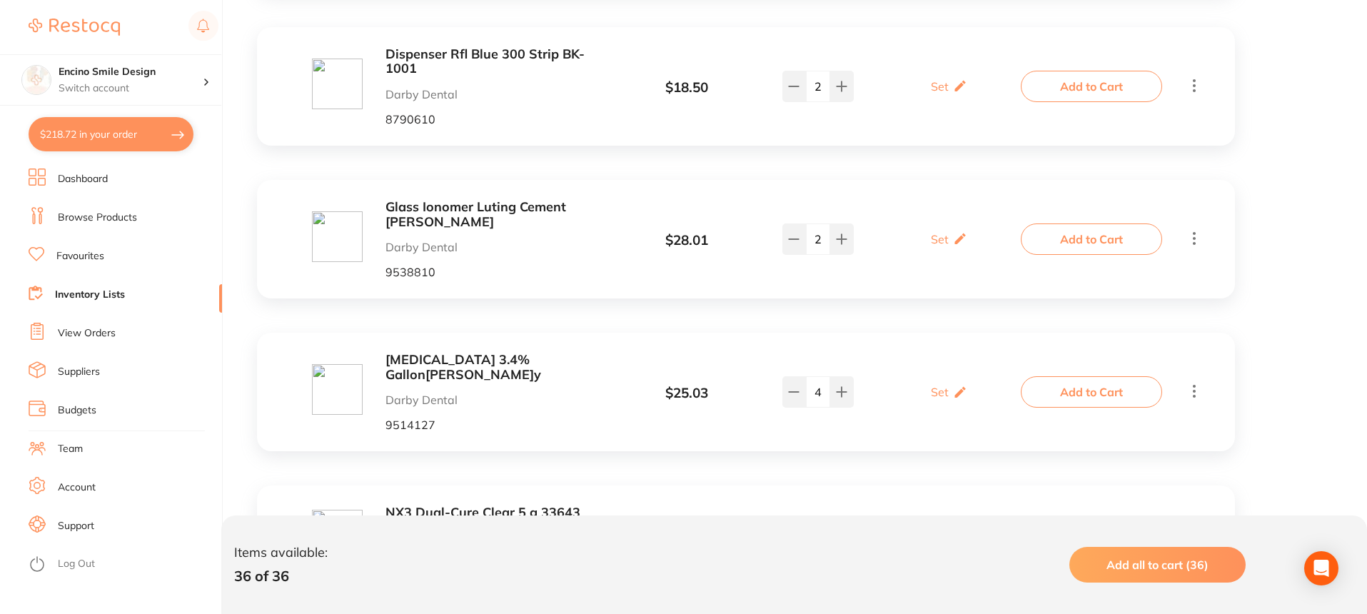
scroll to position [4826, 0]
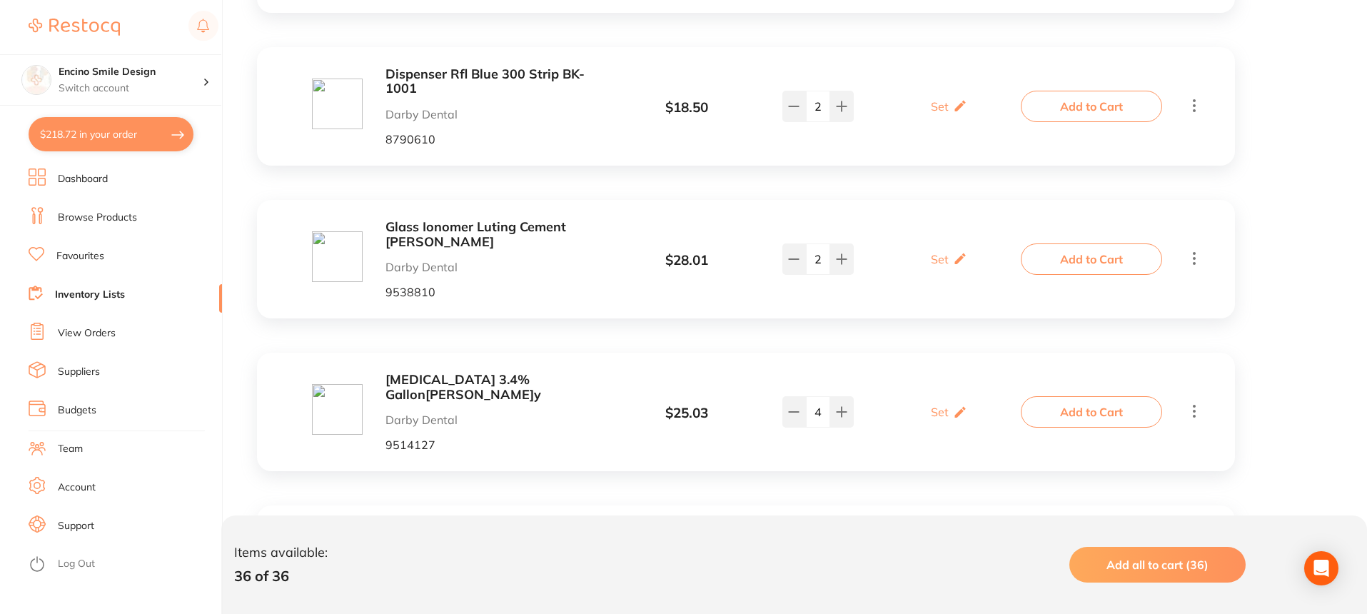
click at [99, 178] on link "Dashboard" at bounding box center [83, 179] width 50 height 14
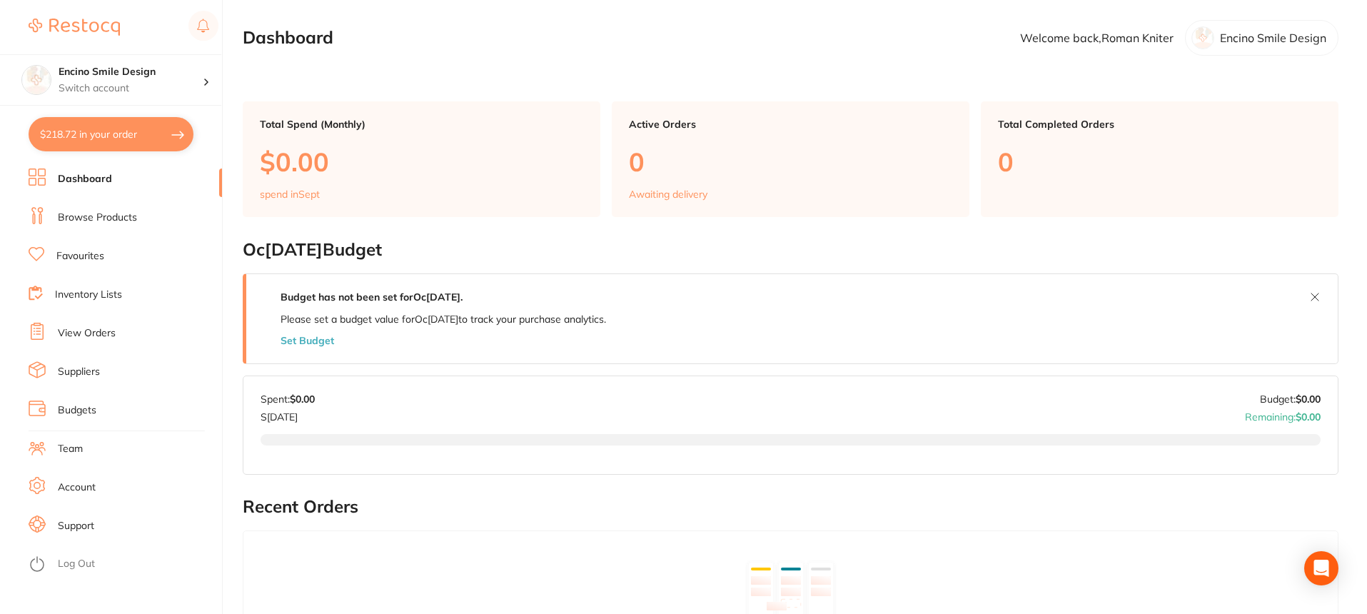
click at [77, 218] on link "Browse Products" at bounding box center [97, 218] width 79 height 14
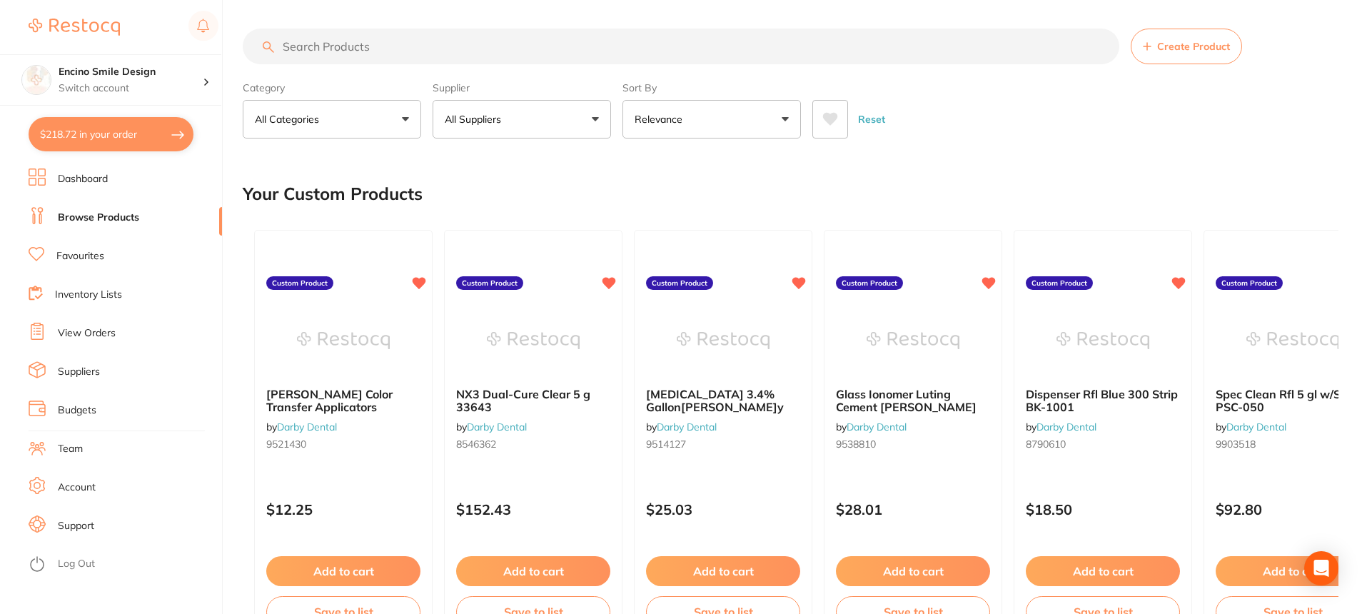
click at [355, 42] on input "search" at bounding box center [681, 47] width 876 height 36
type input "[MEDICAL_DATA] noxes"
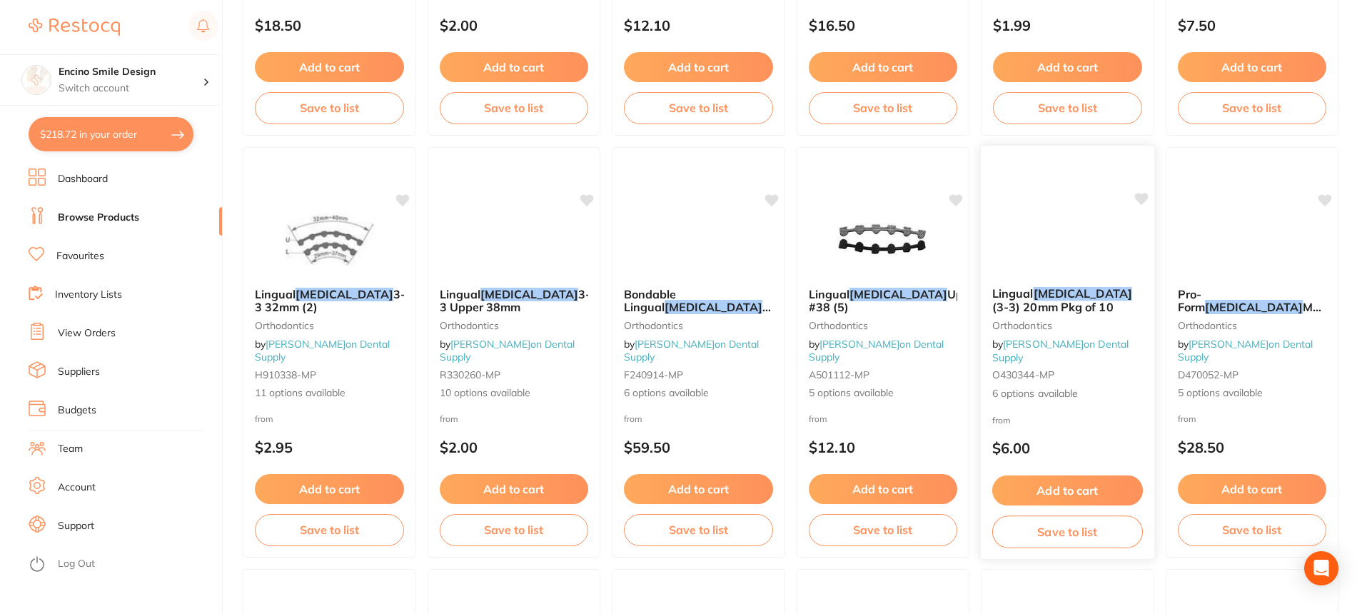
scroll to position [2593, 0]
